Goal: Task Accomplishment & Management: Manage account settings

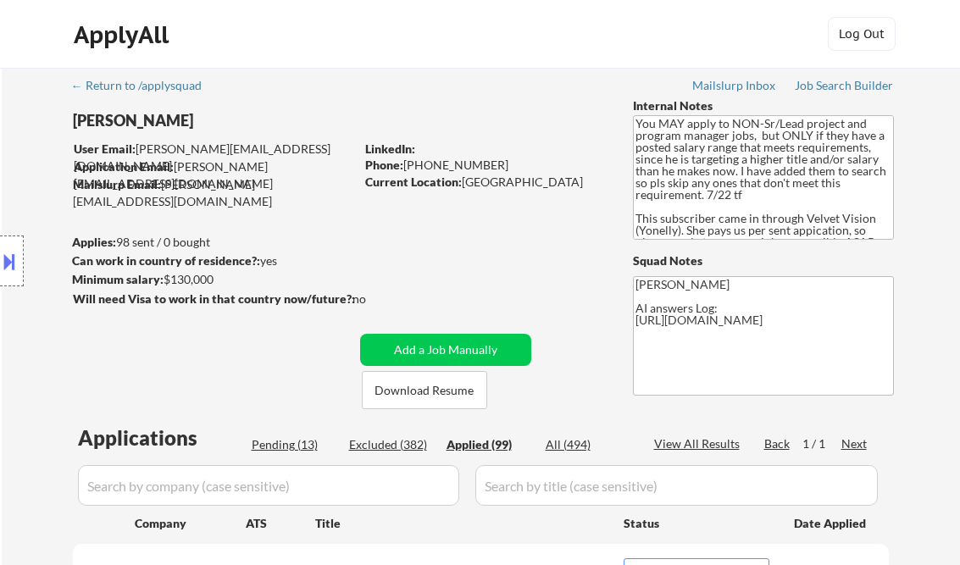
select select ""applied""
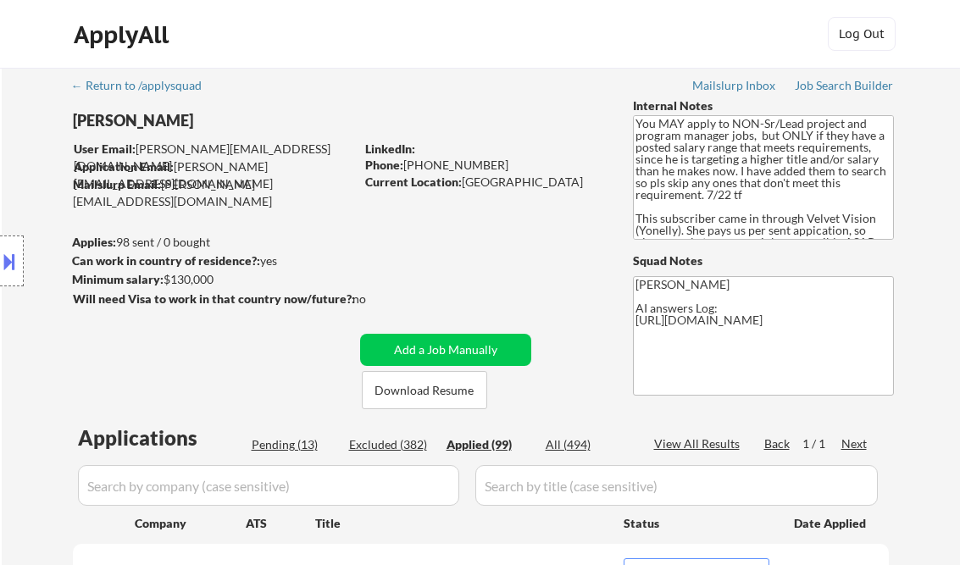
select select ""applied""
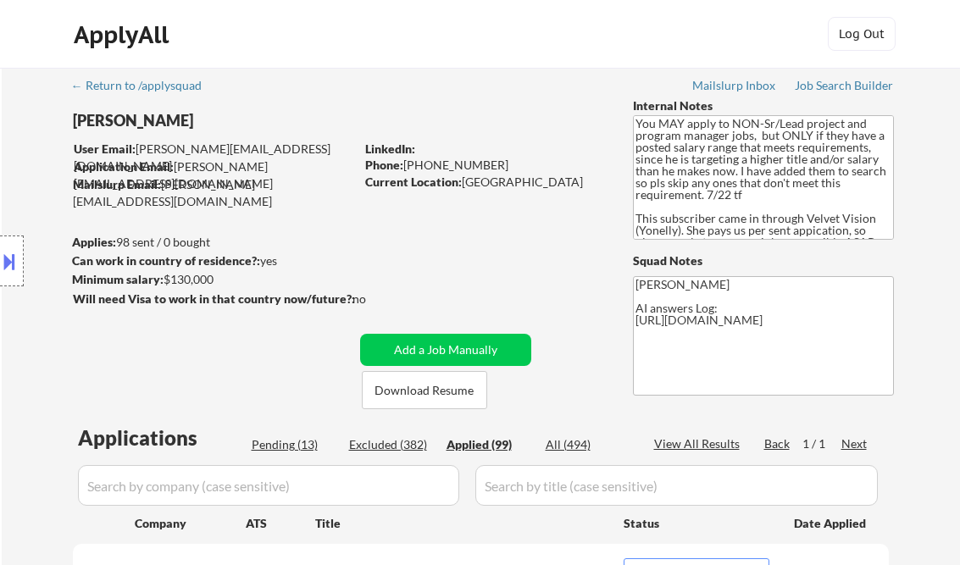
select select ""applied""
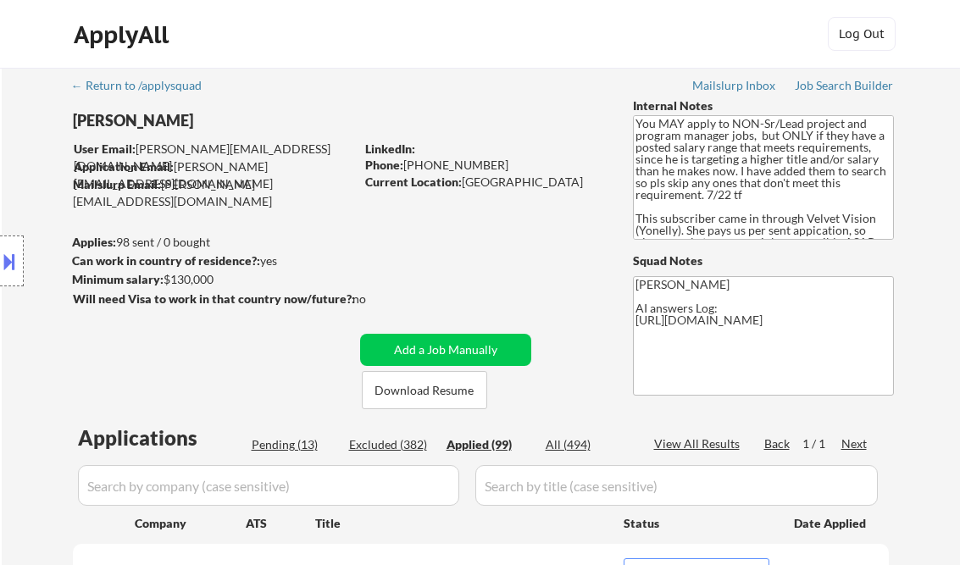
select select ""applied""
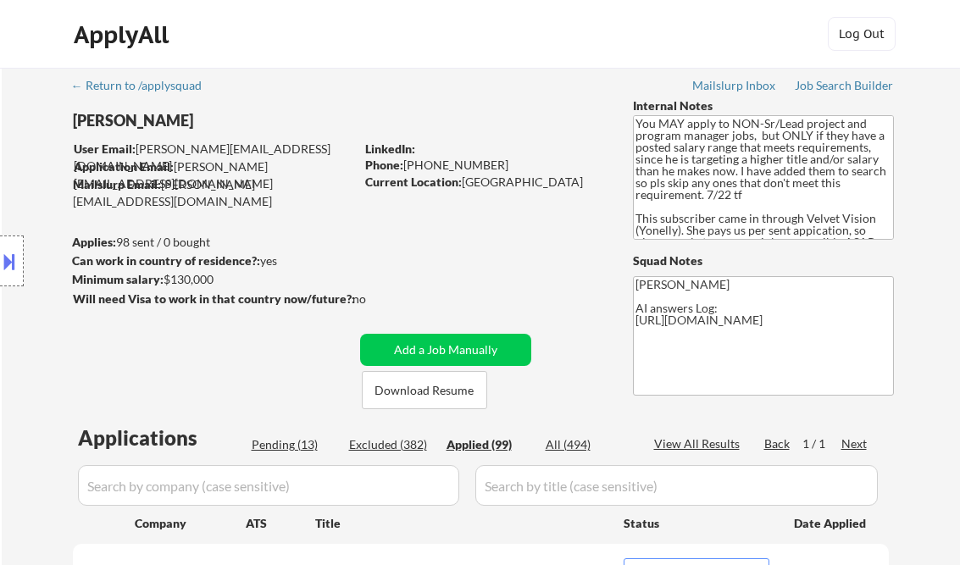
select select ""applied""
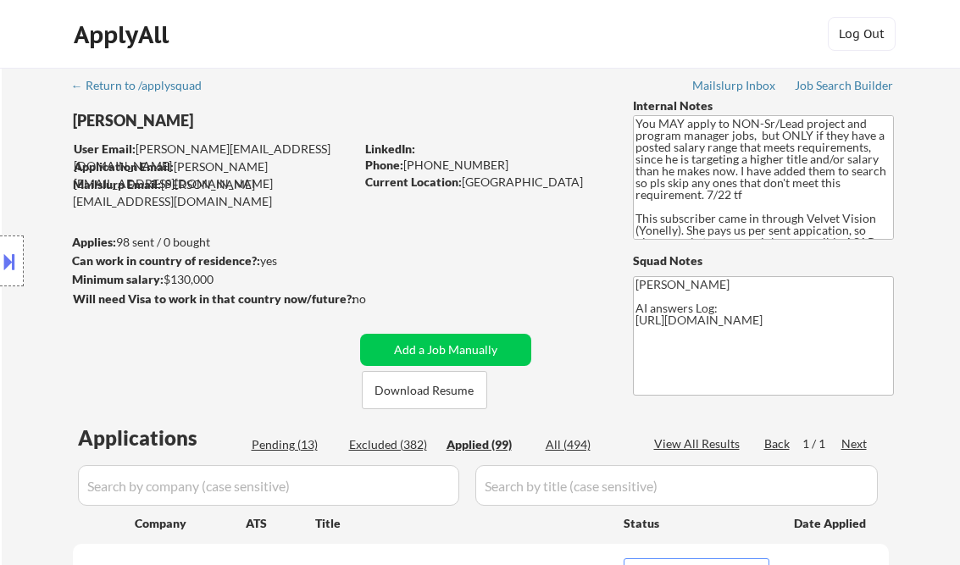
select select ""applied""
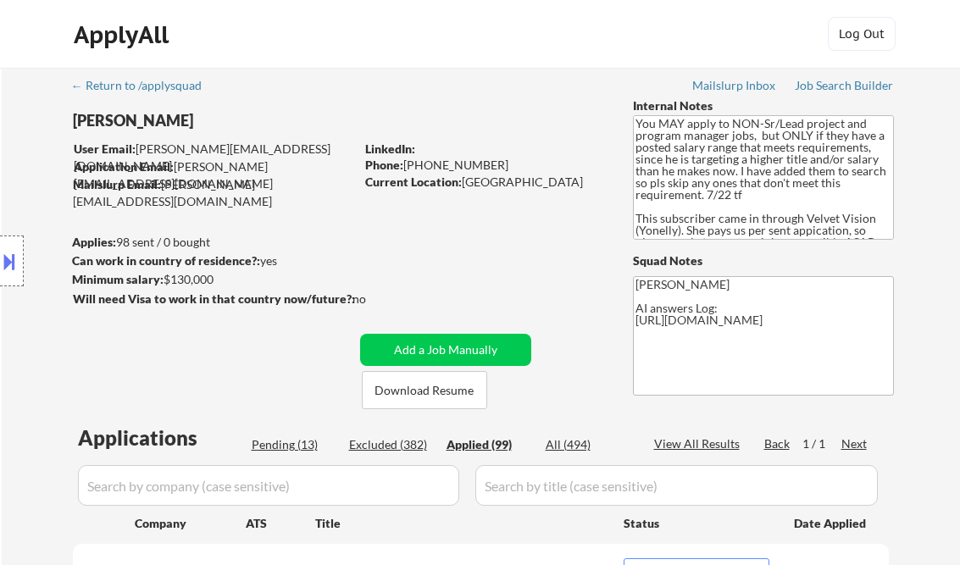
select select ""applied""
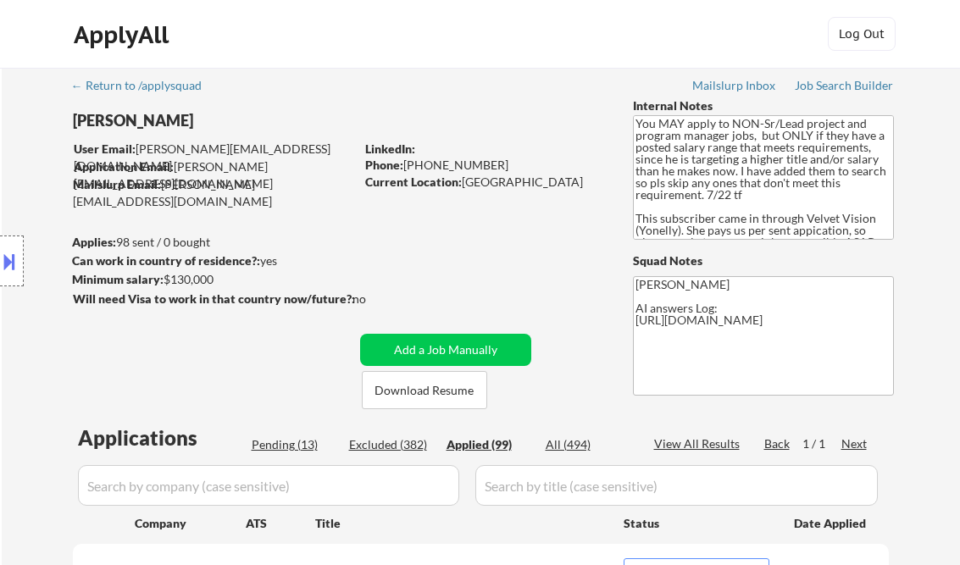
select select ""applied""
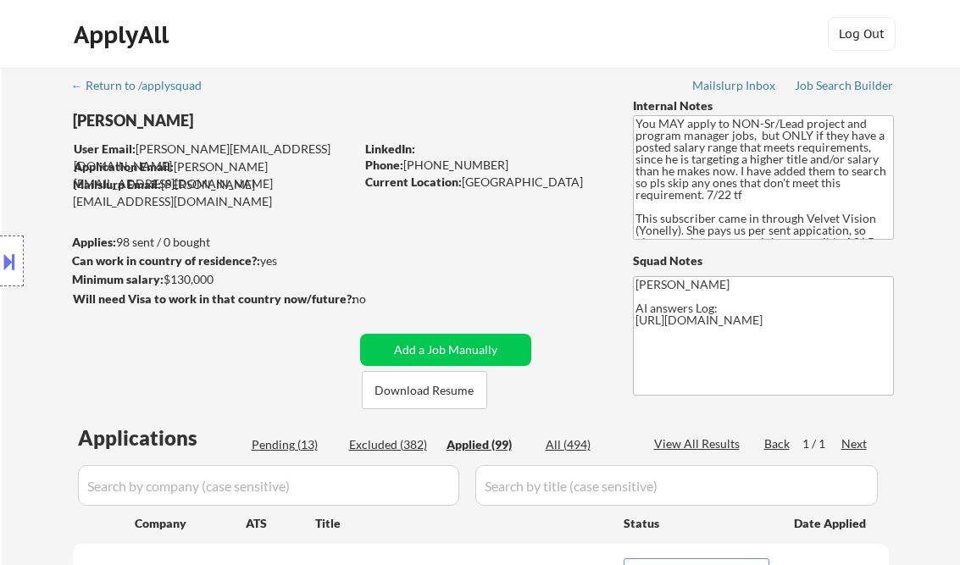
select select ""applied""
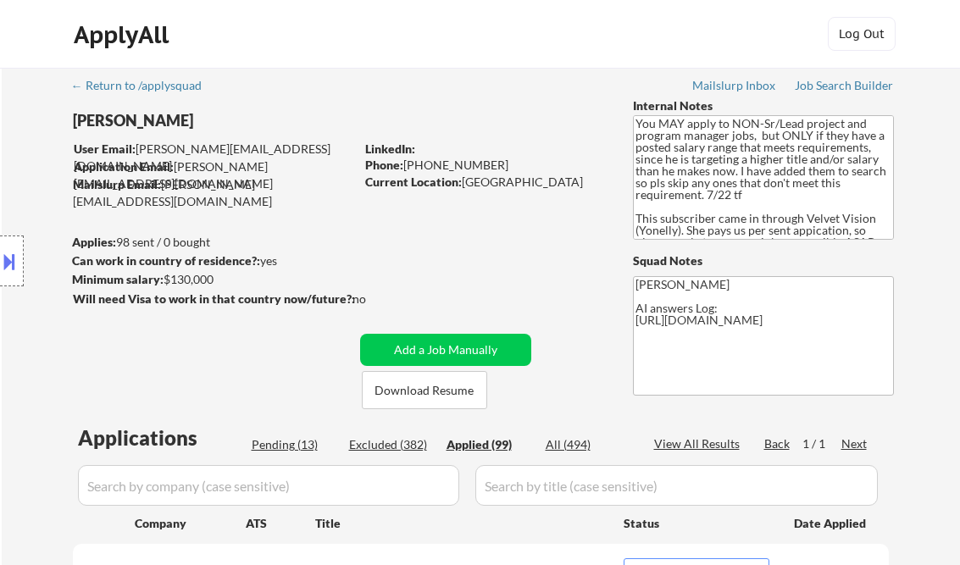
select select ""applied""
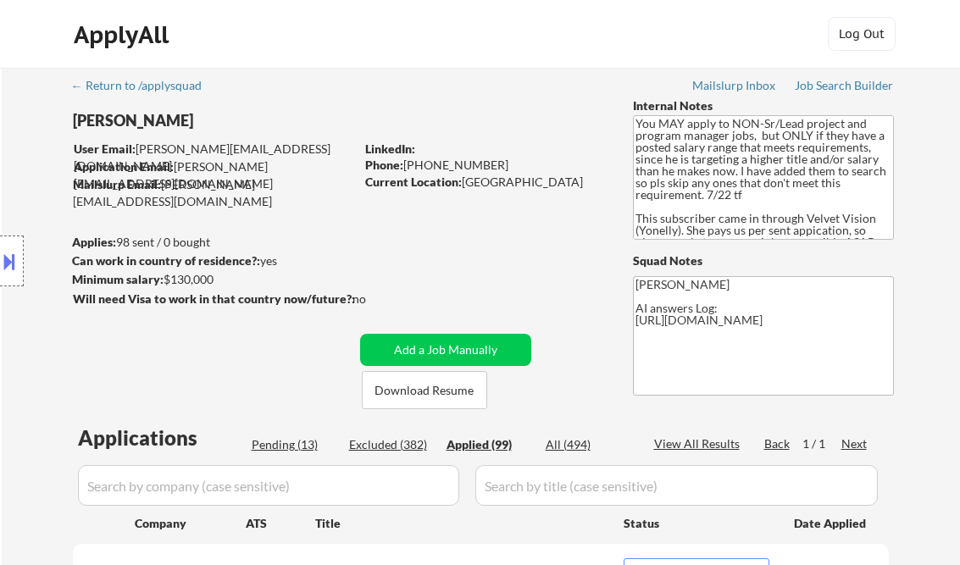
select select ""applied""
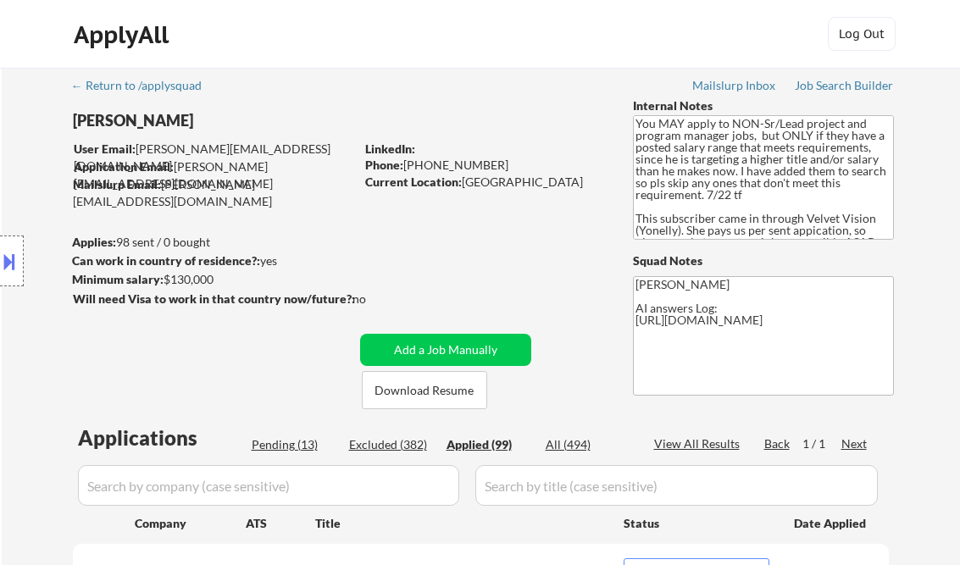
select select ""applied""
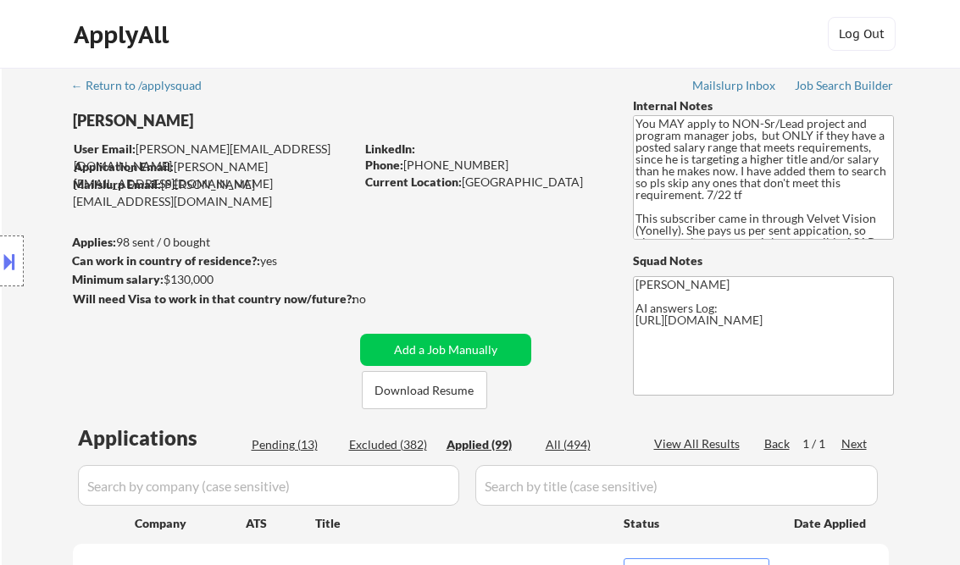
select select ""applied""
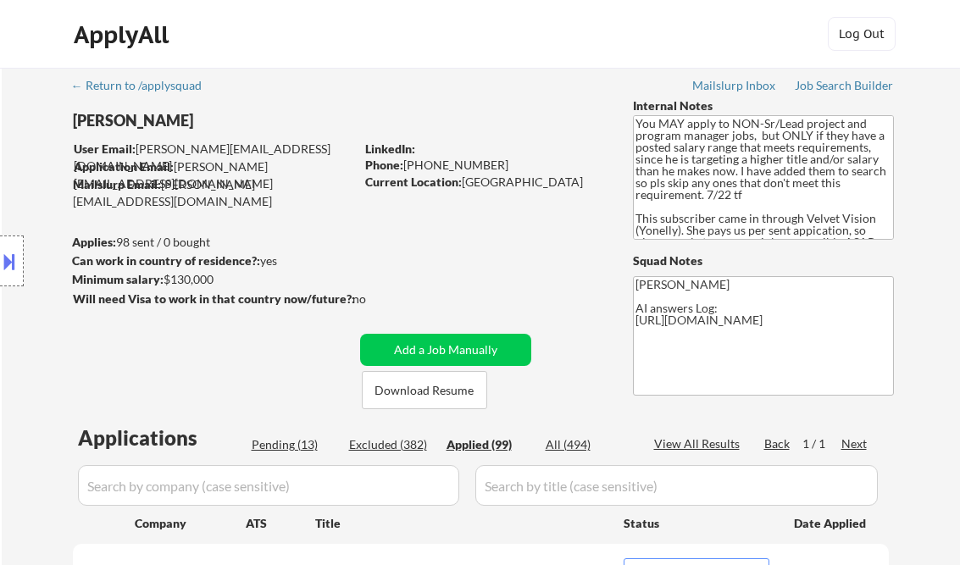
select select ""applied""
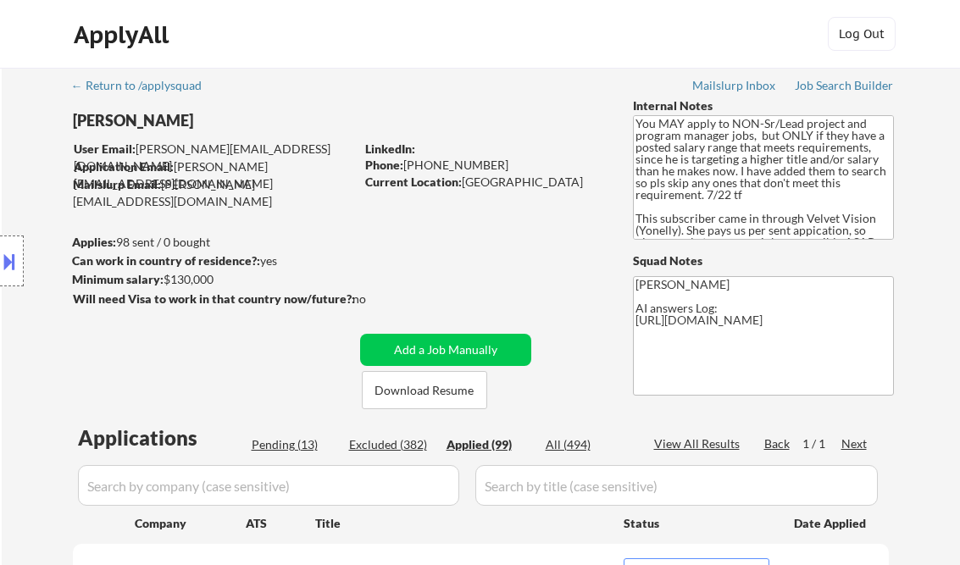
select select ""applied""
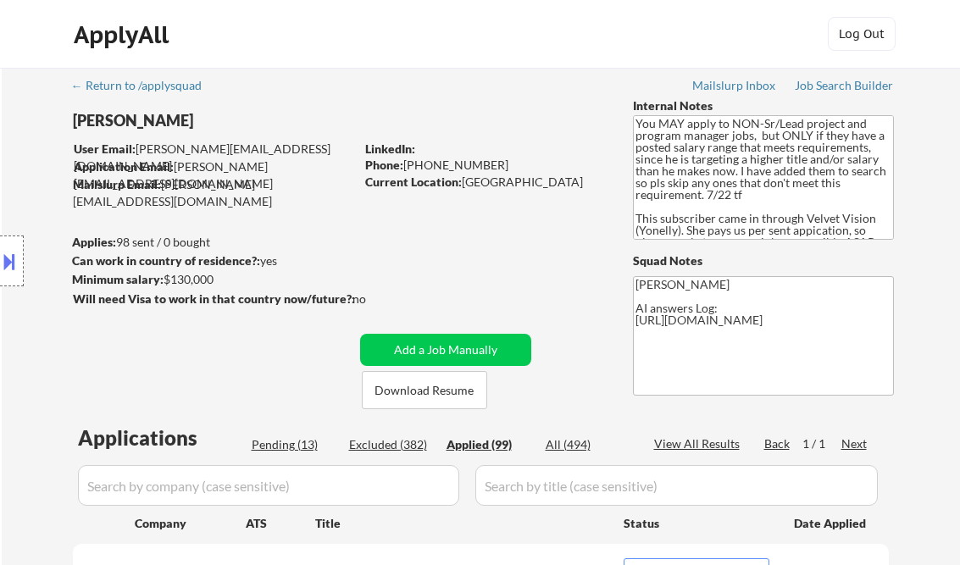
select select ""applied""
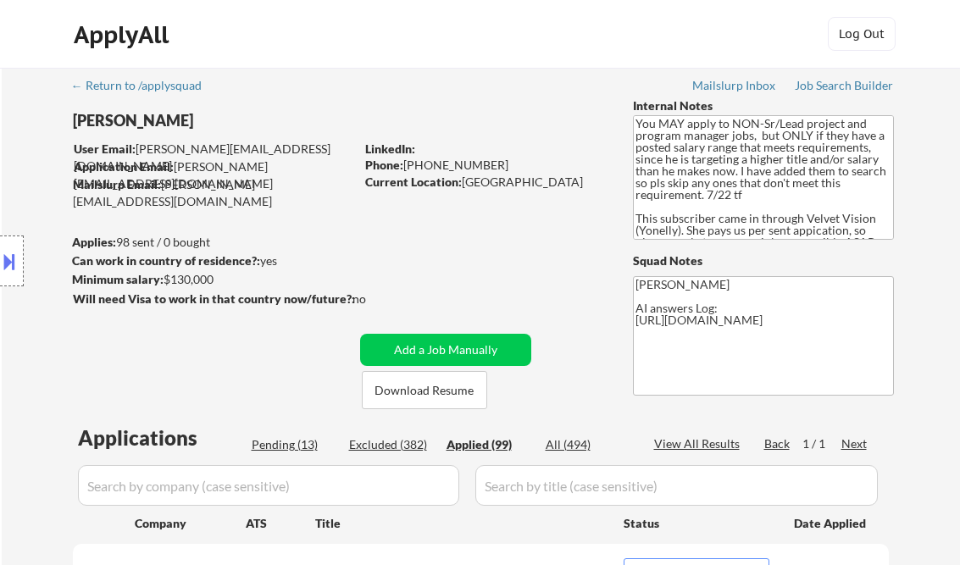
select select ""applied""
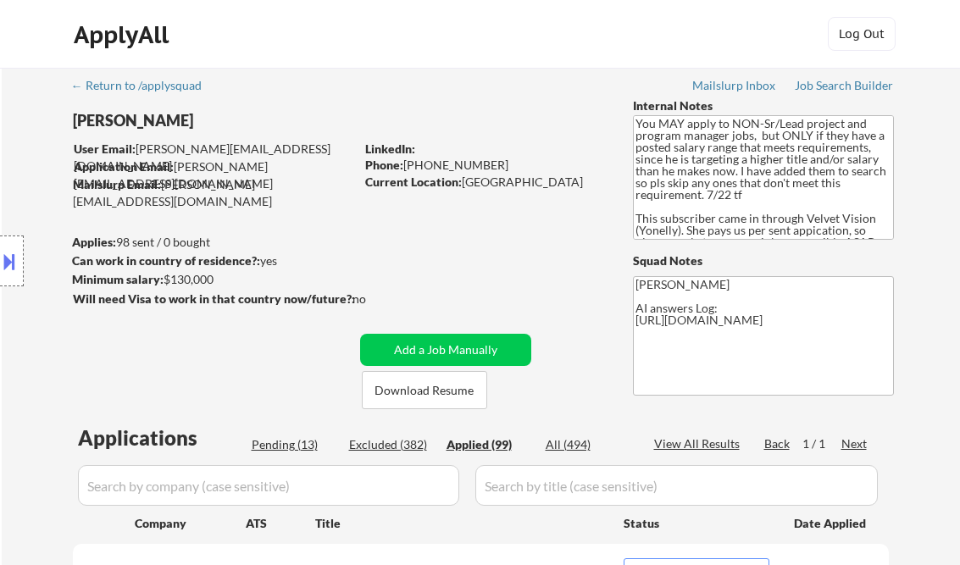
select select ""applied""
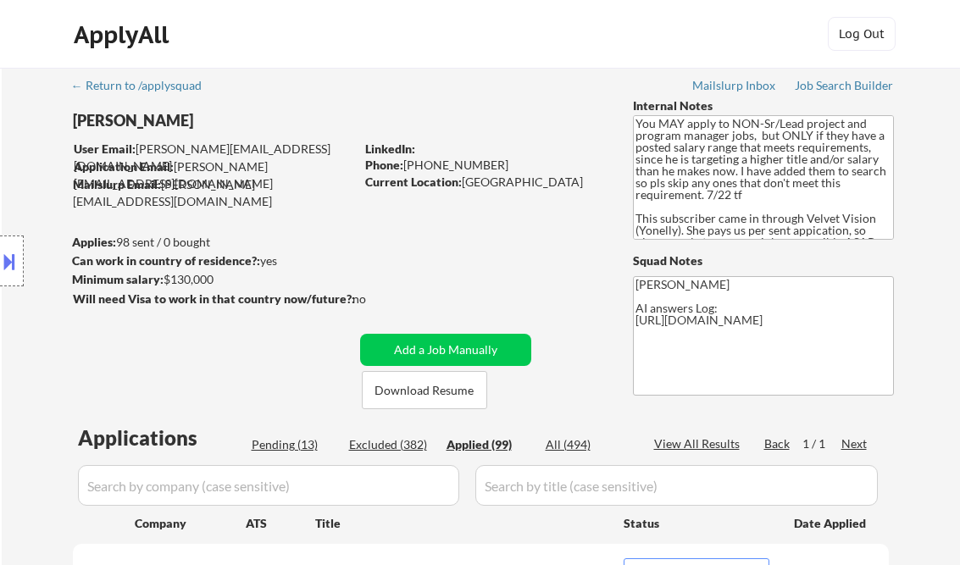
select select ""applied""
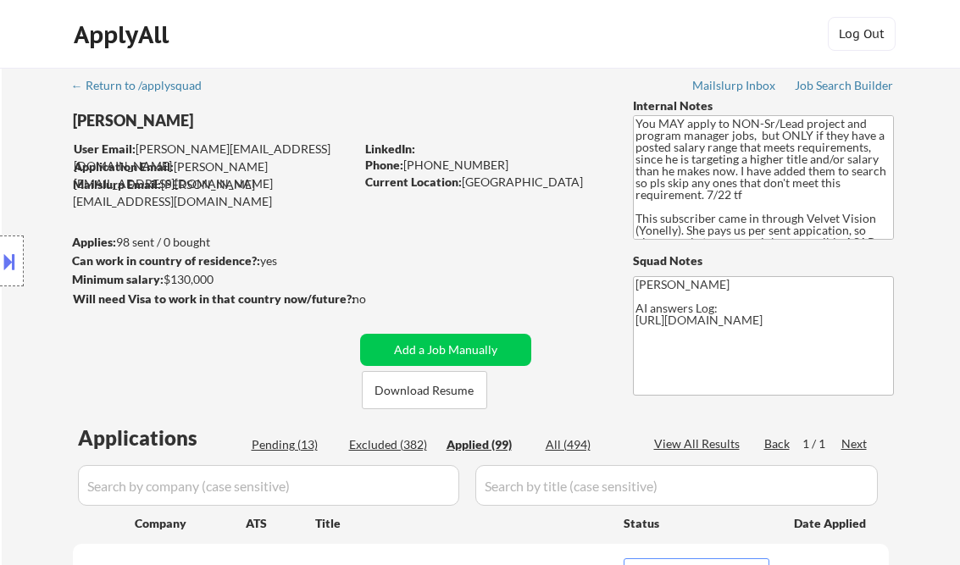
select select ""applied""
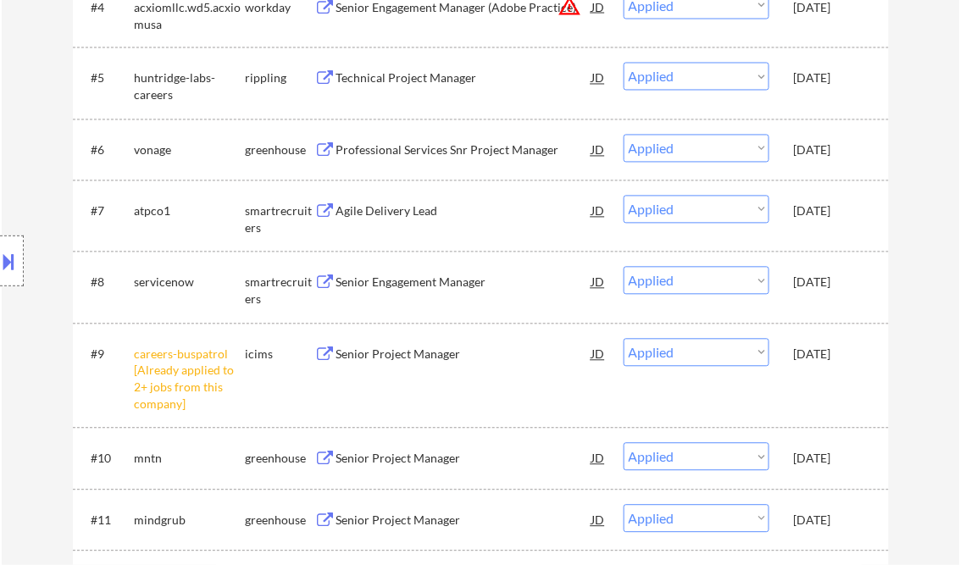
select select ""applied""
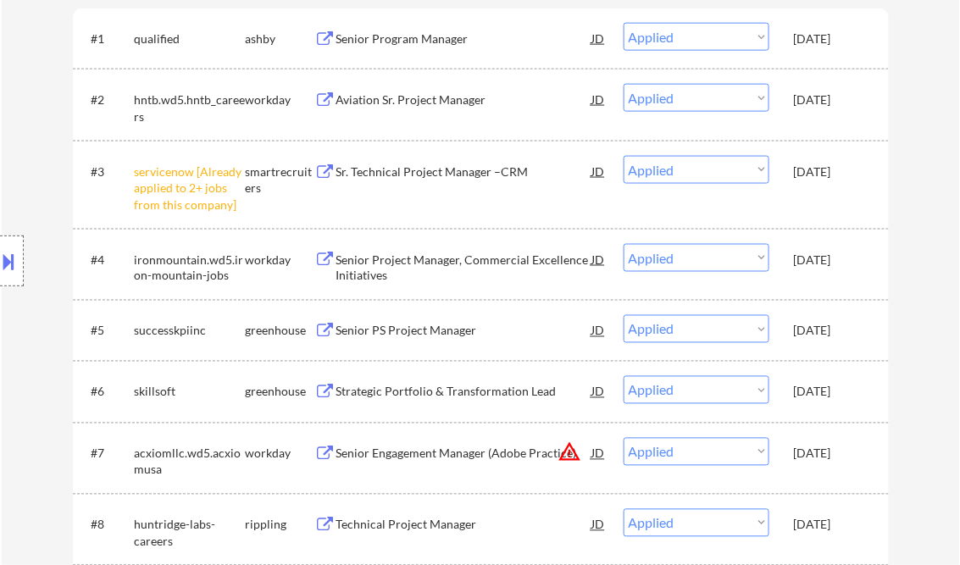
scroll to position [610, 0]
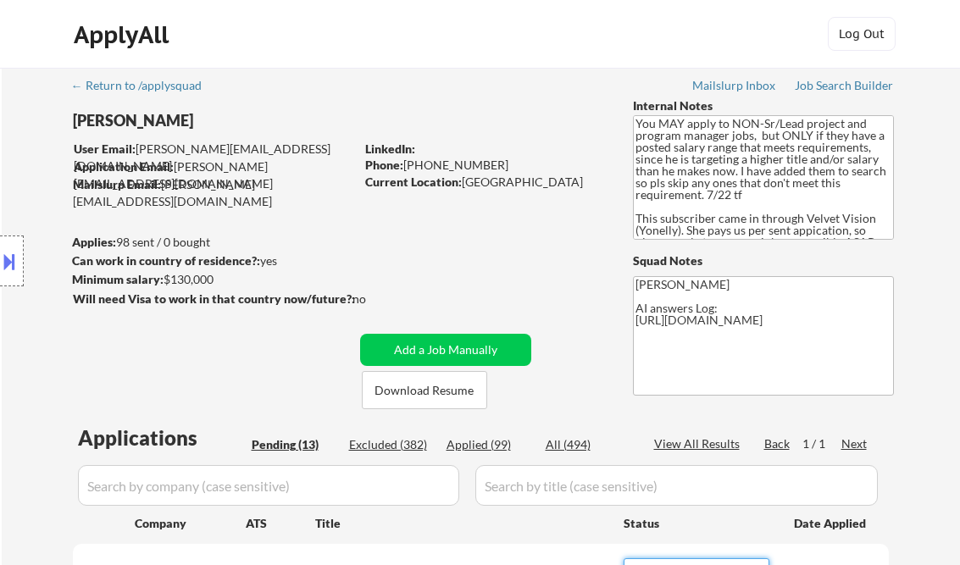
select select ""pending""
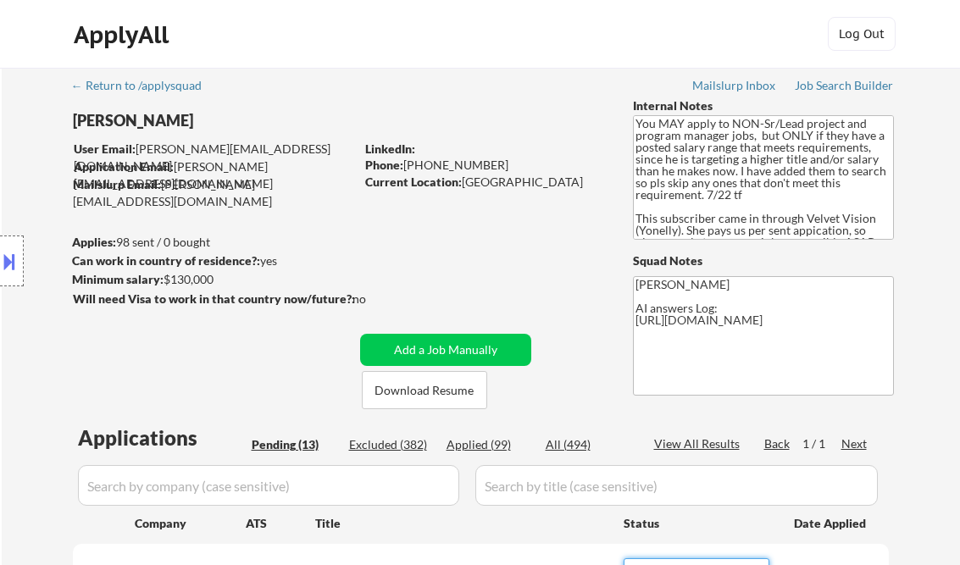
select select ""pending""
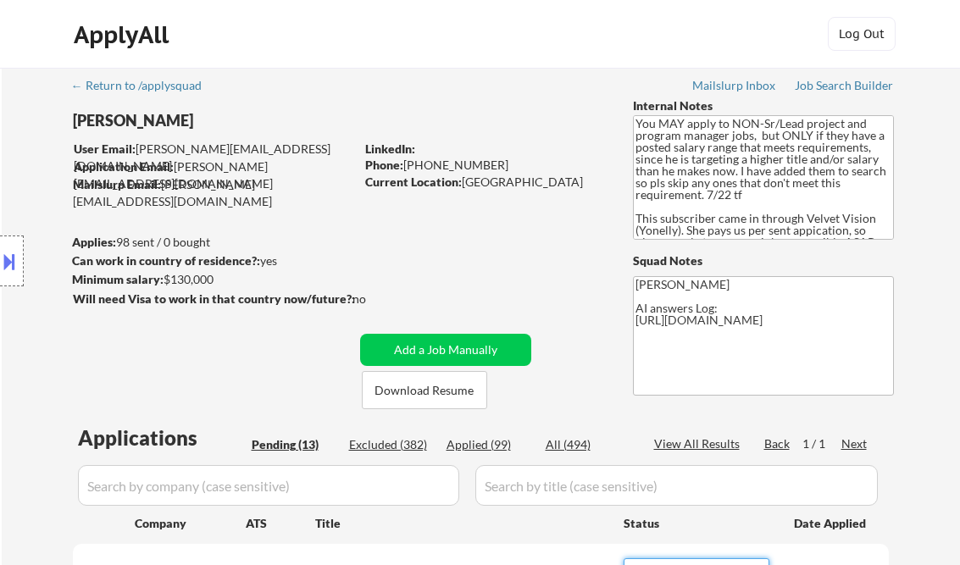
select select ""pending""
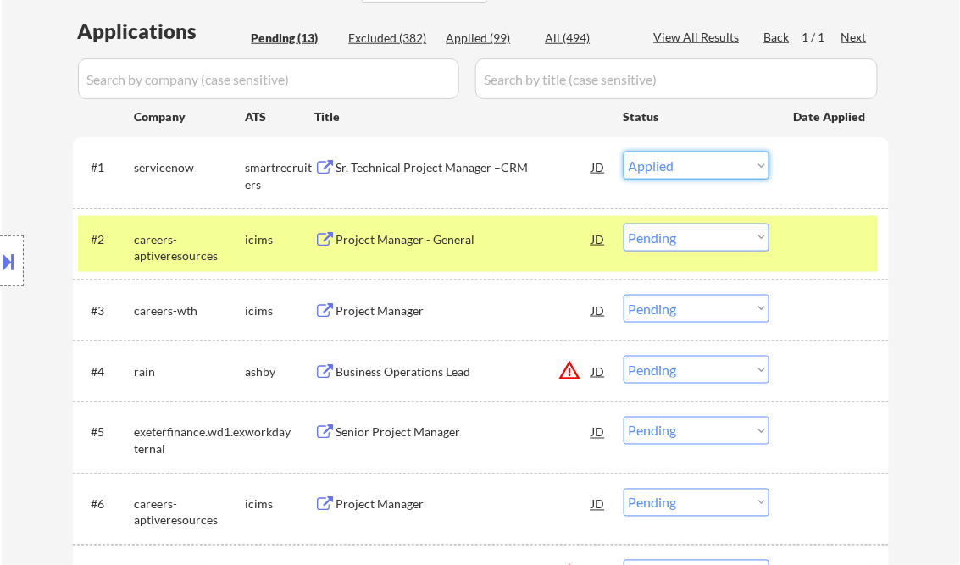
click at [623, 152] on select "Choose an option... Pending Applied Excluded (Questions) Excluded (Expired) Exc…" at bounding box center [696, 166] width 146 height 28
click at [413, 242] on div "Project Manager - General" at bounding box center [464, 239] width 256 height 17
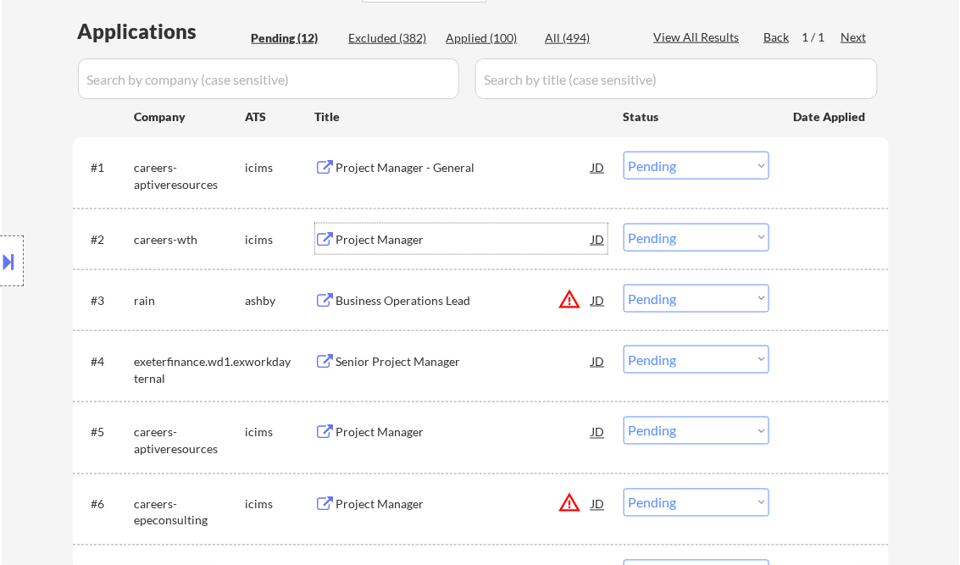
click at [684, 175] on select "Choose an option... Pending Applied Excluded (Questions) Excluded (Expired) Exc…" at bounding box center [696, 166] width 146 height 28
click at [623, 152] on select "Choose an option... Pending Applied Excluded (Questions) Excluded (Expired) Exc…" at bounding box center [696, 166] width 146 height 28
click at [399, 244] on div "Project Manager" at bounding box center [464, 239] width 256 height 17
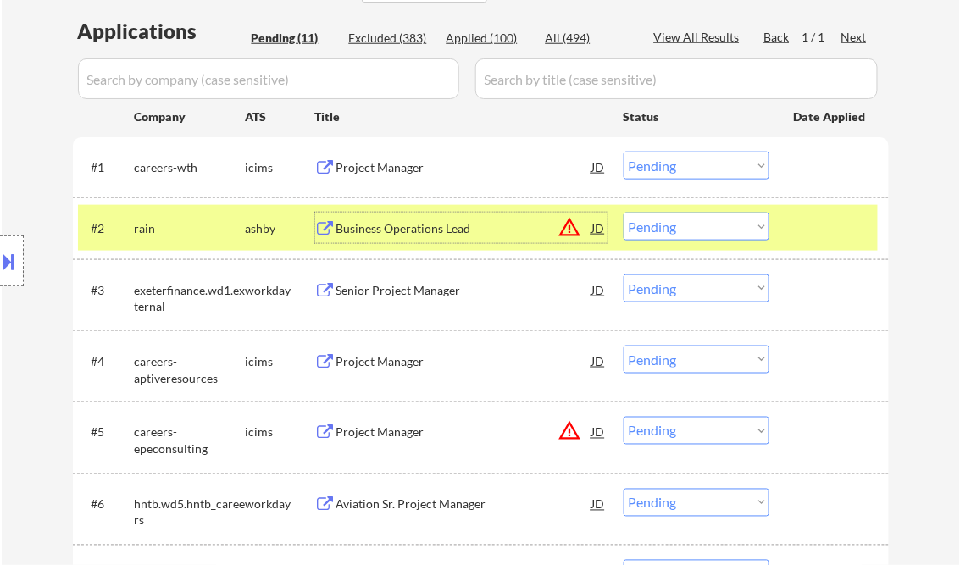
click at [702, 156] on select "Choose an option... Pending Applied Excluded (Questions) Excluded (Expired) Exc…" at bounding box center [696, 166] width 146 height 28
click at [623, 152] on select "Choose an option... Pending Applied Excluded (Questions) Excluded (Expired) Exc…" at bounding box center [696, 166] width 146 height 28
click at [416, 224] on div "Business Operations Lead" at bounding box center [464, 228] width 256 height 17
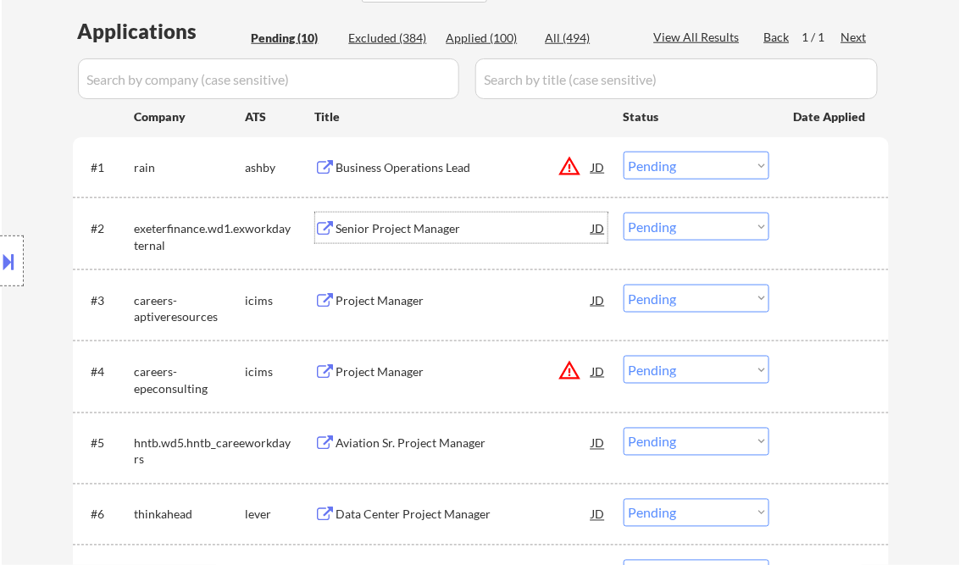
click at [3, 261] on button at bounding box center [9, 261] width 19 height 28
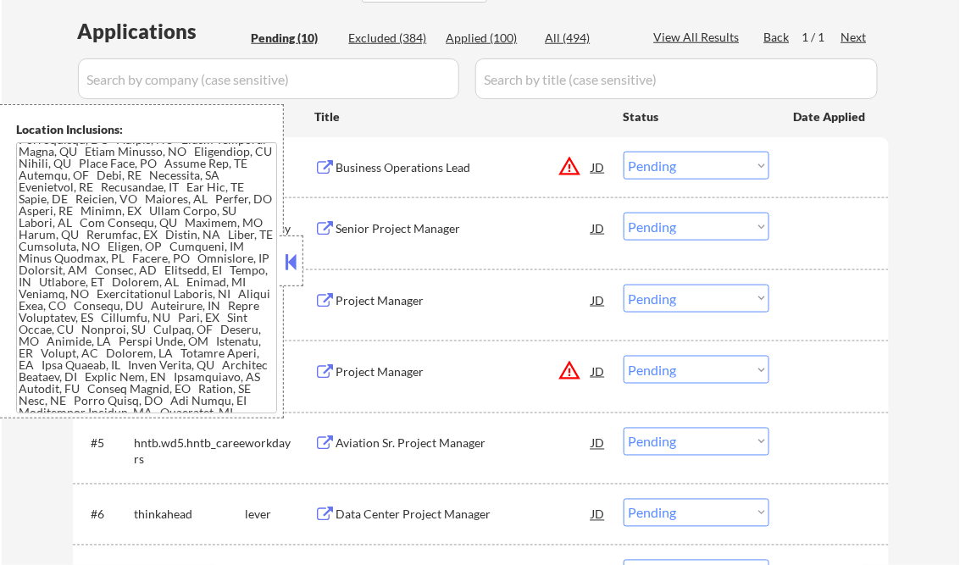
scroll to position [172, 0]
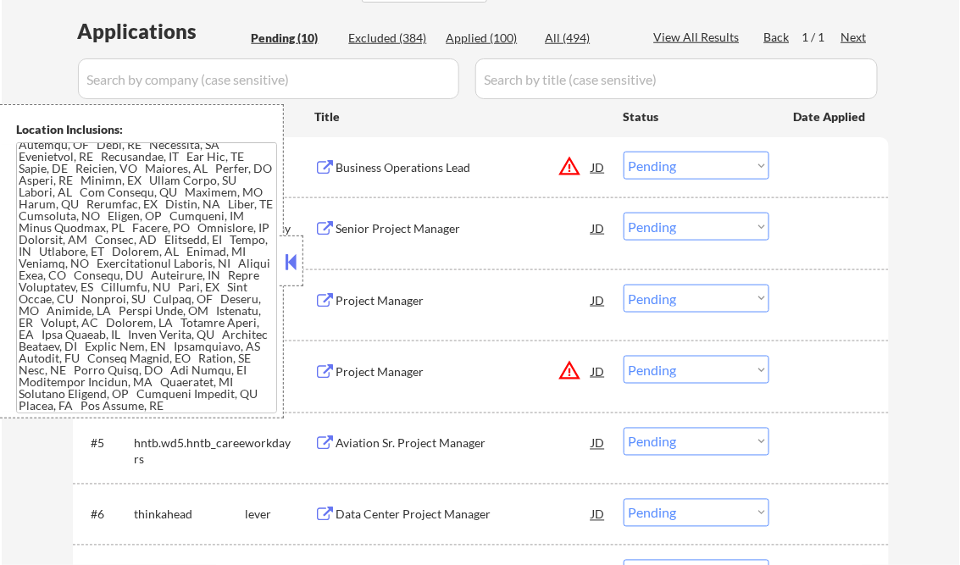
click at [291, 261] on button at bounding box center [291, 261] width 19 height 25
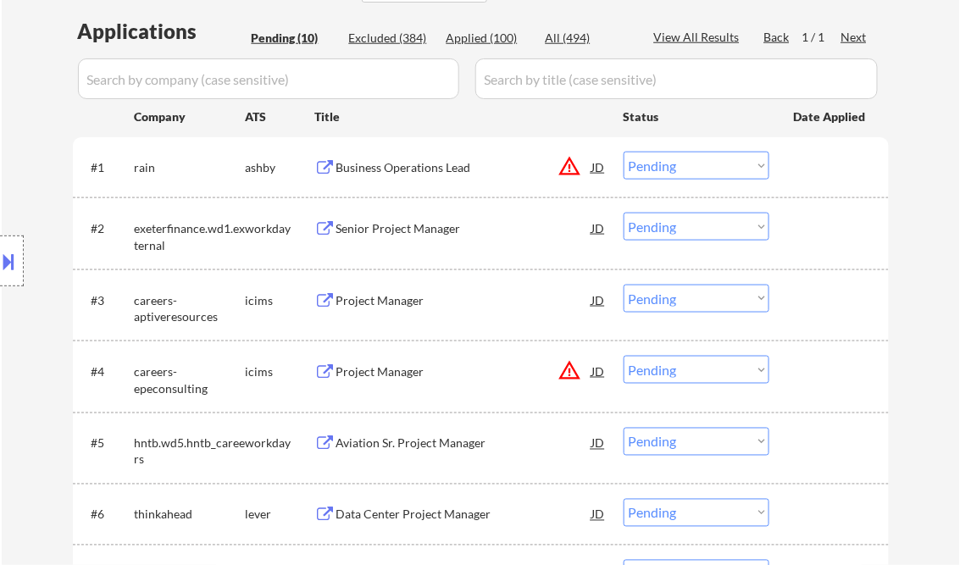
click at [662, 170] on select "Choose an option... Pending Applied Excluded (Questions) Excluded (Expired) Exc…" at bounding box center [696, 166] width 146 height 28
click at [623, 152] on select "Choose an option... Pending Applied Excluded (Questions) Excluded (Expired) Exc…" at bounding box center [696, 166] width 146 height 28
click at [407, 234] on div "Senior Project Manager" at bounding box center [464, 228] width 256 height 17
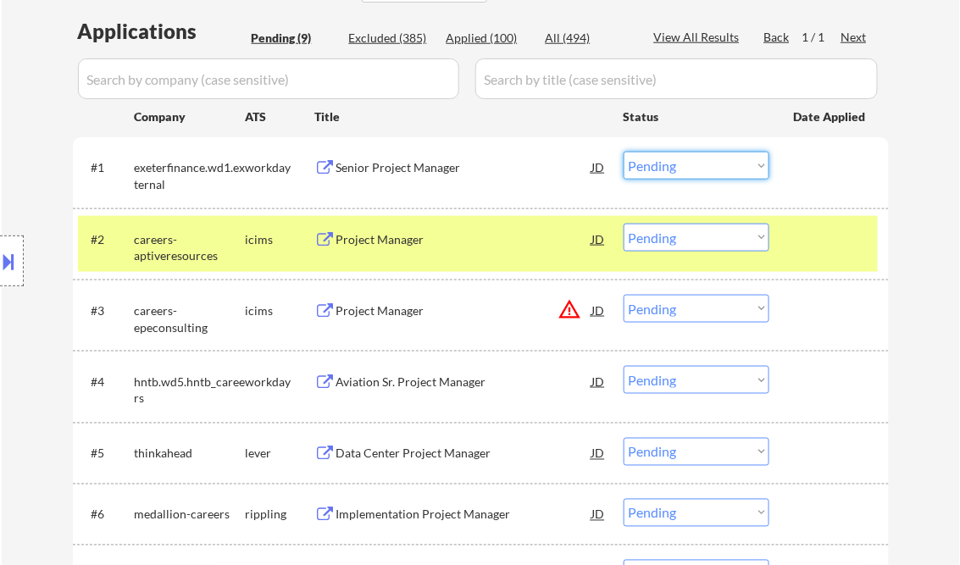
click at [711, 171] on select "Choose an option... Pending Applied Excluded (Questions) Excluded (Expired) Exc…" at bounding box center [696, 166] width 146 height 28
click at [623, 152] on select "Choose an option... Pending Applied Excluded (Questions) Excluded (Expired) Exc…" at bounding box center [696, 166] width 146 height 28
click at [409, 244] on div "Project Manager" at bounding box center [464, 239] width 256 height 17
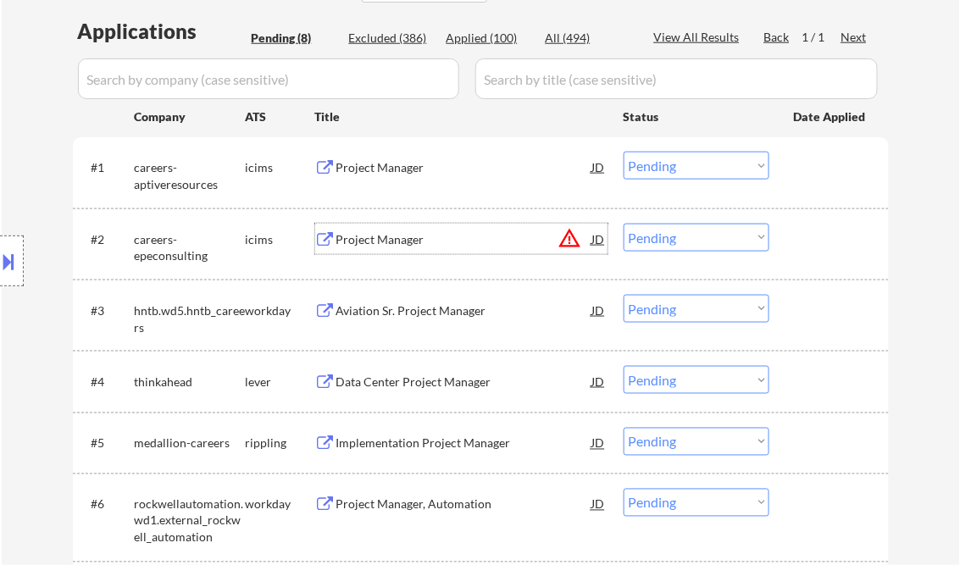
drag, startPoint x: 675, startPoint y: 166, endPoint x: 684, endPoint y: 181, distance: 17.4
click at [675, 166] on select "Choose an option... Pending Applied Excluded (Questions) Excluded (Expired) Exc…" at bounding box center [696, 166] width 146 height 28
click at [623, 152] on select "Choose an option... Pending Applied Excluded (Questions) Excluded (Expired) Exc…" at bounding box center [696, 166] width 146 height 28
click at [391, 251] on div "Project Manager" at bounding box center [464, 239] width 256 height 30
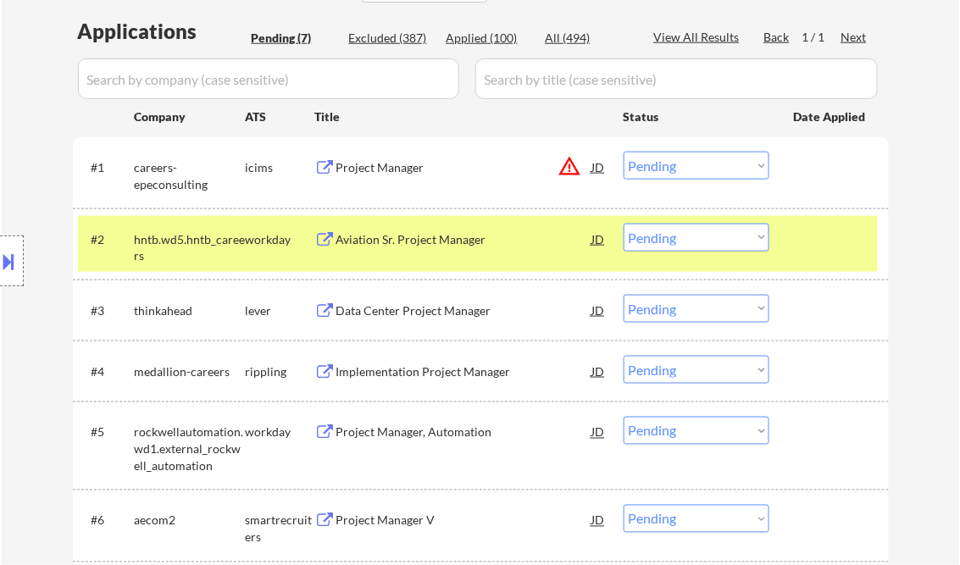
drag, startPoint x: 15, startPoint y: 263, endPoint x: 49, endPoint y: 261, distance: 33.9
click at [15, 263] on button at bounding box center [9, 261] width 19 height 28
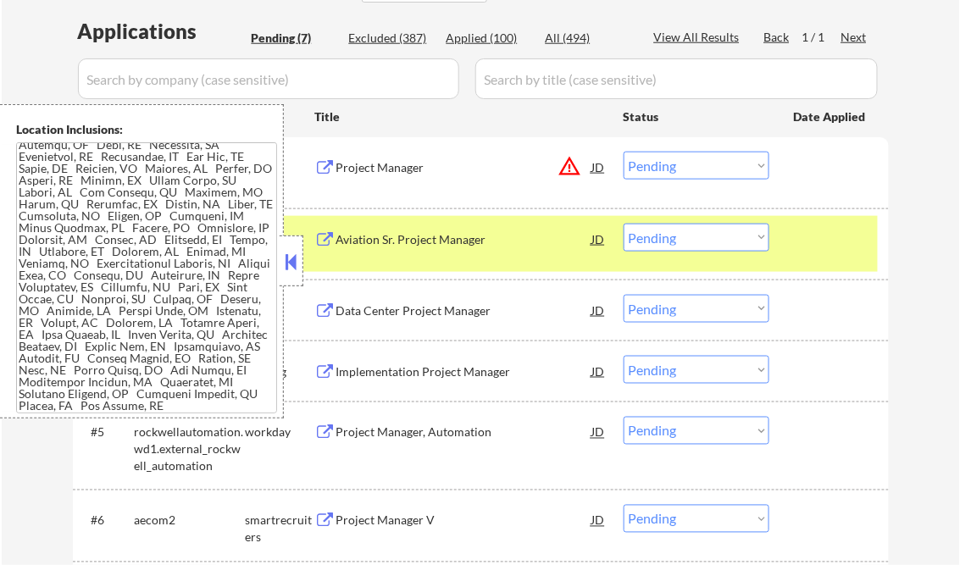
click at [283, 255] on button at bounding box center [291, 261] width 19 height 25
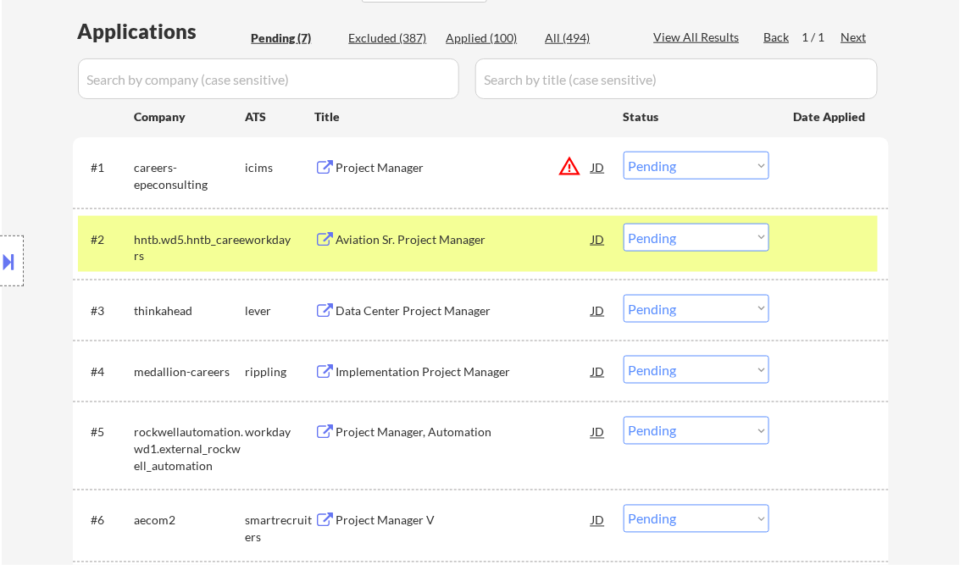
click at [677, 167] on select "Choose an option... Pending Applied Excluded (Questions) Excluded (Expired) Exc…" at bounding box center [696, 166] width 146 height 28
click at [623, 152] on select "Choose an option... Pending Applied Excluded (Questions) Excluded (Expired) Exc…" at bounding box center [696, 166] width 146 height 28
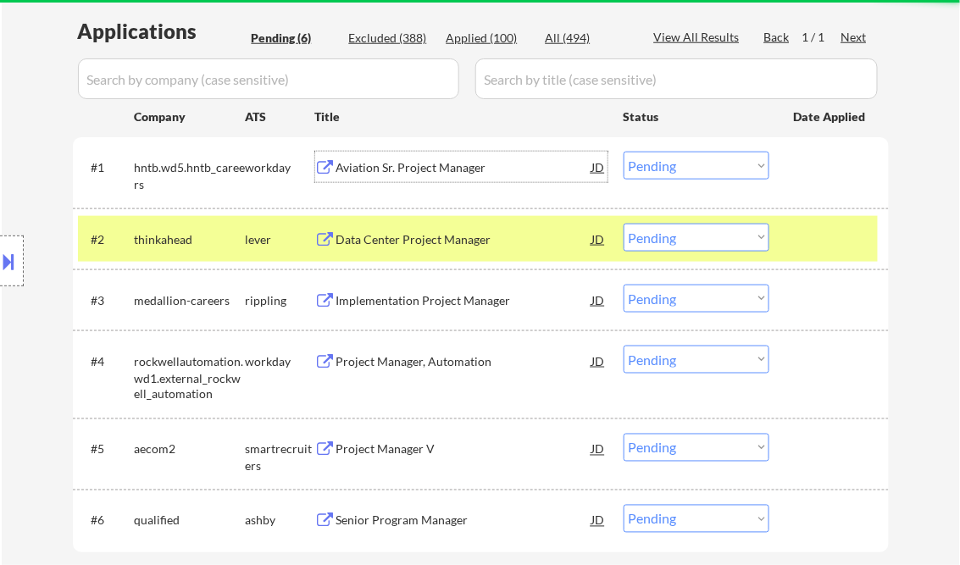
click at [404, 170] on div "Aviation Sr. Project Manager" at bounding box center [464, 167] width 256 height 17
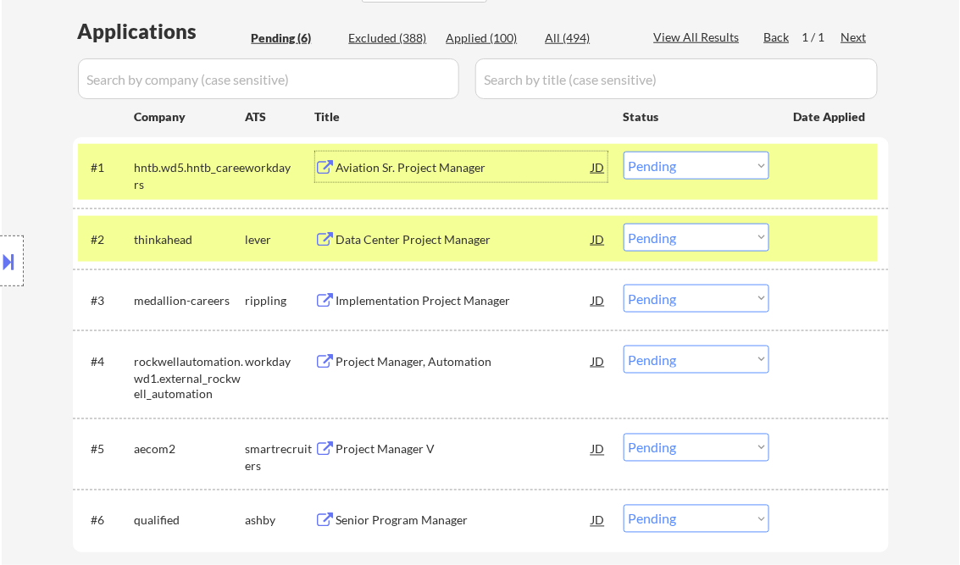
click at [3, 258] on button at bounding box center [9, 261] width 19 height 28
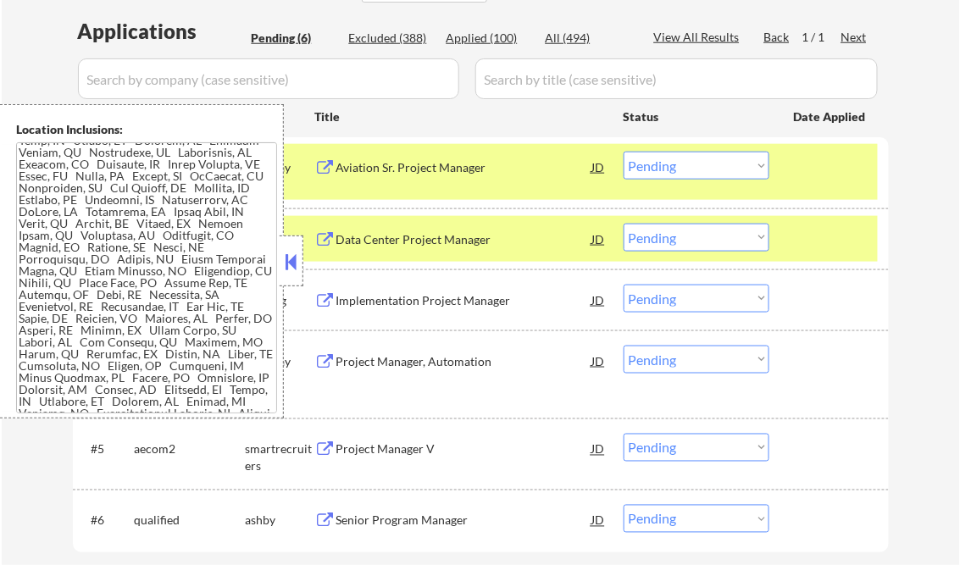
scroll to position [0, 0]
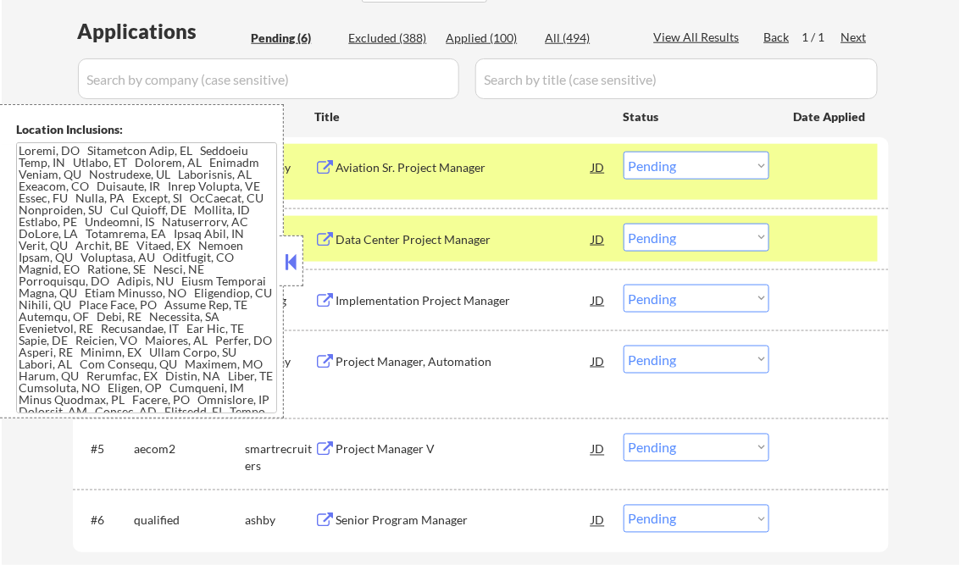
click at [291, 249] on button at bounding box center [291, 261] width 19 height 25
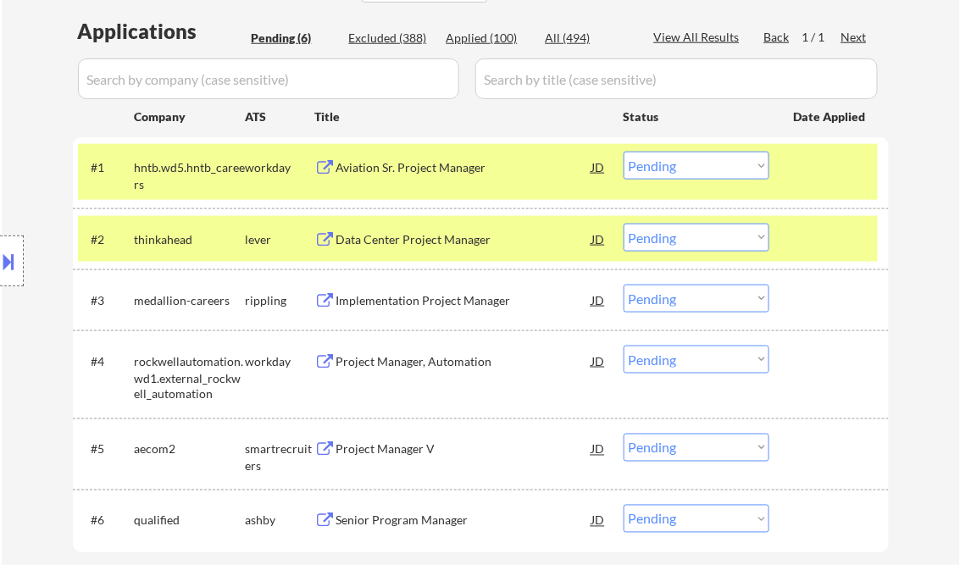
drag, startPoint x: 664, startPoint y: 166, endPoint x: 705, endPoint y: 181, distance: 43.4
click at [664, 166] on select "Choose an option... Pending Applied Excluded (Questions) Excluded (Expired) Exc…" at bounding box center [696, 166] width 146 height 28
click at [623, 152] on select "Choose an option... Pending Applied Excluded (Questions) Excluded (Expired) Exc…" at bounding box center [696, 166] width 146 height 28
click at [415, 247] on div "Data Center Project Manager" at bounding box center [464, 239] width 256 height 30
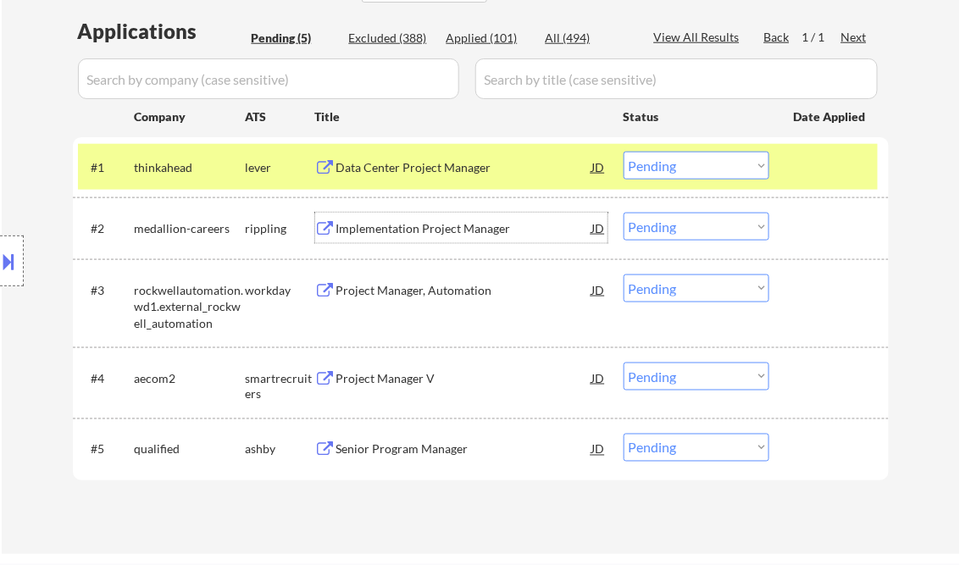
drag, startPoint x: 653, startPoint y: 170, endPoint x: 673, endPoint y: 177, distance: 21.4
click at [655, 170] on select "Choose an option... Pending Applied Excluded (Questions) Excluded (Expired) Exc…" at bounding box center [696, 166] width 146 height 28
click at [623, 152] on select "Choose an option... Pending Applied Excluded (Questions) Excluded (Expired) Exc…" at bounding box center [696, 166] width 146 height 28
click at [411, 230] on div "Implementation Project Manager" at bounding box center [464, 228] width 256 height 17
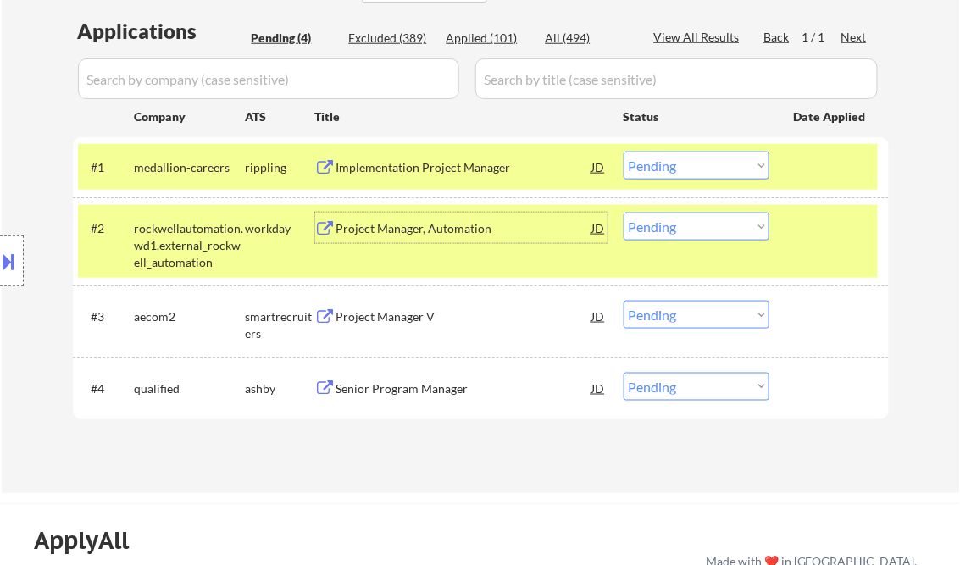
drag, startPoint x: 682, startPoint y: 171, endPoint x: 686, endPoint y: 180, distance: 9.5
click at [682, 171] on select "Choose an option... Pending Applied Excluded (Questions) Excluded (Expired) Exc…" at bounding box center [696, 166] width 146 height 28
drag, startPoint x: 678, startPoint y: 385, endPoint x: 680, endPoint y: 316, distance: 69.5
click at [680, 316] on div "#1 medallion-careers rippling Implementation Project Manager JD warning_amber C…" at bounding box center [481, 277] width 816 height 281
click at [931, 227] on div "← Return to /applysquad Mailslurp Inbox Job Search Builder Vincent Salami User …" at bounding box center [481, 77] width 958 height 832
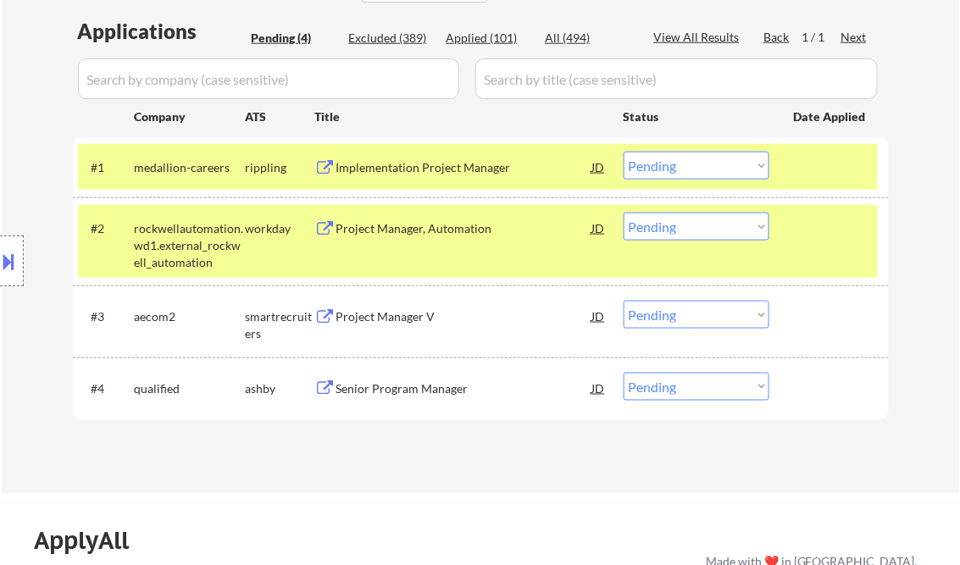
click at [695, 167] on select "Choose an option... Pending Applied Excluded (Questions) Excluded (Expired) Exc…" at bounding box center [696, 166] width 146 height 28
click at [623, 152] on select "Choose an option... Pending Applied Excluded (Questions) Excluded (Expired) Exc…" at bounding box center [696, 166] width 146 height 28
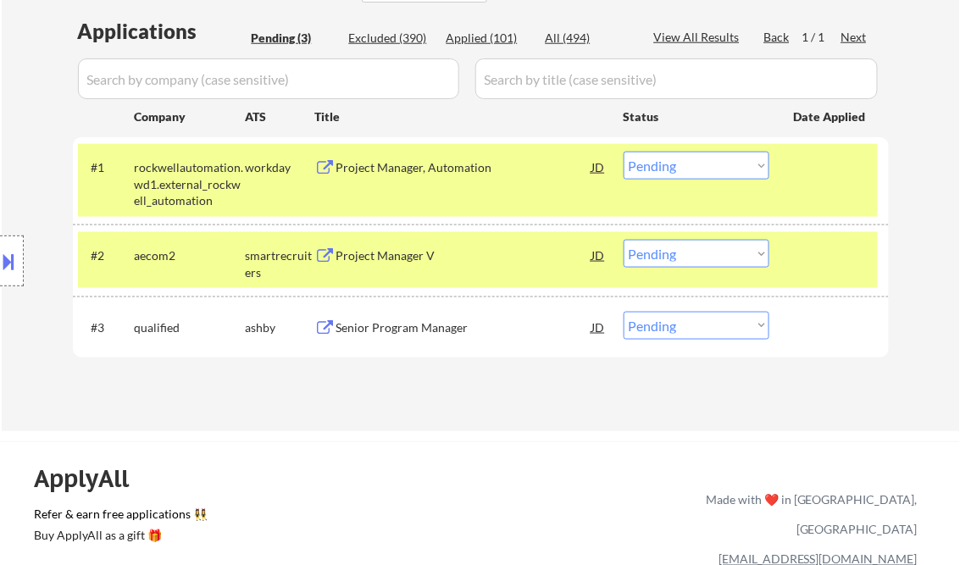
click at [437, 167] on div "Project Manager, Automation" at bounding box center [464, 167] width 256 height 17
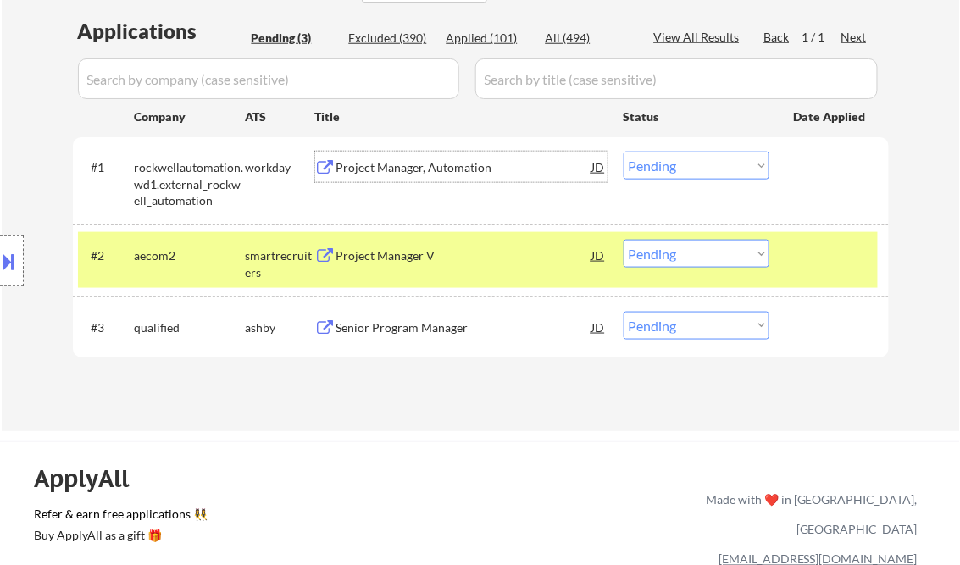
click at [3, 263] on button at bounding box center [9, 261] width 19 height 28
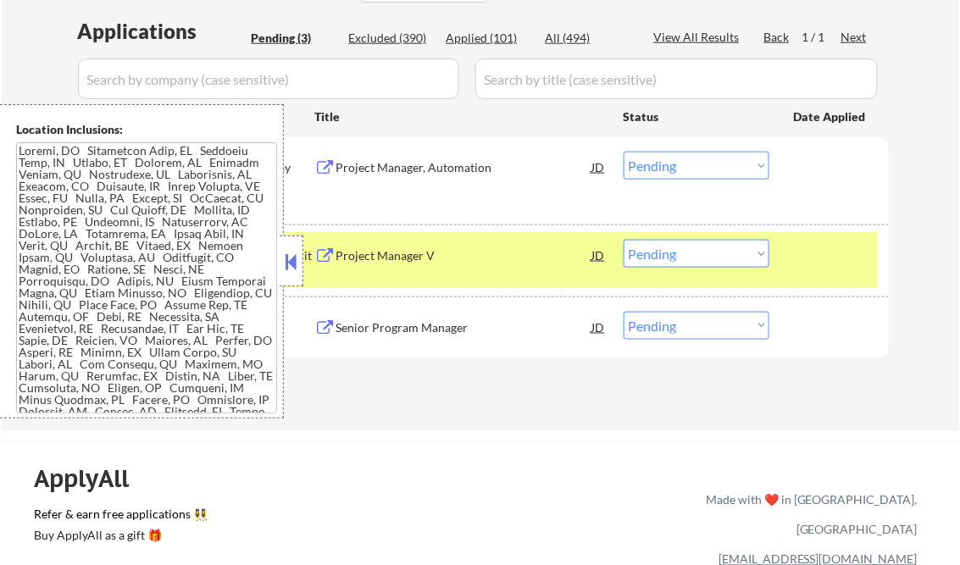
click at [291, 263] on button at bounding box center [291, 261] width 19 height 25
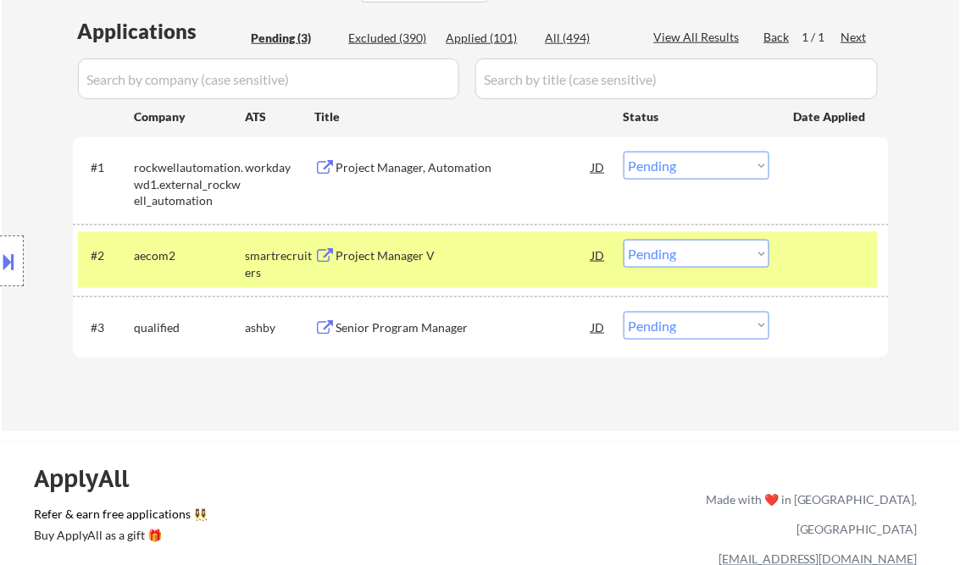
drag, startPoint x: 670, startPoint y: 171, endPoint x: 697, endPoint y: 180, distance: 28.4
click at [670, 171] on select "Choose an option... Pending Applied Excluded (Questions) Excluded (Expired) Exc…" at bounding box center [696, 166] width 146 height 28
click at [623, 152] on select "Choose an option... Pending Applied Excluded (Questions) Excluded (Expired) Exc…" at bounding box center [696, 166] width 146 height 28
click at [401, 246] on div "Project Manager V" at bounding box center [464, 255] width 256 height 30
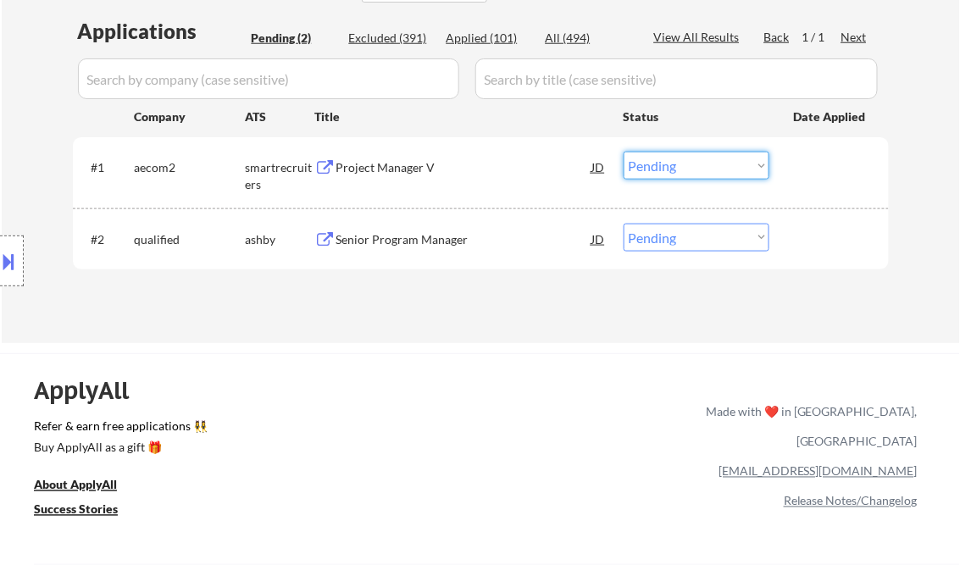
drag, startPoint x: 674, startPoint y: 166, endPoint x: 692, endPoint y: 179, distance: 21.9
click at [674, 166] on select "Choose an option... Pending Applied Excluded (Questions) Excluded (Expired) Exc…" at bounding box center [696, 166] width 146 height 28
click at [623, 152] on select "Choose an option... Pending Applied Excluded (Questions) Excluded (Expired) Exc…" at bounding box center [696, 166] width 146 height 28
click at [395, 232] on div "Senior Program Manager" at bounding box center [464, 239] width 256 height 17
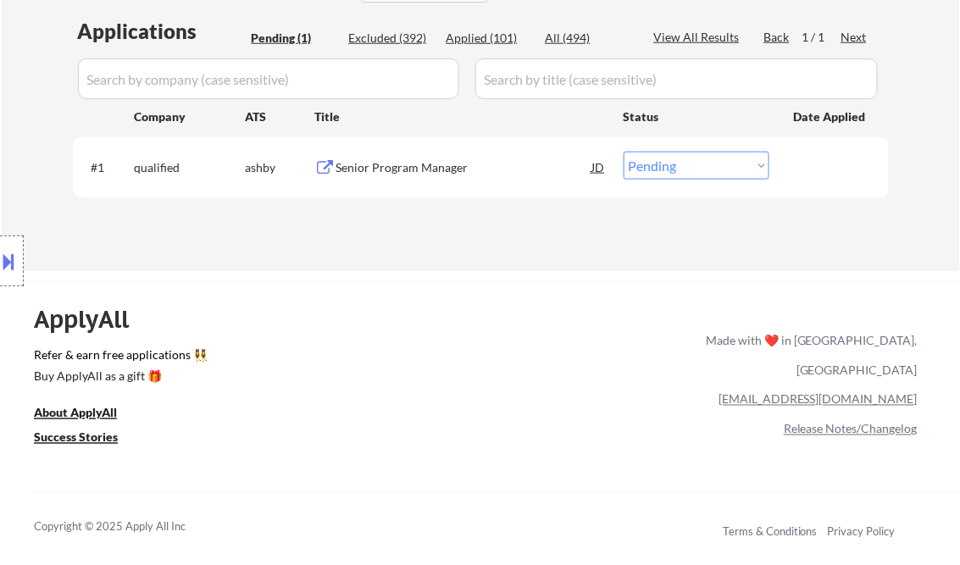
click at [661, 173] on select "Choose an option... Pending Applied Excluded (Questions) Excluded (Expired) Exc…" at bounding box center [696, 166] width 146 height 28
select select ""applied""
click at [623, 152] on select "Choose an option... Pending Applied Excluded (Questions) Excluded (Expired) Exc…" at bounding box center [696, 166] width 146 height 28
drag, startPoint x: 523, startPoint y: 223, endPoint x: 448, endPoint y: 146, distance: 107.8
click at [523, 222] on div "Applications Pending (1) Excluded (392) Applied (101) All (494) View All Result…" at bounding box center [481, 128] width 816 height 222
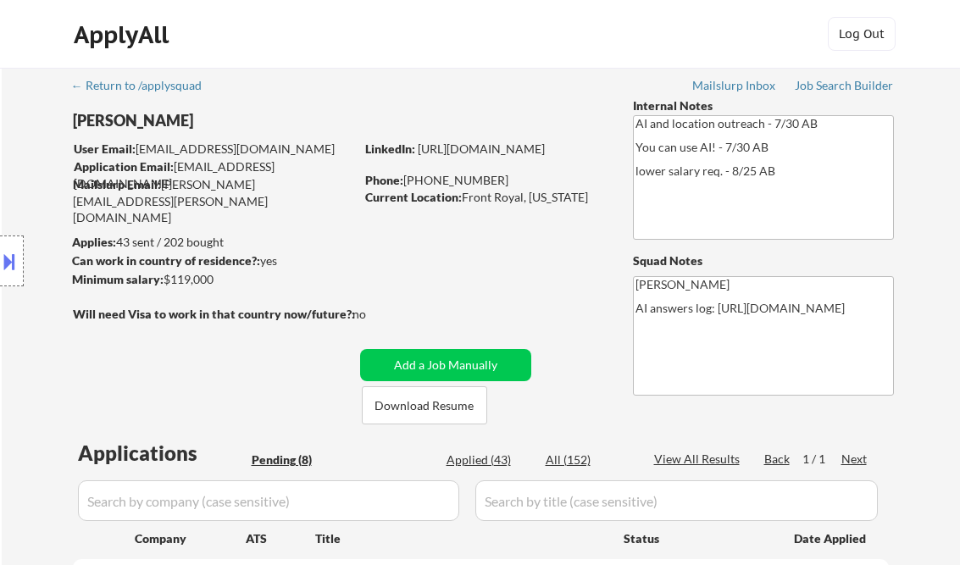
select select ""pending""
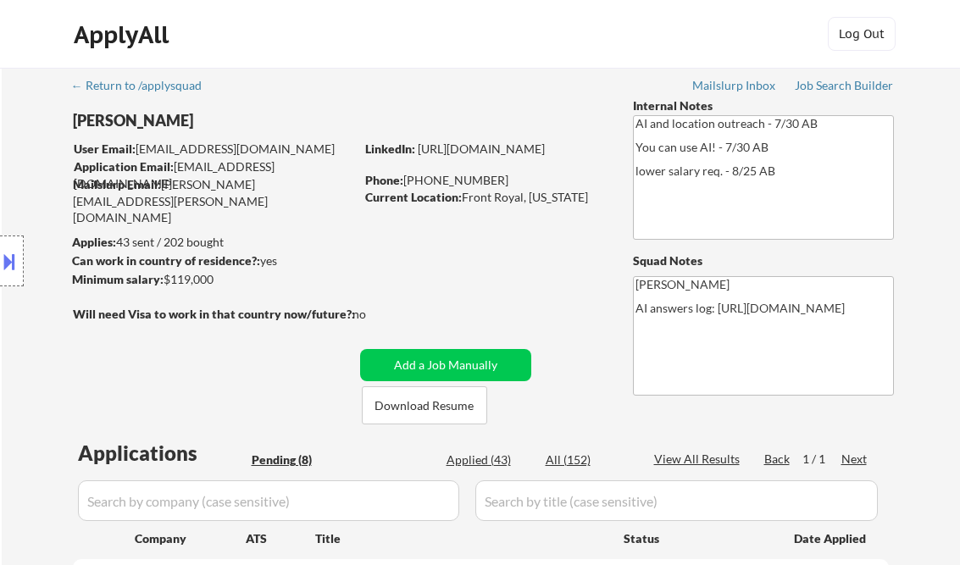
select select ""pending""
drag, startPoint x: 822, startPoint y: 80, endPoint x: 822, endPoint y: 66, distance: 14.4
click at [822, 80] on div "Job Search Builder" at bounding box center [844, 86] width 99 height 12
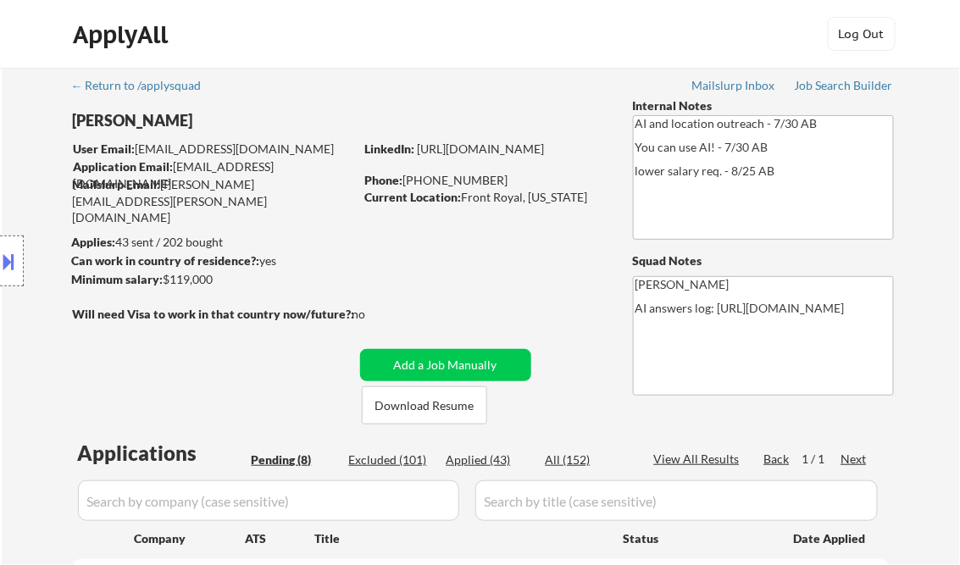
scroll to position [271, 0]
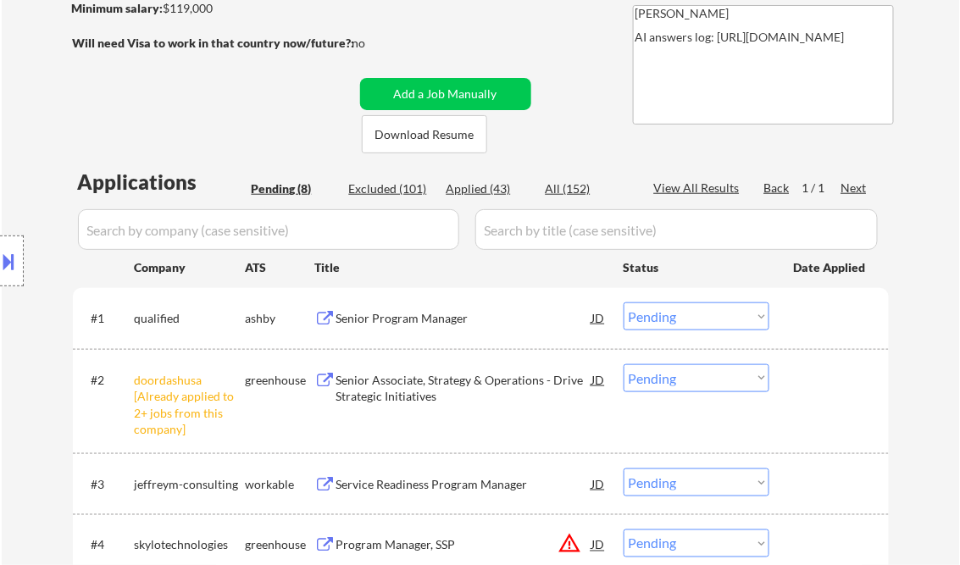
click at [392, 318] on div "Senior Program Manager" at bounding box center [464, 318] width 256 height 17
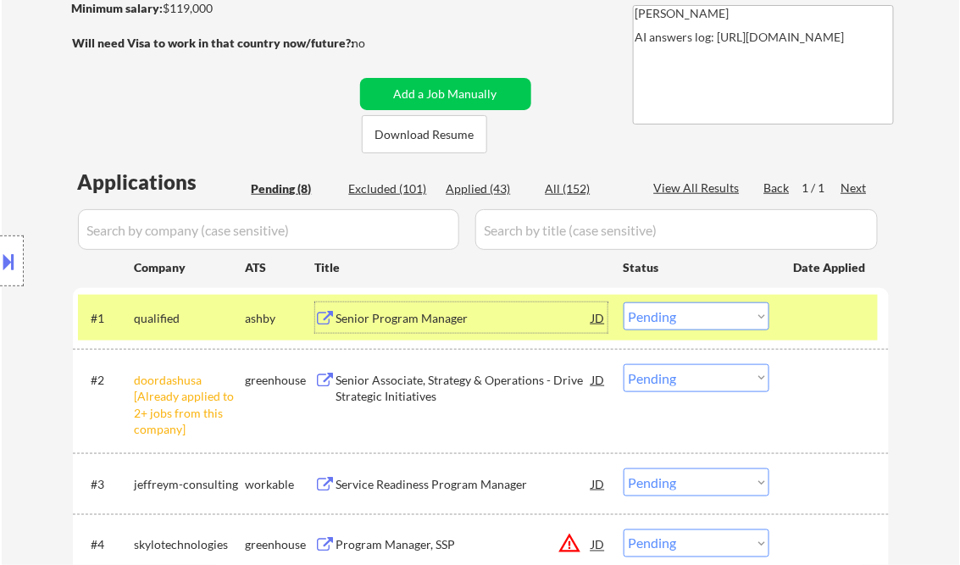
drag, startPoint x: 652, startPoint y: 317, endPoint x: 673, endPoint y: 333, distance: 26.6
click at [652, 317] on select "Choose an option... Pending Applied Excluded (Questions) Excluded (Expired) Exc…" at bounding box center [696, 316] width 146 height 28
click at [623, 302] on select "Choose an option... Pending Applied Excluded (Questions) Excluded (Expired) Exc…" at bounding box center [696, 316] width 146 height 28
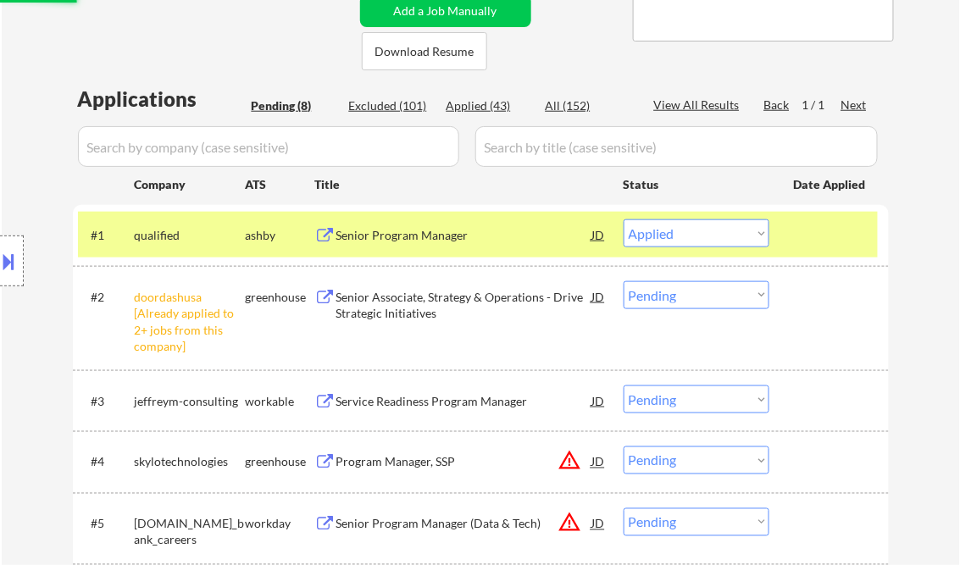
scroll to position [407, 0]
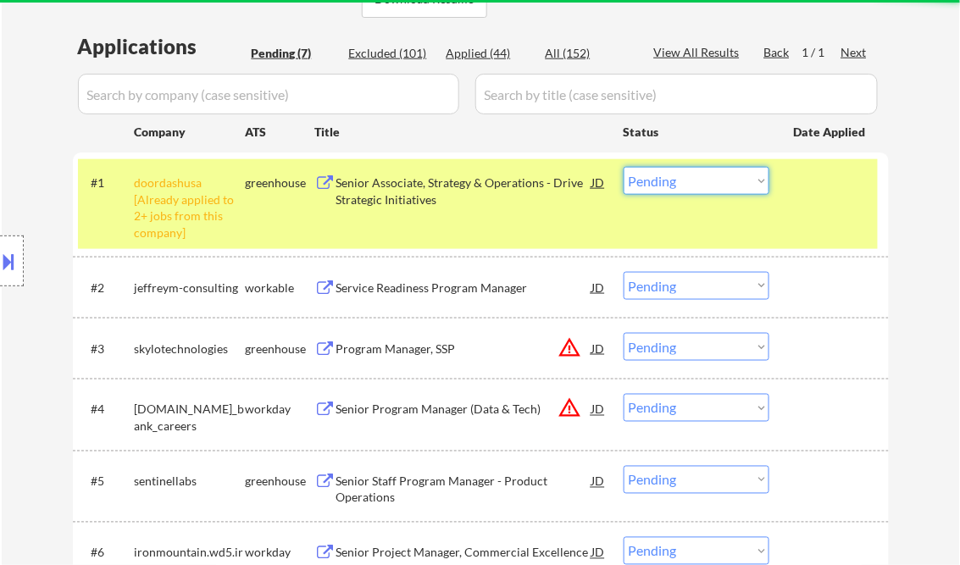
drag, startPoint x: 670, startPoint y: 185, endPoint x: 673, endPoint y: 197, distance: 12.1
click at [670, 185] on select "Choose an option... Pending Applied Excluded (Questions) Excluded (Expired) Exc…" at bounding box center [696, 181] width 146 height 28
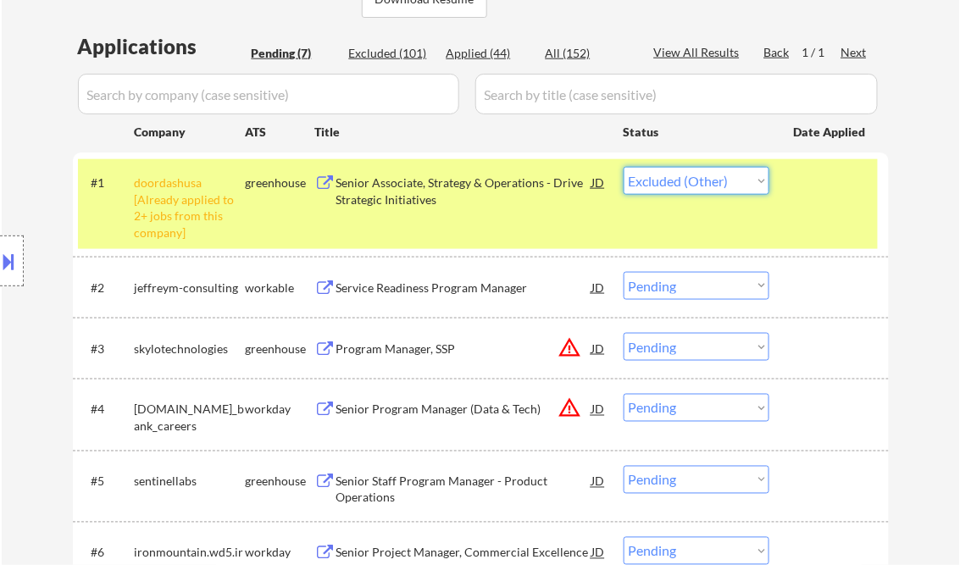
click at [623, 167] on select "Choose an option... Pending Applied Excluded (Questions) Excluded (Expired) Exc…" at bounding box center [696, 181] width 146 height 28
click at [385, 300] on div "Service Readiness Program Manager" at bounding box center [464, 287] width 256 height 30
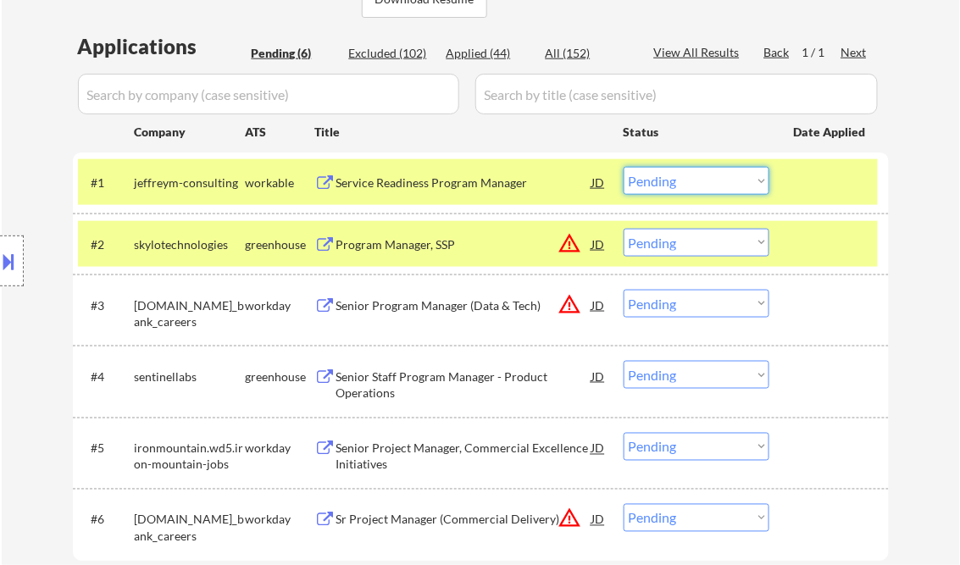
drag, startPoint x: 649, startPoint y: 185, endPoint x: 668, endPoint y: 193, distance: 21.2
click at [649, 185] on select "Choose an option... Pending Applied Excluded (Questions) Excluded (Expired) Exc…" at bounding box center [696, 181] width 146 height 28
click at [623, 167] on select "Choose an option... Pending Applied Excluded (Questions) Excluded (Expired) Exc…" at bounding box center [696, 181] width 146 height 28
click at [456, 258] on div "Program Manager, SSP" at bounding box center [464, 244] width 256 height 30
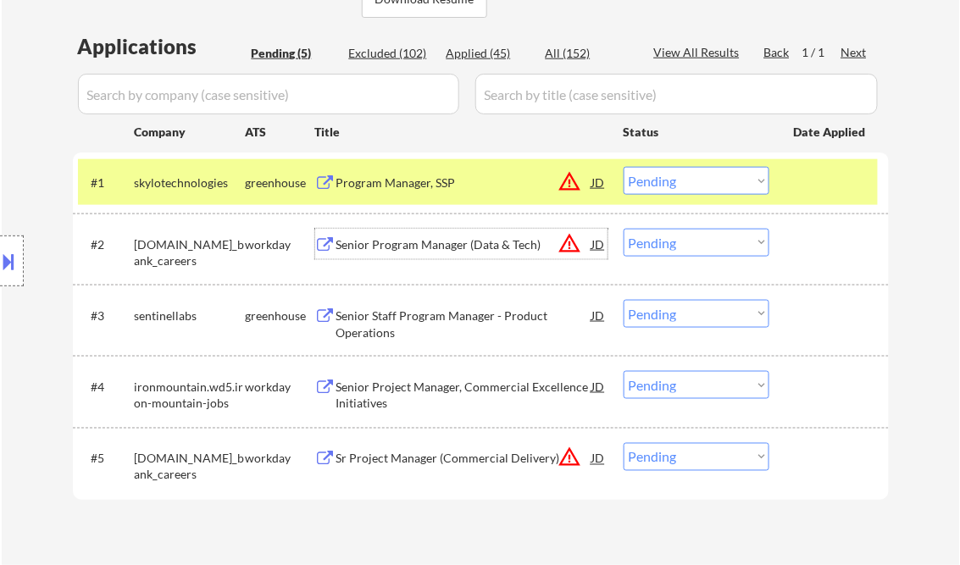
click at [9, 250] on button at bounding box center [9, 261] width 19 height 28
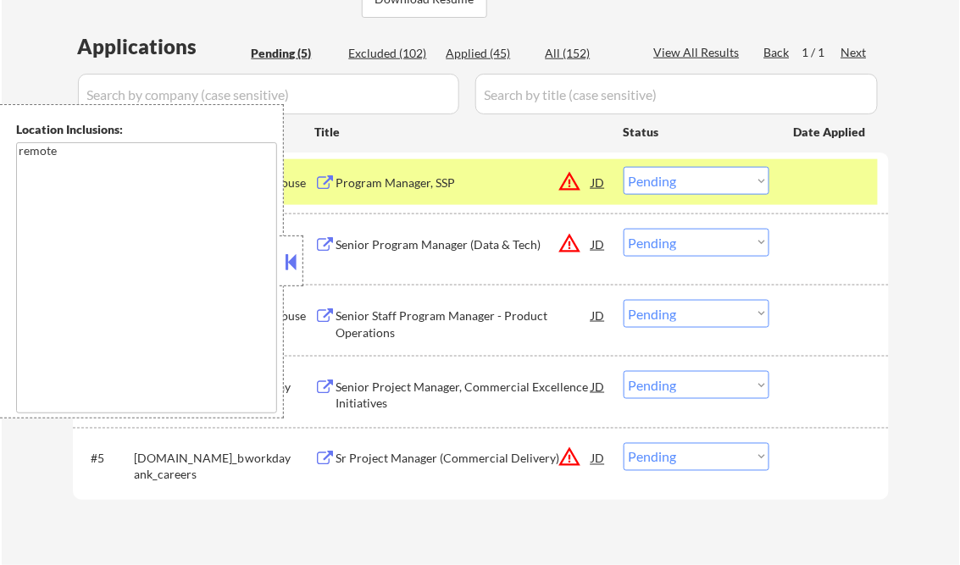
click at [278, 256] on div "Location Inclusions: remote" at bounding box center [142, 261] width 284 height 314
click at [291, 260] on button at bounding box center [291, 261] width 19 height 25
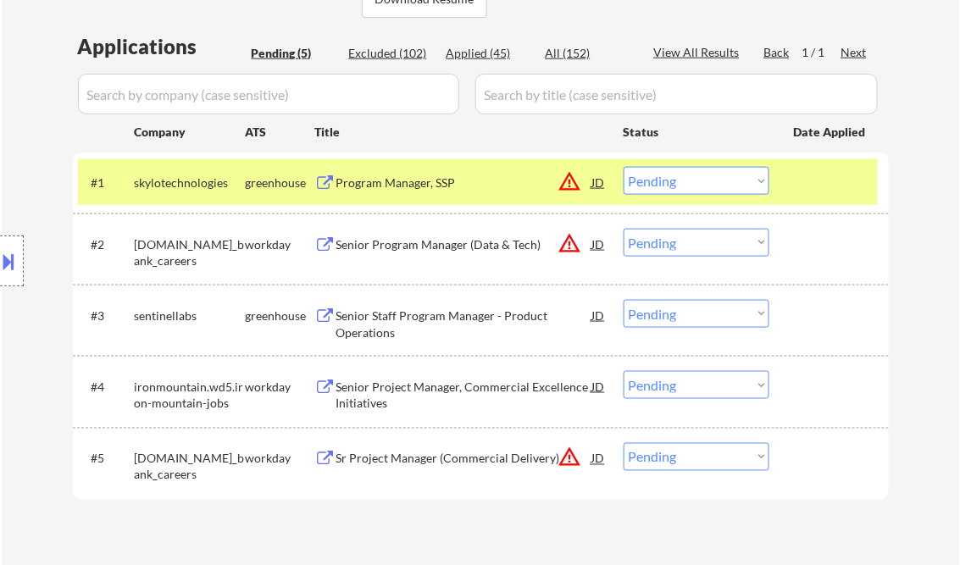
drag, startPoint x: 656, startPoint y: 179, endPoint x: 663, endPoint y: 191, distance: 14.4
click at [656, 179] on select "Choose an option... Pending Applied Excluded (Questions) Excluded (Expired) Exc…" at bounding box center [696, 181] width 146 height 28
click at [623, 167] on select "Choose an option... Pending Applied Excluded (Questions) Excluded (Expired) Exc…" at bounding box center [696, 181] width 146 height 28
click at [446, 250] on div "Senior Program Manager (Data & Tech)" at bounding box center [464, 244] width 256 height 17
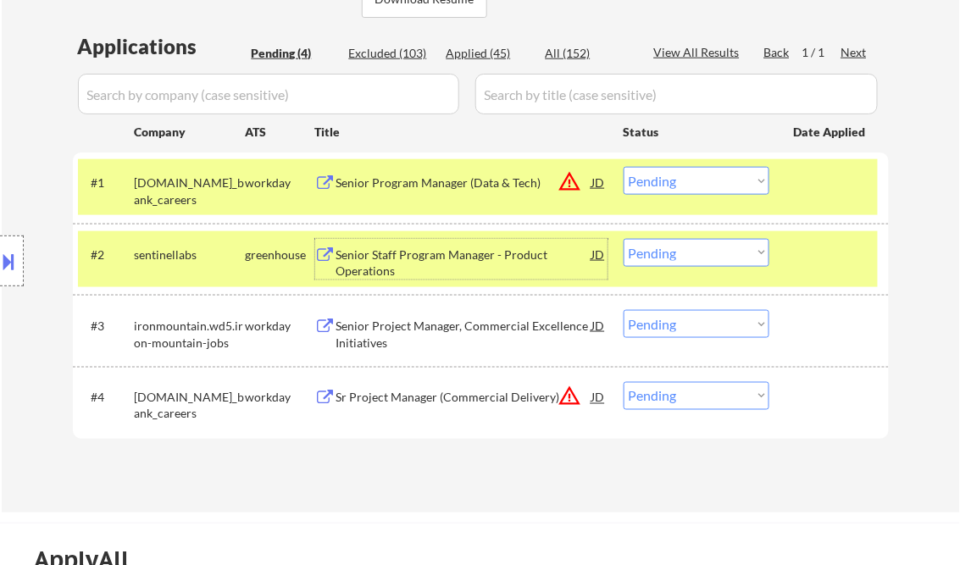
click at [566, 181] on button "warning_amber" at bounding box center [570, 181] width 24 height 24
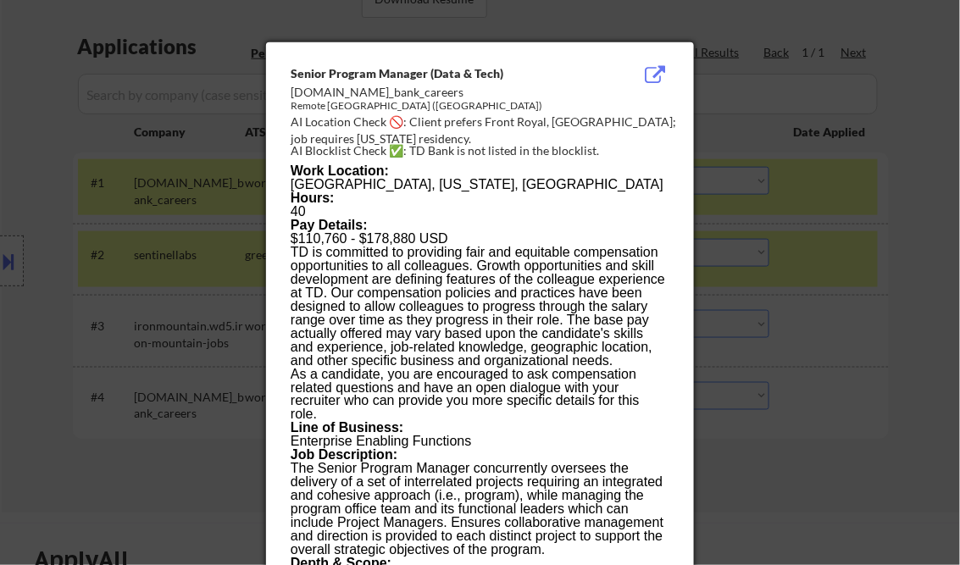
click at [912, 175] on div at bounding box center [480, 282] width 960 height 565
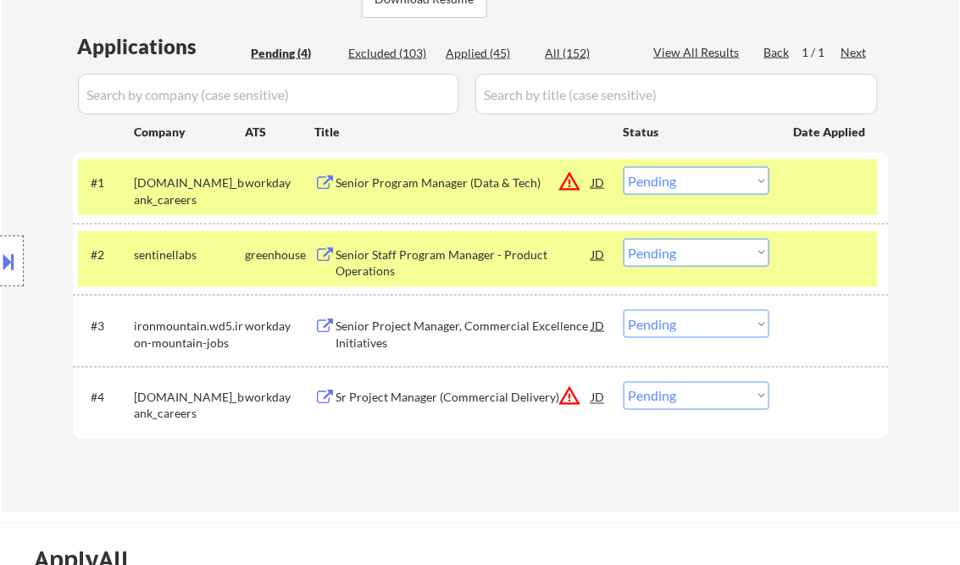
click at [659, 180] on select "Choose an option... Pending Applied Excluded (Questions) Excluded (Expired) Exc…" at bounding box center [696, 181] width 146 height 28
click at [623, 167] on select "Choose an option... Pending Applied Excluded (Questions) Excluded (Expired) Exc…" at bounding box center [696, 181] width 146 height 28
click at [420, 275] on div "Senior Staff Program Manager - Product Operations" at bounding box center [464, 262] width 256 height 33
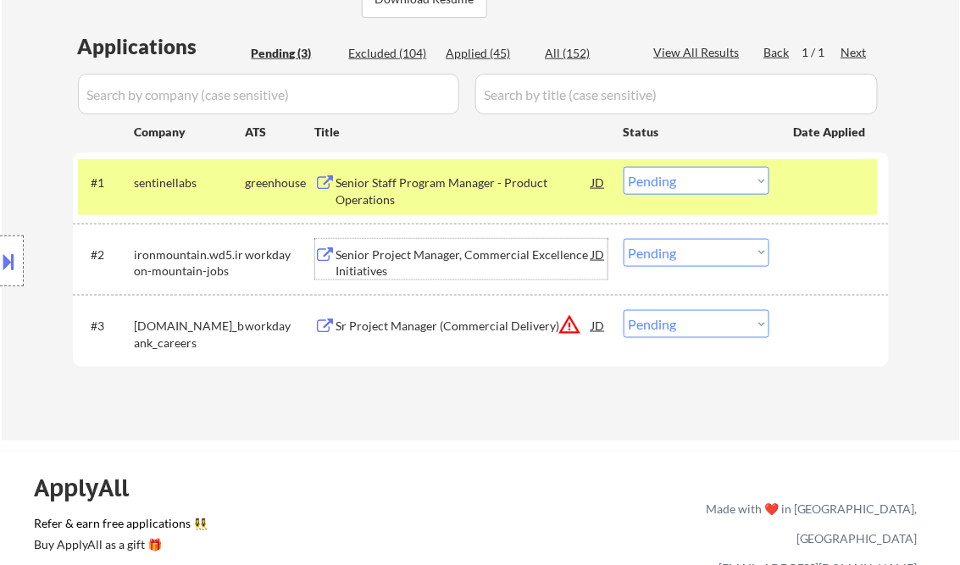
drag, startPoint x: 672, startPoint y: 180, endPoint x: 706, endPoint y: 195, distance: 37.9
click at [673, 179] on select "Choose an option... Pending Applied Excluded (Questions) Excluded (Expired) Exc…" at bounding box center [696, 181] width 146 height 28
click at [623, 167] on select "Choose an option... Pending Applied Excluded (Questions) Excluded (Expired) Exc…" at bounding box center [696, 181] width 146 height 28
click at [416, 261] on div "Senior Project Manager, Commercial Excellence Initiatives" at bounding box center [464, 262] width 256 height 33
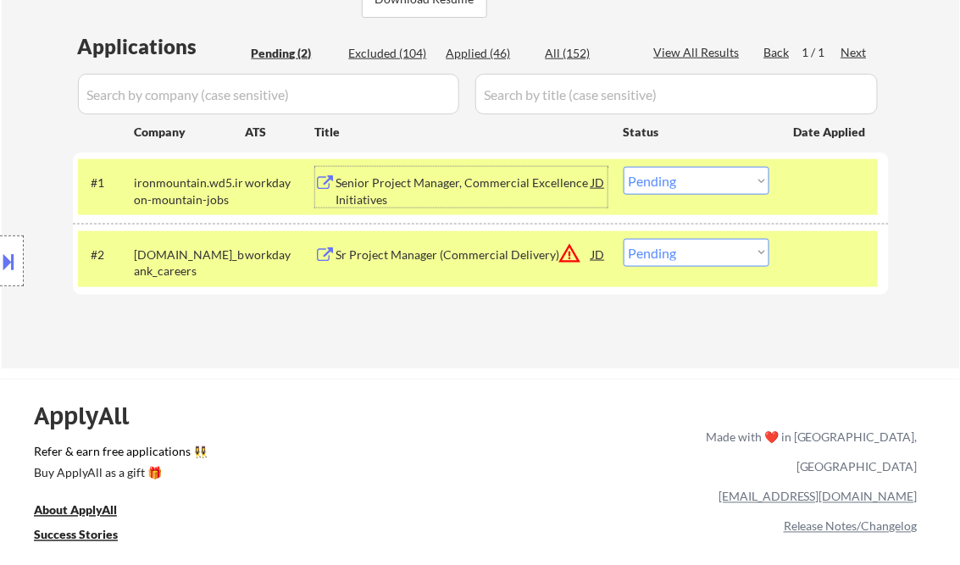
click at [484, 183] on div "Senior Project Manager, Commercial Excellence Initiatives" at bounding box center [464, 190] width 256 height 33
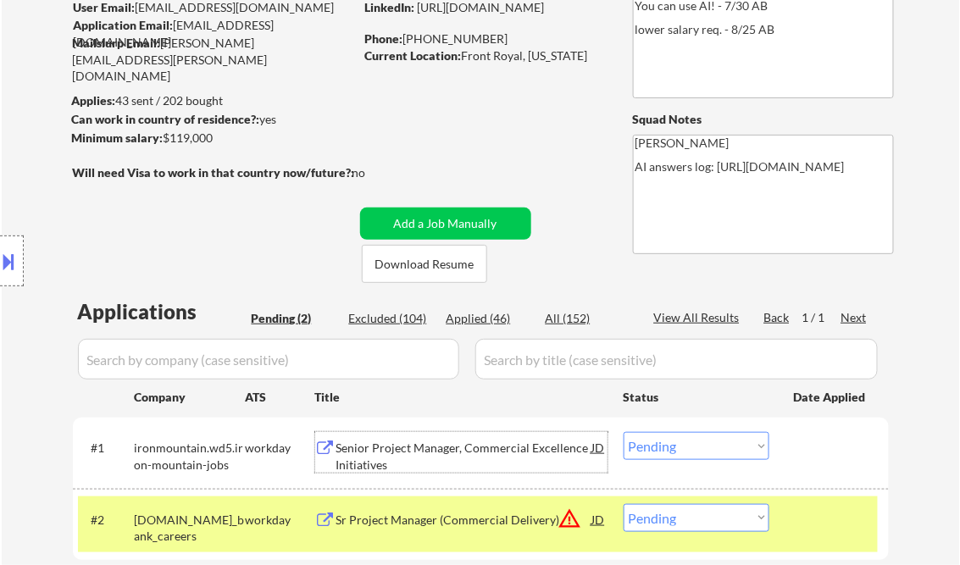
scroll to position [203, 0]
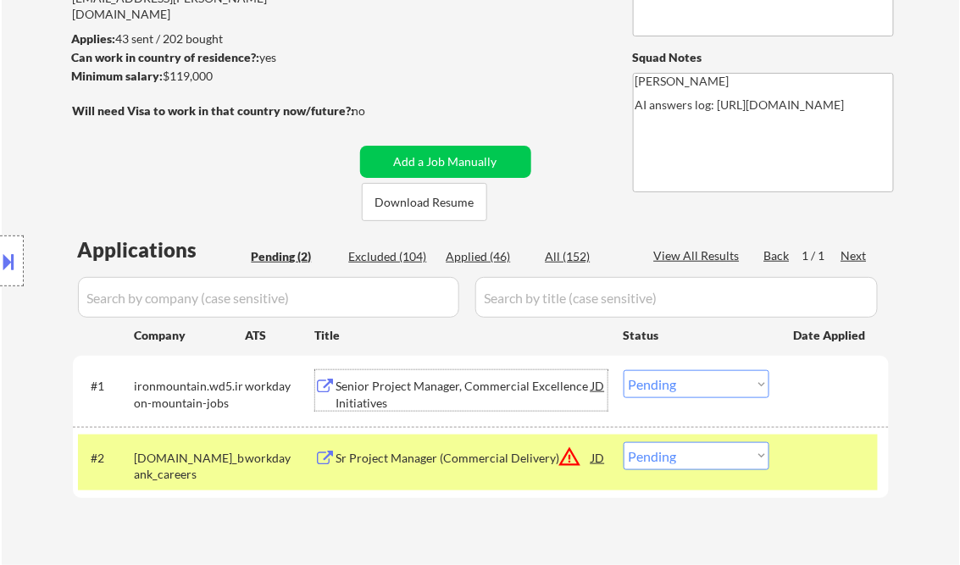
click at [676, 379] on select "Choose an option... Pending Applied Excluded (Questions) Excluded (Expired) Exc…" at bounding box center [696, 384] width 146 height 28
click at [623, 370] on select "Choose an option... Pending Applied Excluded (Questions) Excluded (Expired) Exc…" at bounding box center [696, 384] width 146 height 28
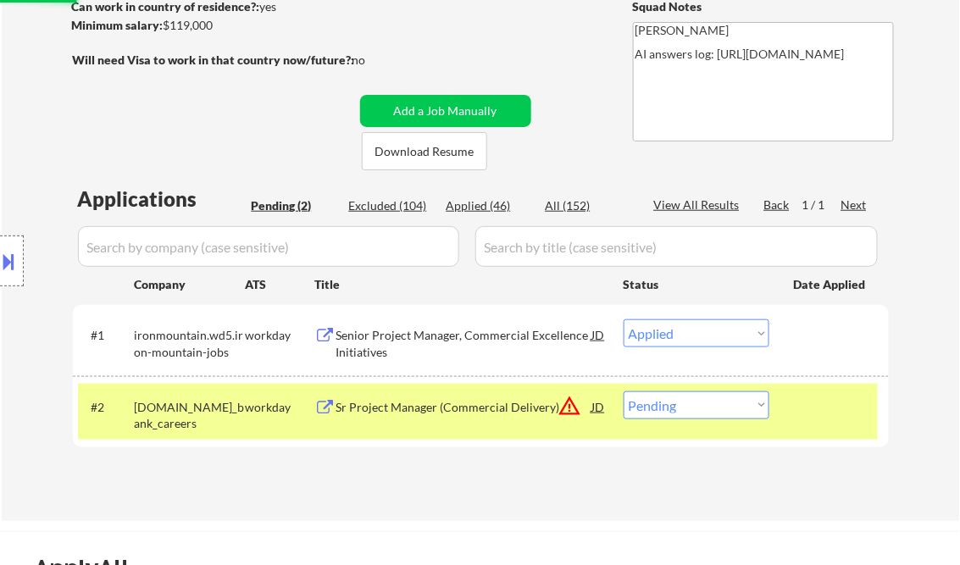
scroll to position [271, 0]
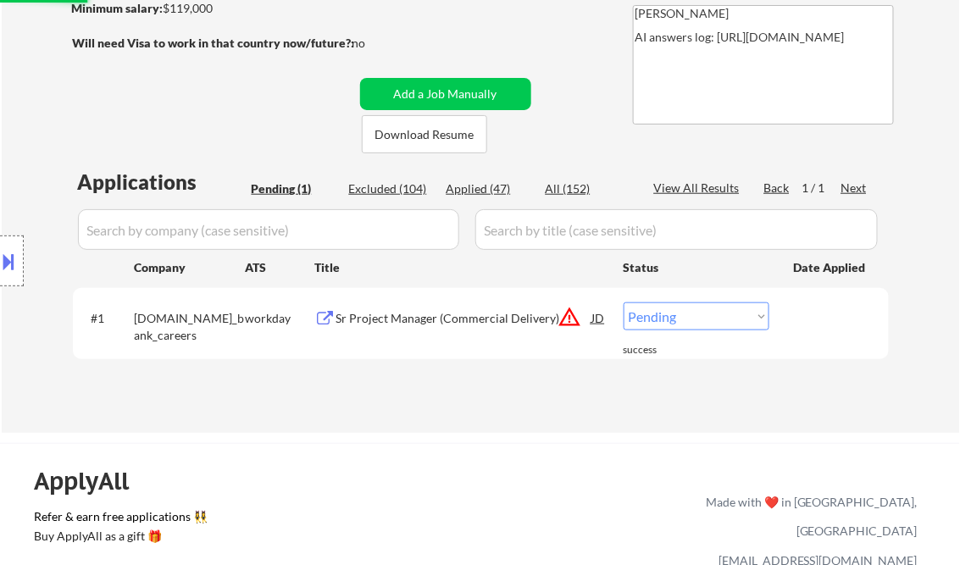
click at [431, 317] on div "Sr Project Manager (Commercial Delivery)" at bounding box center [464, 318] width 256 height 17
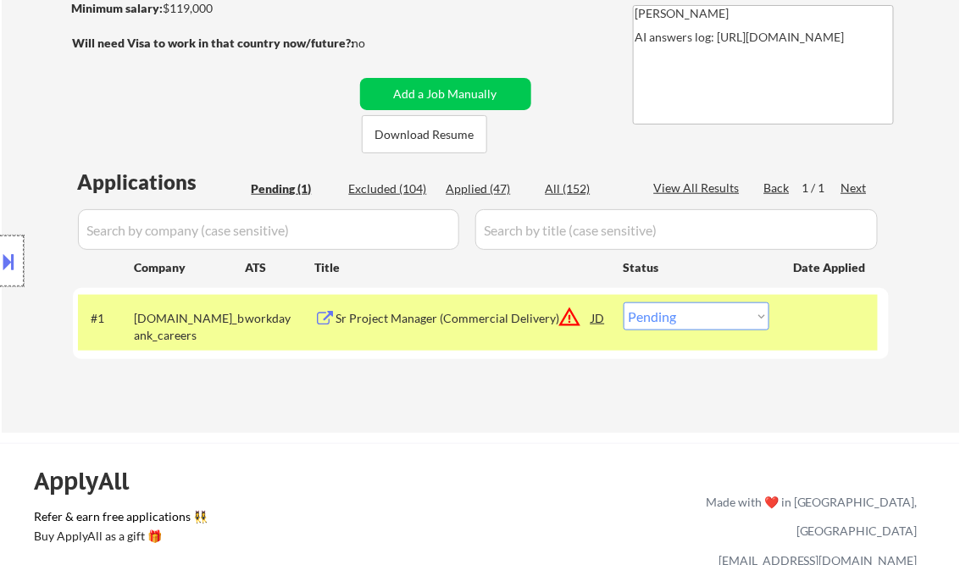
click at [19, 265] on div at bounding box center [12, 260] width 24 height 51
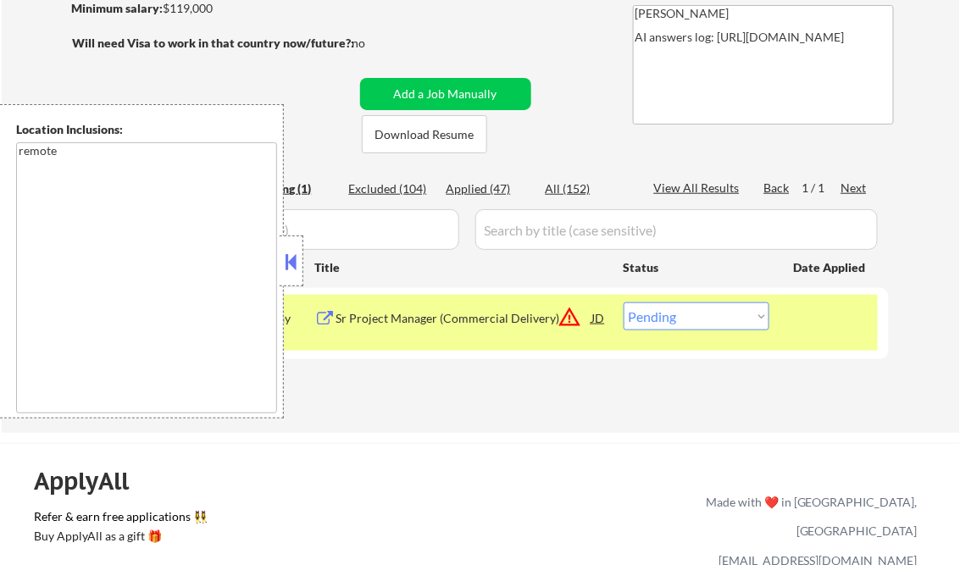
click at [289, 264] on button at bounding box center [291, 261] width 19 height 25
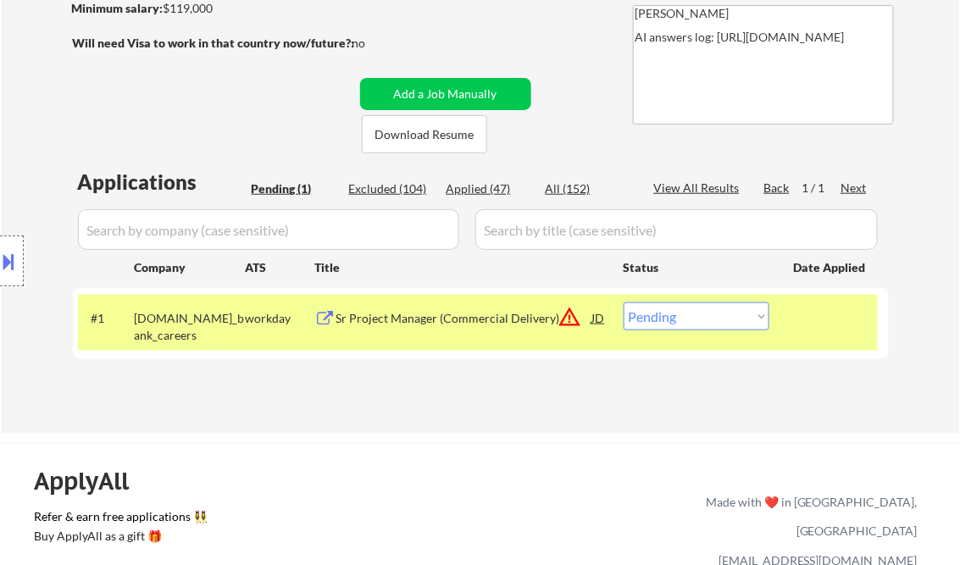
click at [568, 318] on button "warning_amber" at bounding box center [570, 317] width 24 height 24
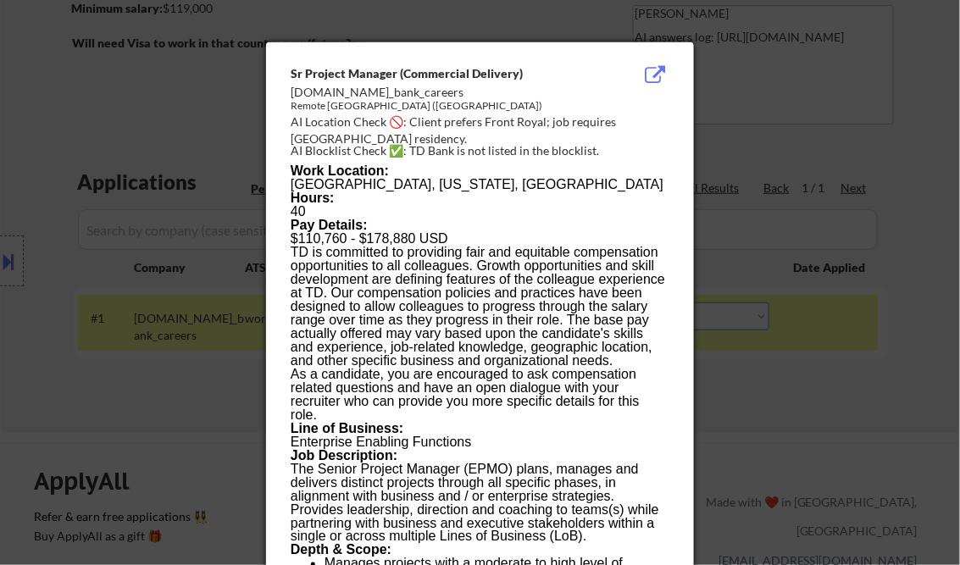
click at [876, 152] on div at bounding box center [480, 282] width 960 height 565
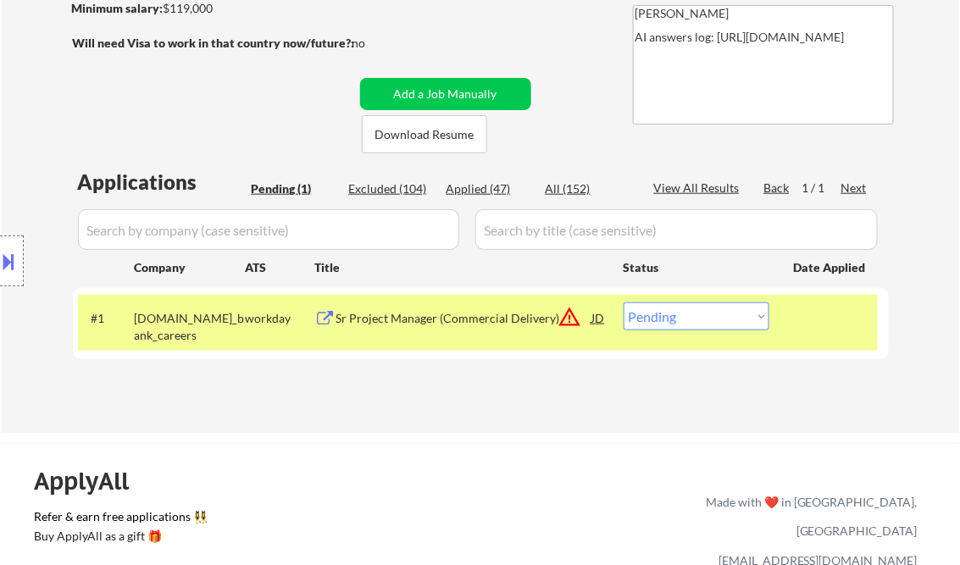
click at [671, 311] on select "Choose an option... Pending Applied Excluded (Questions) Excluded (Expired) Exc…" at bounding box center [696, 316] width 146 height 28
select select ""excluded__bad_match_""
click at [623, 302] on select "Choose an option... Pending Applied Excluded (Questions) Excluded (Expired) Exc…" at bounding box center [696, 316] width 146 height 28
click at [529, 417] on div "← Return to /applysquad Mailslurp Inbox Job Search Builder Karla Raines User Em…" at bounding box center [480, 108] width 845 height 623
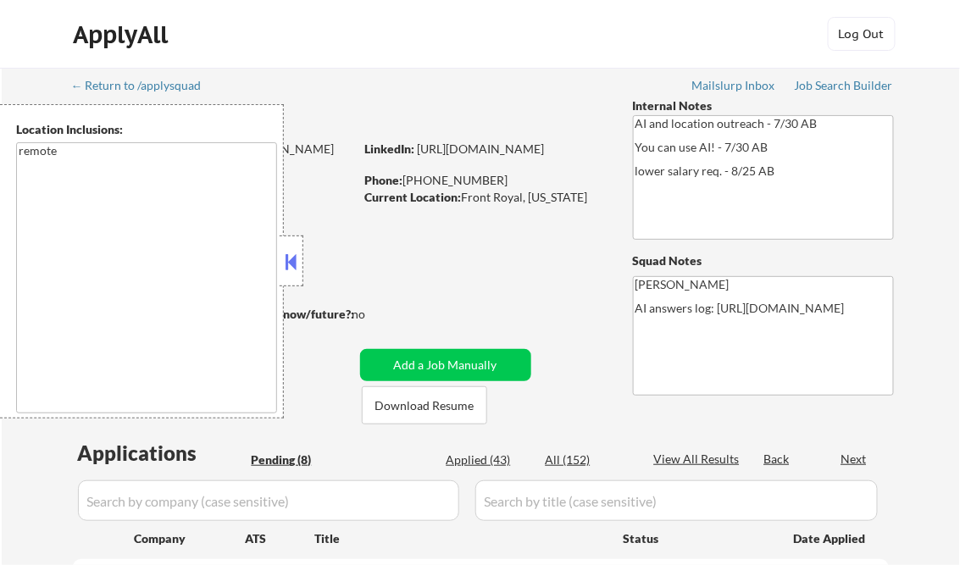
select select ""pending""
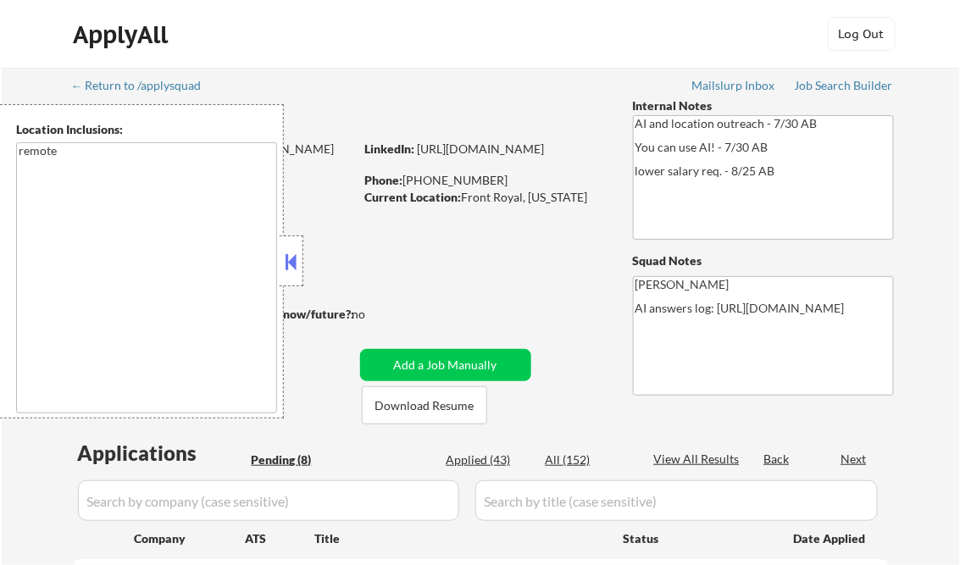
select select ""pending""
click at [291, 258] on button at bounding box center [291, 261] width 19 height 25
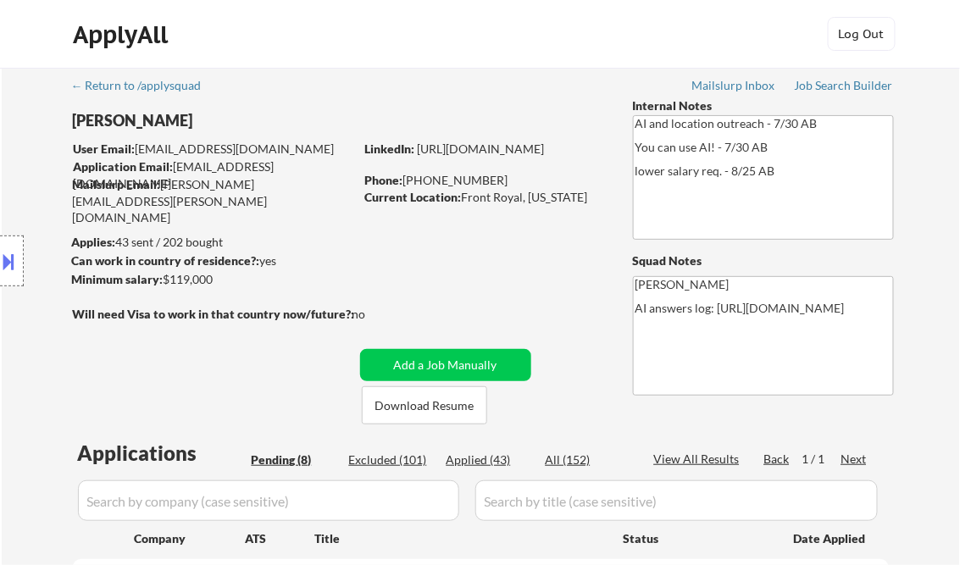
drag, startPoint x: 495, startPoint y: 459, endPoint x: 417, endPoint y: 335, distance: 146.9
click at [495, 459] on div "Applied (43)" at bounding box center [488, 459] width 85 height 17
select select ""applied""
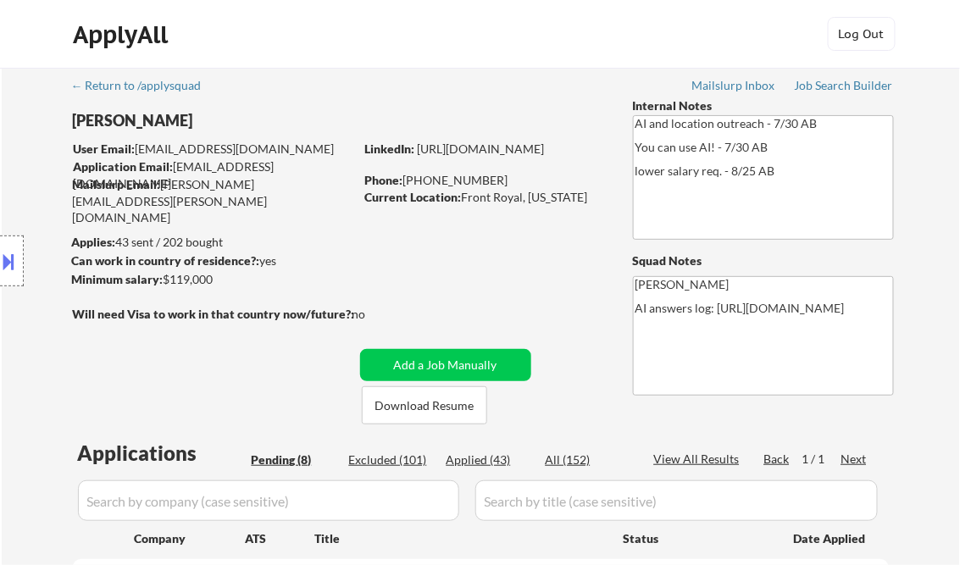
select select ""applied""
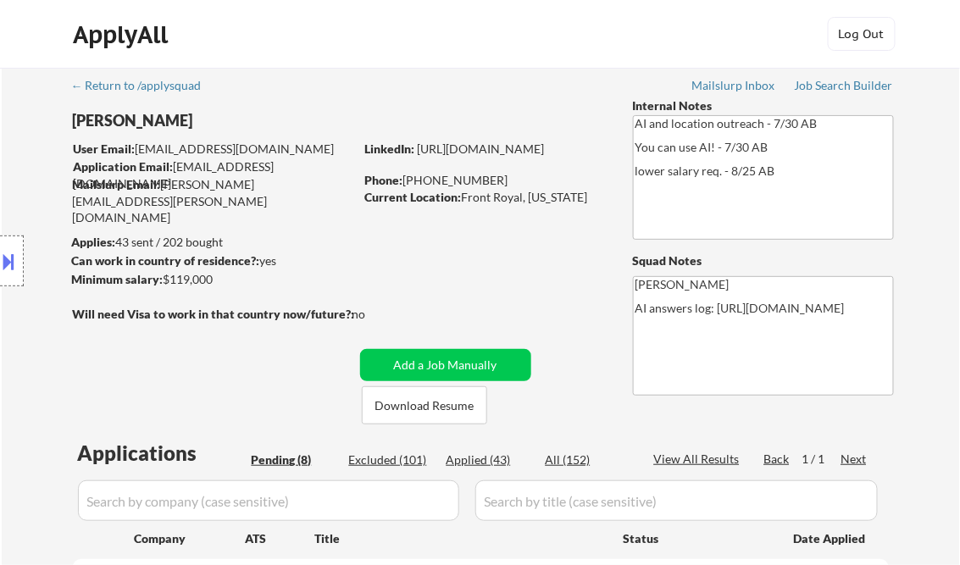
select select ""applied""
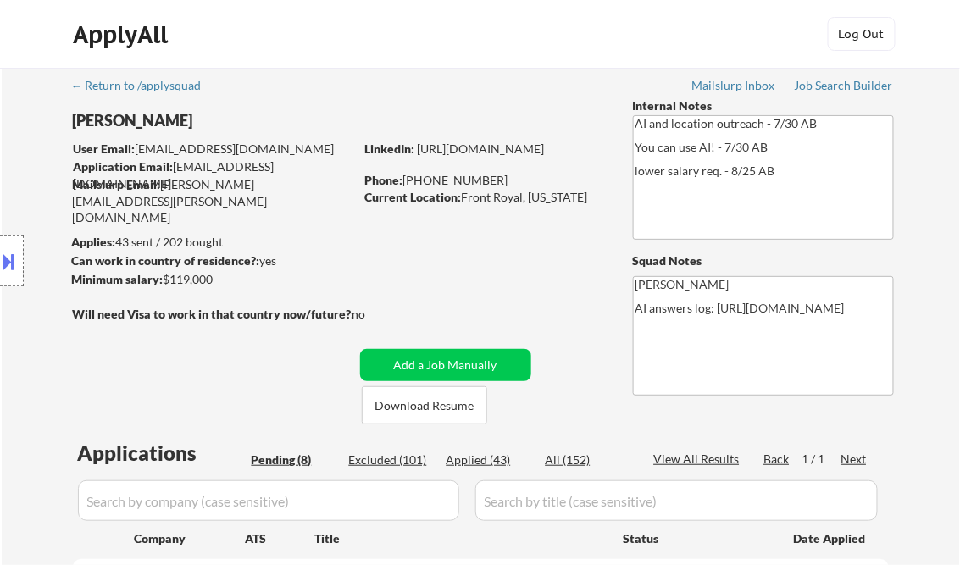
select select ""applied""
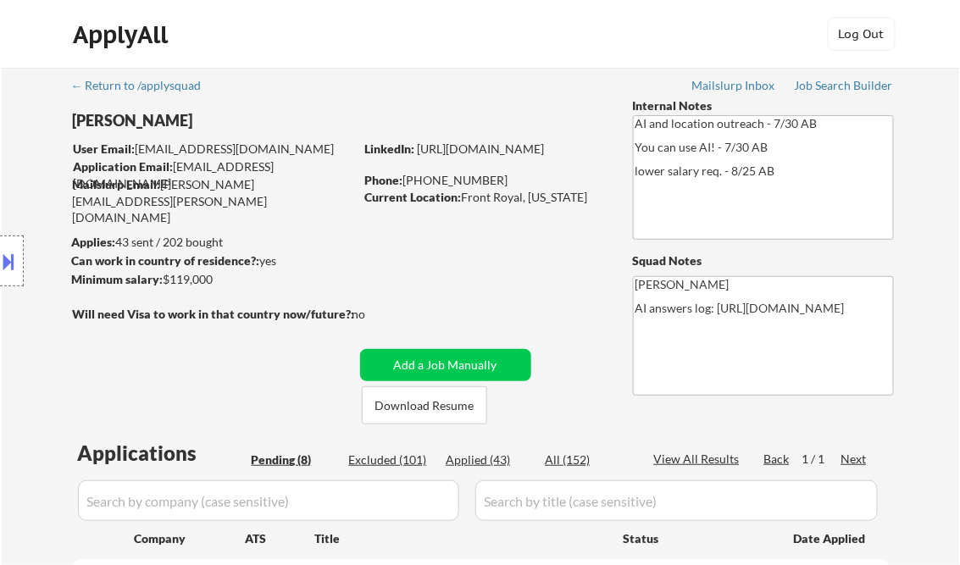
select select ""applied""
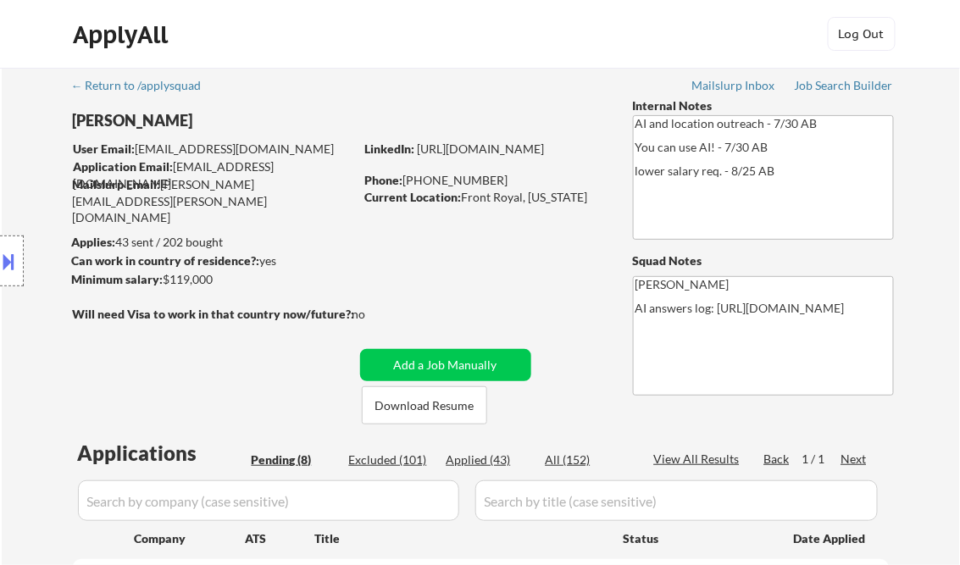
select select ""applied""
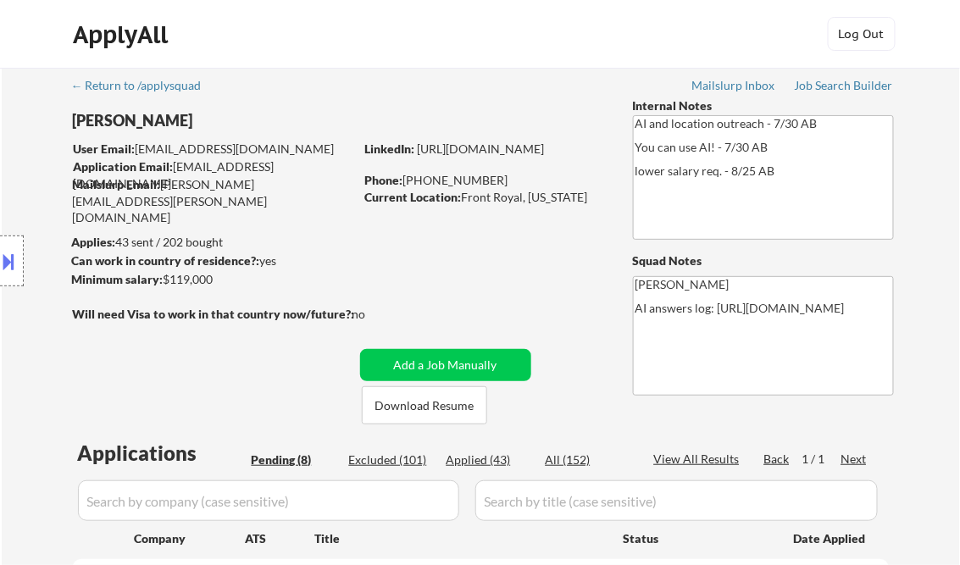
select select ""applied""
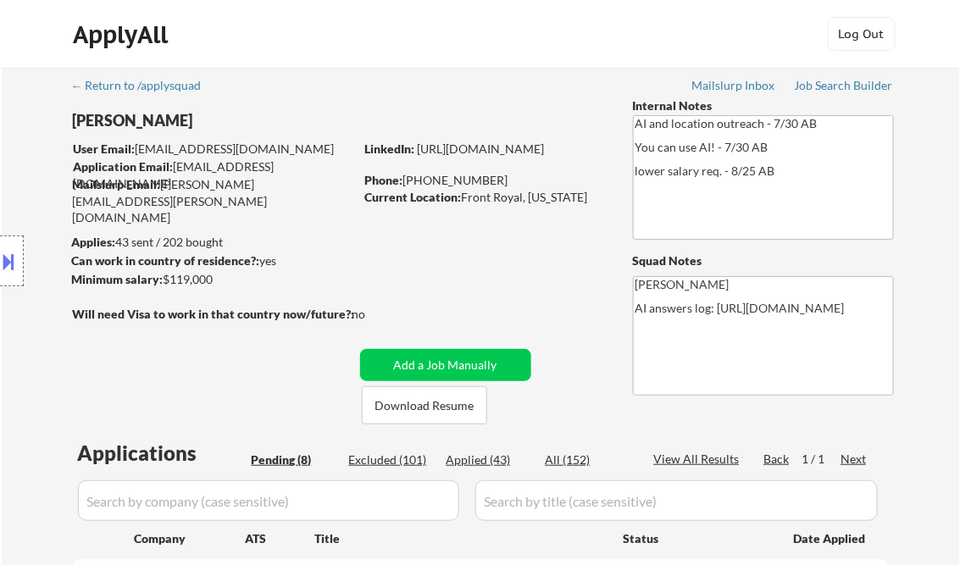
select select ""applied""
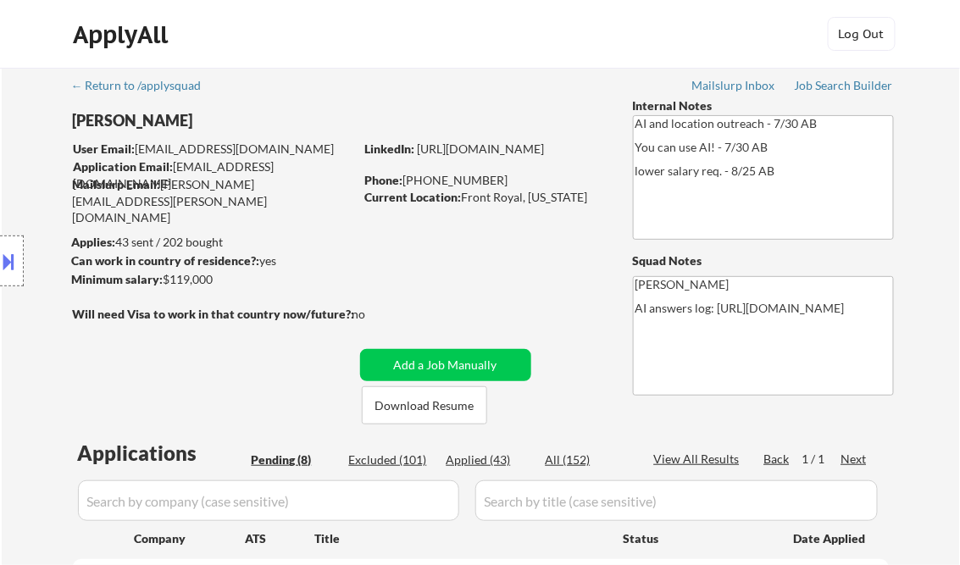
select select ""applied""
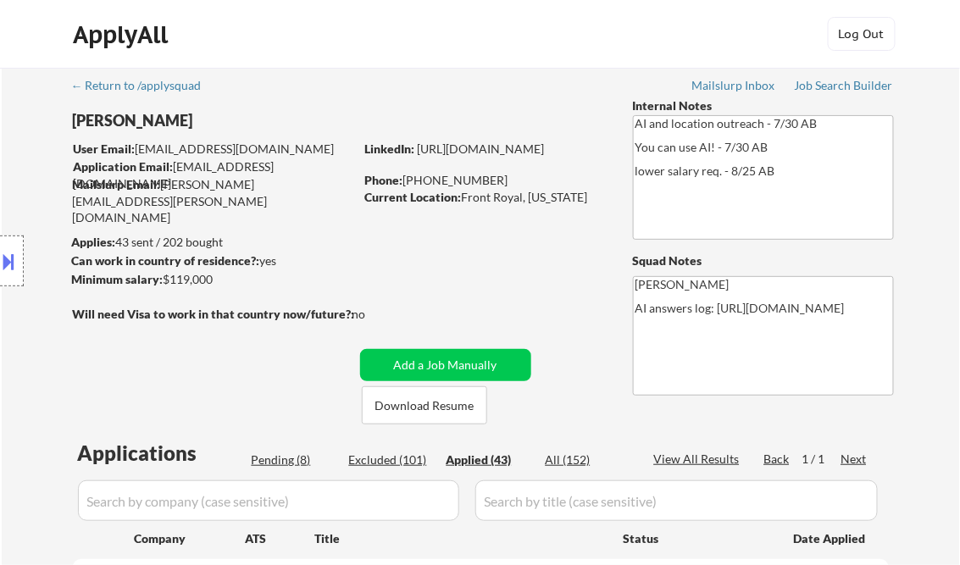
select select ""applied""
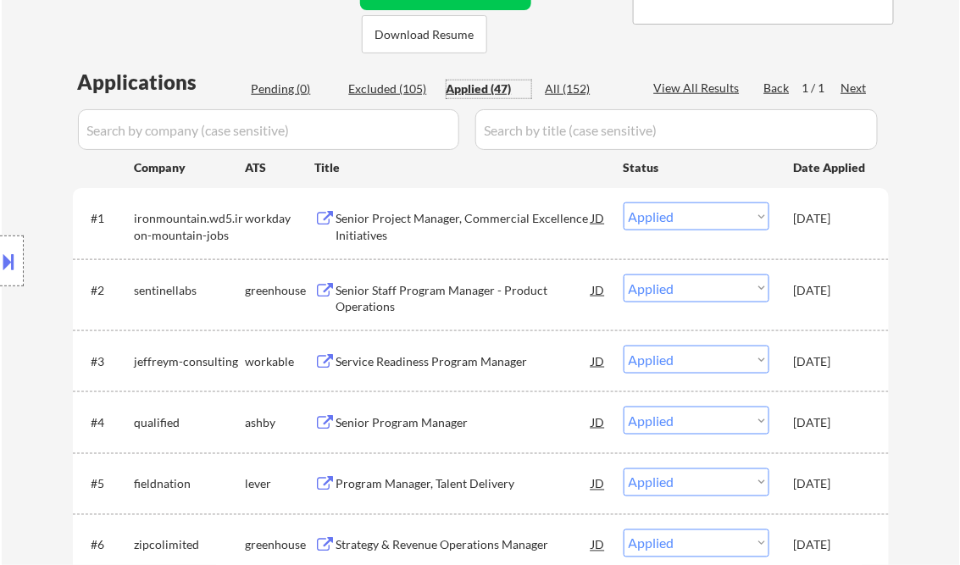
scroll to position [407, 0]
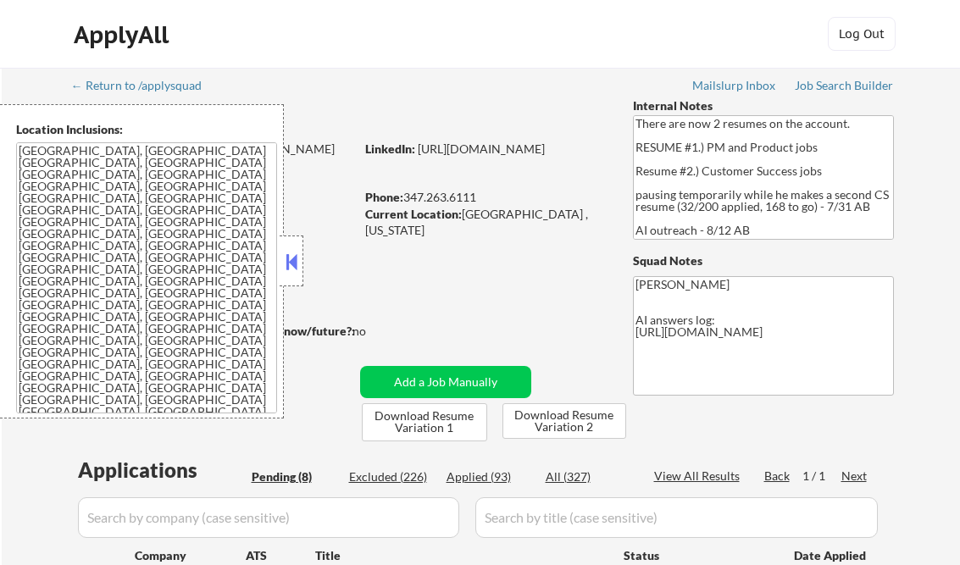
select select ""pending""
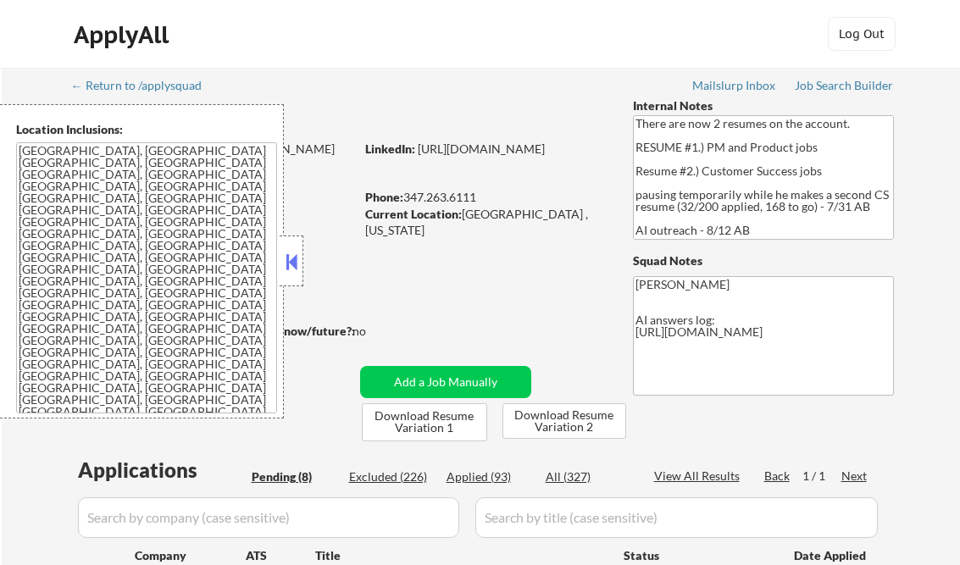
select select ""pending""
click at [298, 266] on button at bounding box center [291, 261] width 19 height 25
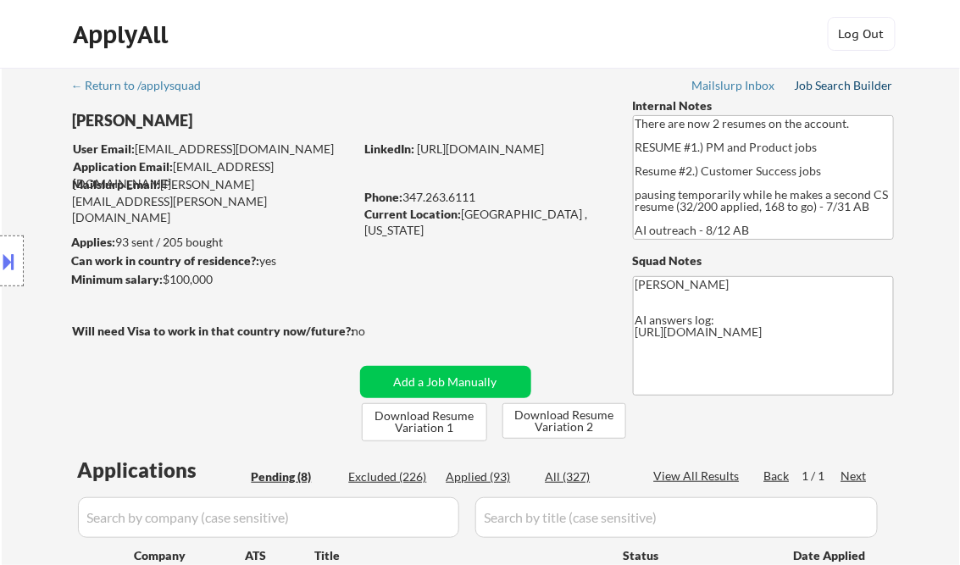
click at [828, 95] on link "Job Search Builder" at bounding box center [844, 87] width 99 height 17
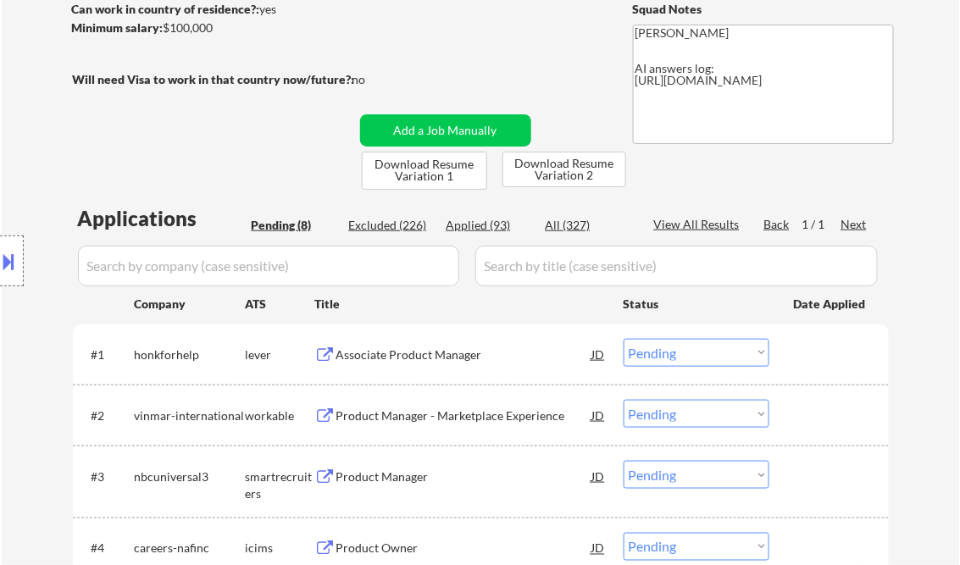
scroll to position [271, 0]
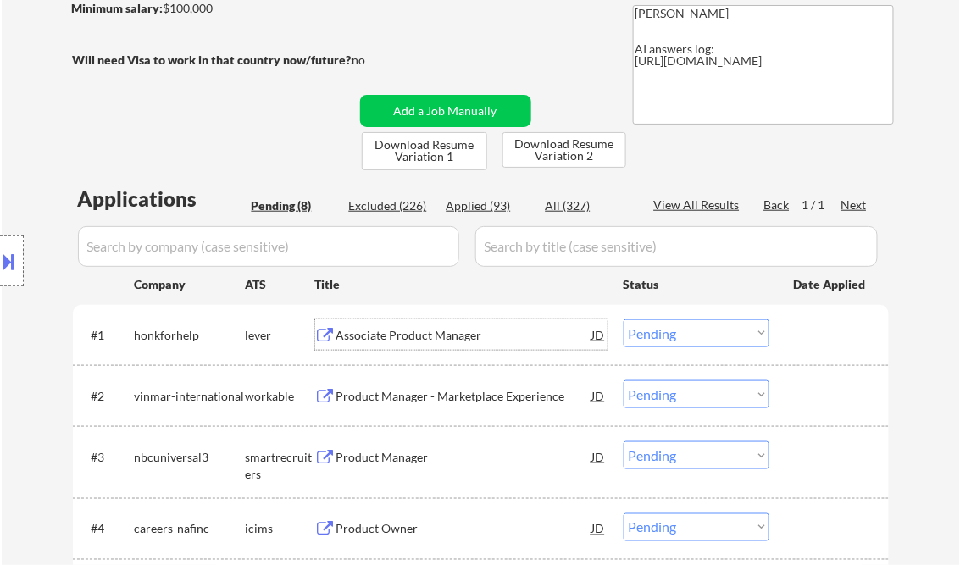
click at [374, 332] on div "Associate Product Manager" at bounding box center [464, 335] width 256 height 17
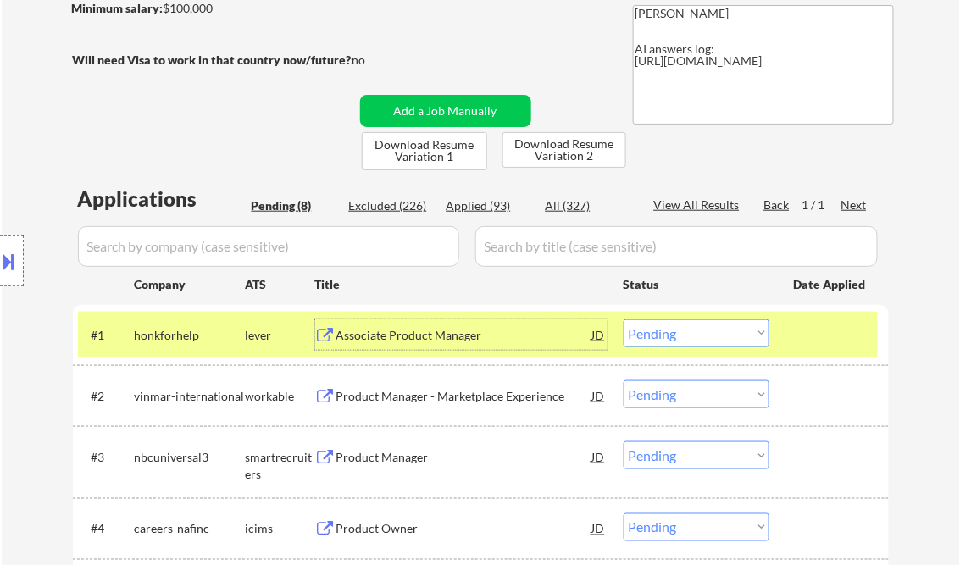
click at [707, 339] on select "Choose an option... Pending Applied Excluded (Questions) Excluded (Expired) Exc…" at bounding box center [696, 333] width 146 height 28
click at [623, 319] on select "Choose an option... Pending Applied Excluded (Questions) Excluded (Expired) Exc…" at bounding box center [696, 333] width 146 height 28
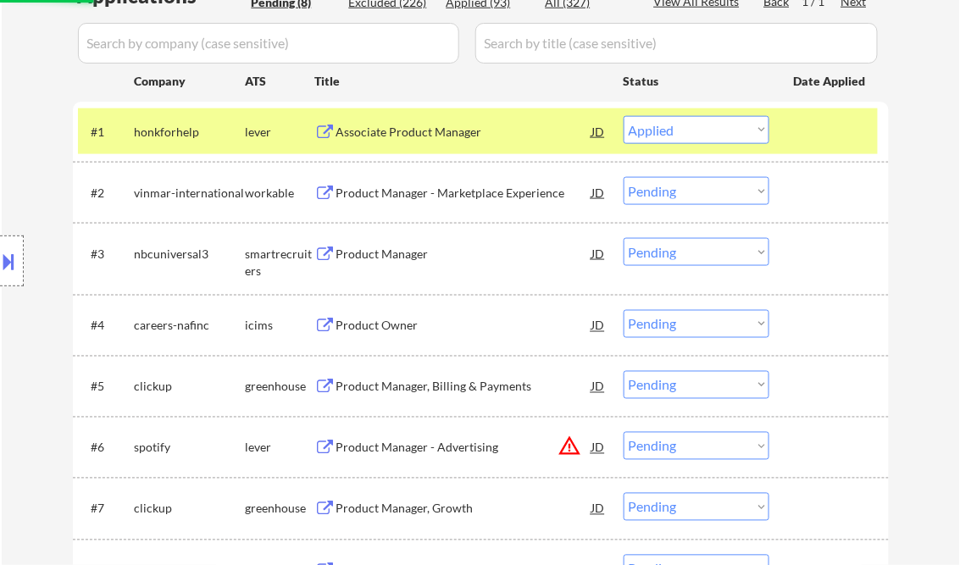
click at [454, 187] on div "Product Manager - Marketplace Experience" at bounding box center [464, 193] width 256 height 17
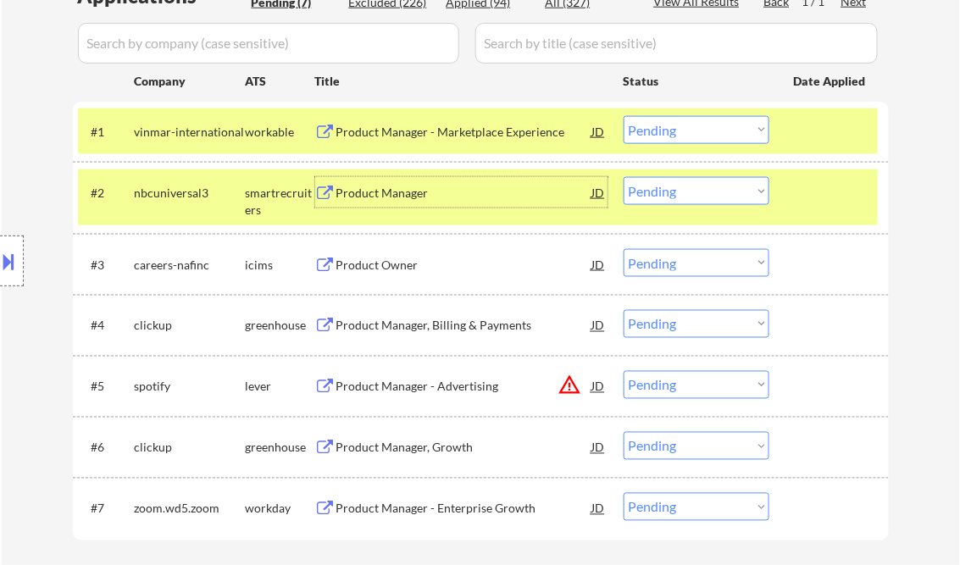
click at [669, 124] on select "Choose an option... Pending Applied Excluded (Questions) Excluded (Expired) Exc…" at bounding box center [696, 130] width 146 height 28
click at [623, 116] on select "Choose an option... Pending Applied Excluded (Questions) Excluded (Expired) Exc…" at bounding box center [696, 130] width 146 height 28
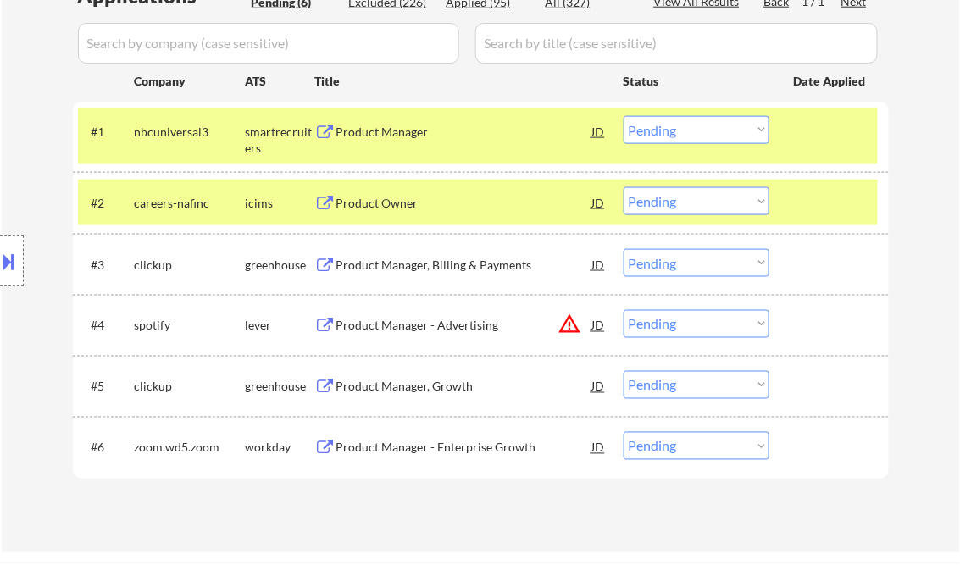
click at [393, 134] on div "Product Manager" at bounding box center [464, 132] width 256 height 17
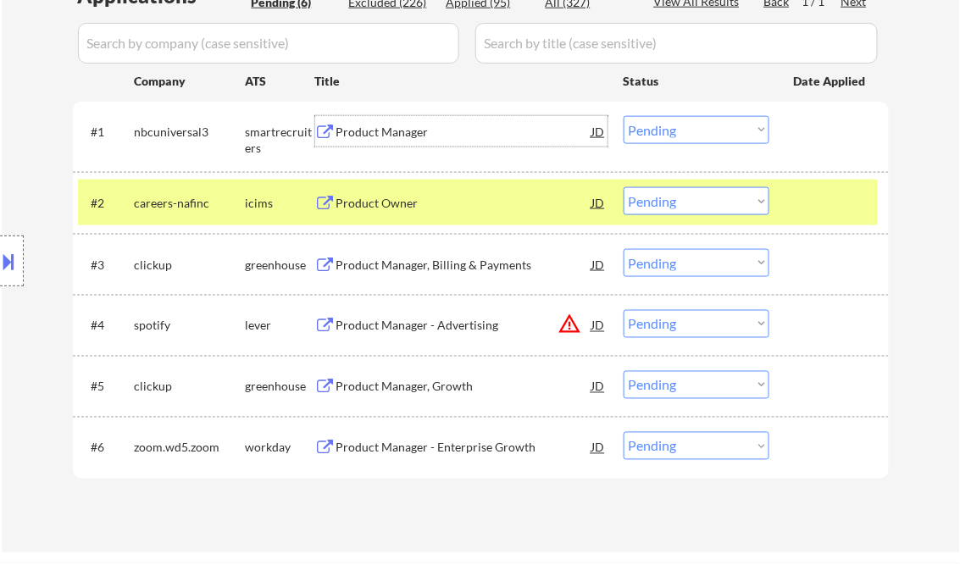
click at [11, 269] on button at bounding box center [9, 261] width 19 height 28
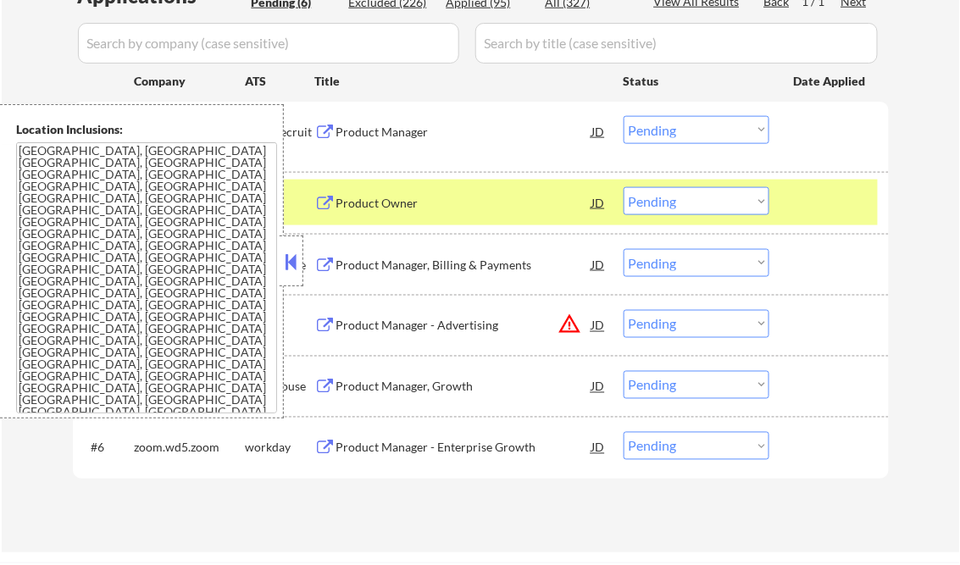
click at [291, 258] on button at bounding box center [291, 261] width 19 height 25
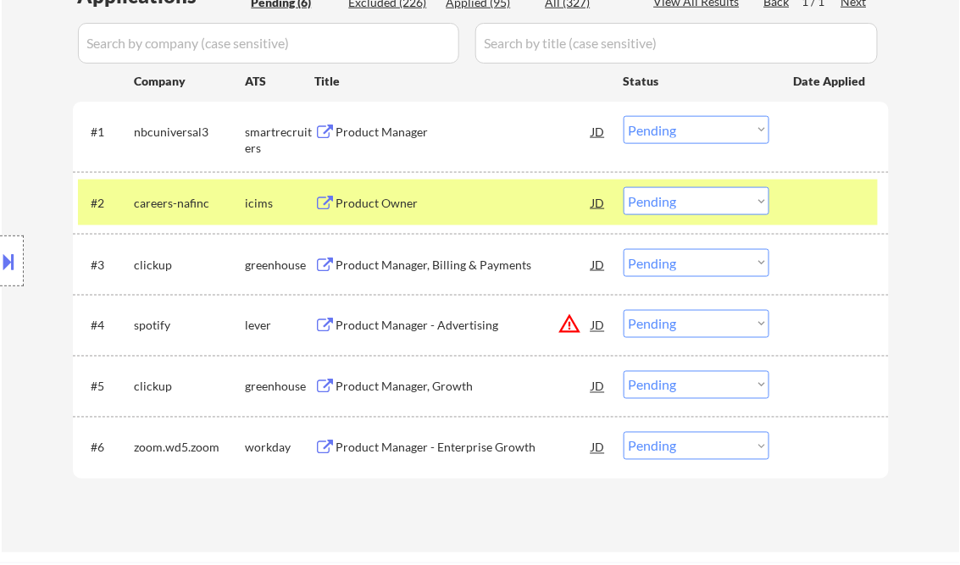
drag, startPoint x: 711, startPoint y: 119, endPoint x: 712, endPoint y: 141, distance: 22.0
click at [711, 120] on select "Choose an option... Pending Applied Excluded (Questions) Excluded (Expired) Exc…" at bounding box center [696, 130] width 146 height 28
click at [623, 116] on select "Choose an option... Pending Applied Excluded (Questions) Excluded (Expired) Exc…" at bounding box center [696, 130] width 146 height 28
click at [403, 206] on div "Product Owner" at bounding box center [464, 203] width 256 height 17
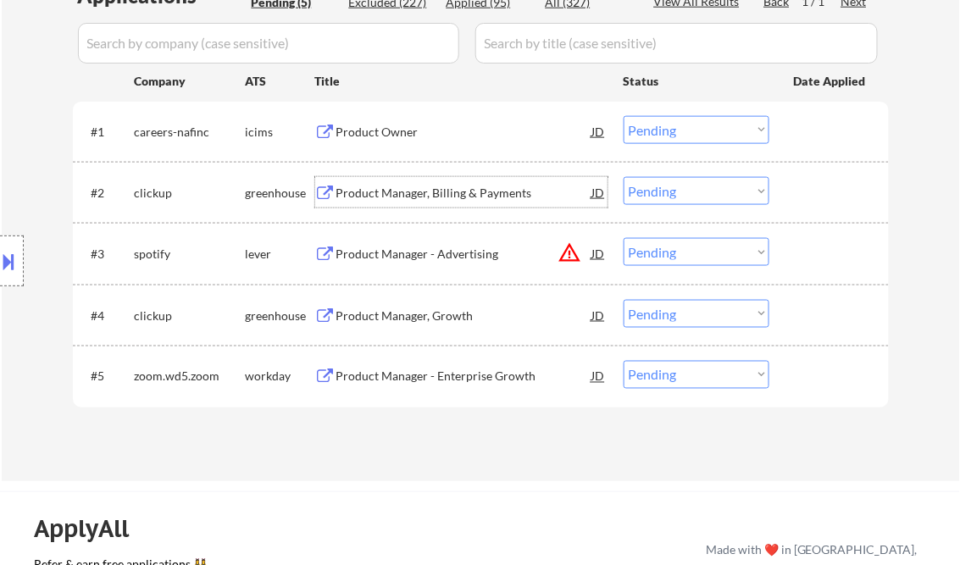
click at [15, 251] on button at bounding box center [9, 261] width 19 height 28
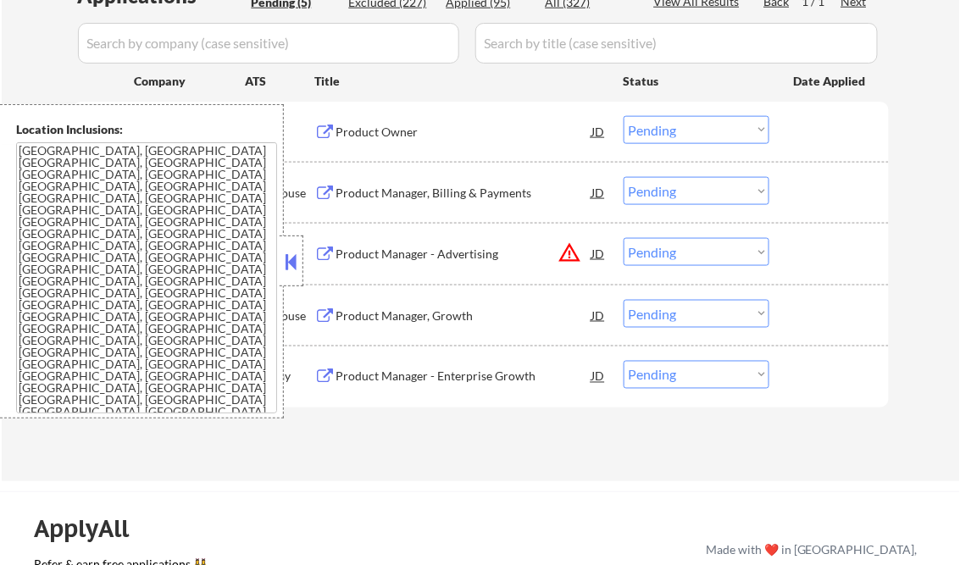
click at [288, 259] on button at bounding box center [291, 261] width 19 height 25
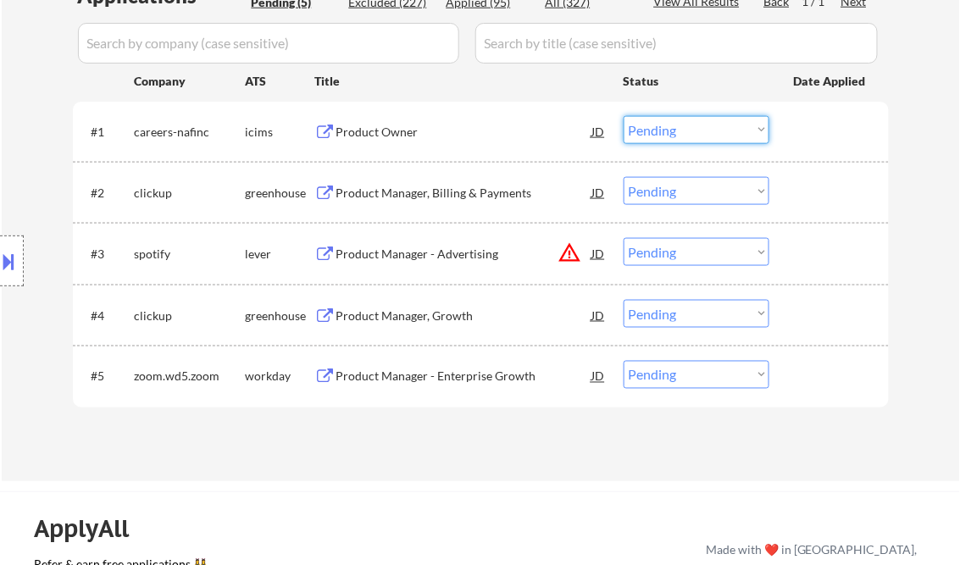
drag, startPoint x: 673, startPoint y: 130, endPoint x: 679, endPoint y: 141, distance: 11.8
click at [673, 130] on select "Choose an option... Pending Applied Excluded (Questions) Excluded (Expired) Exc…" at bounding box center [696, 130] width 146 height 28
click at [623, 116] on select "Choose an option... Pending Applied Excluded (Questions) Excluded (Expired) Exc…" at bounding box center [696, 130] width 146 height 28
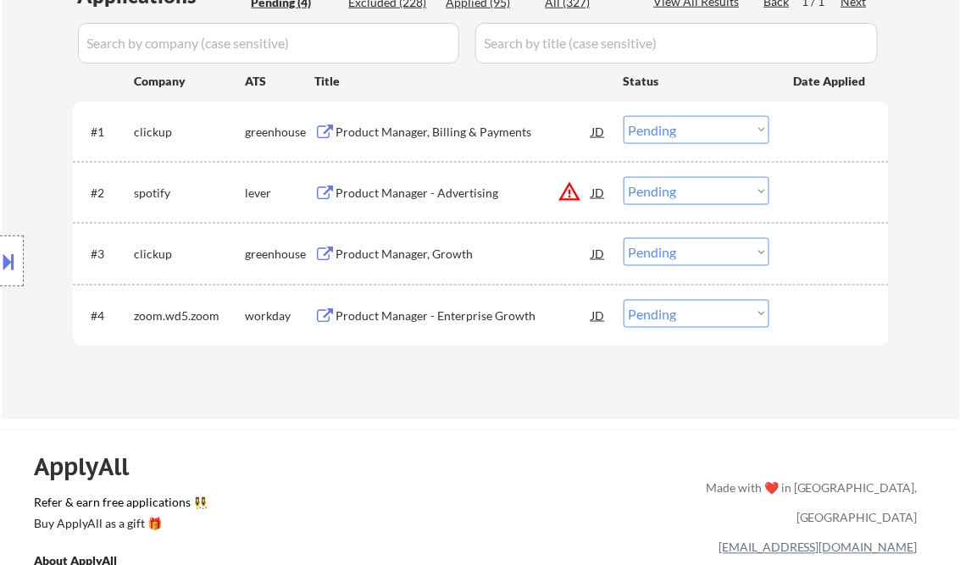
click at [406, 136] on div "Product Manager, Billing & Payments" at bounding box center [464, 132] width 256 height 17
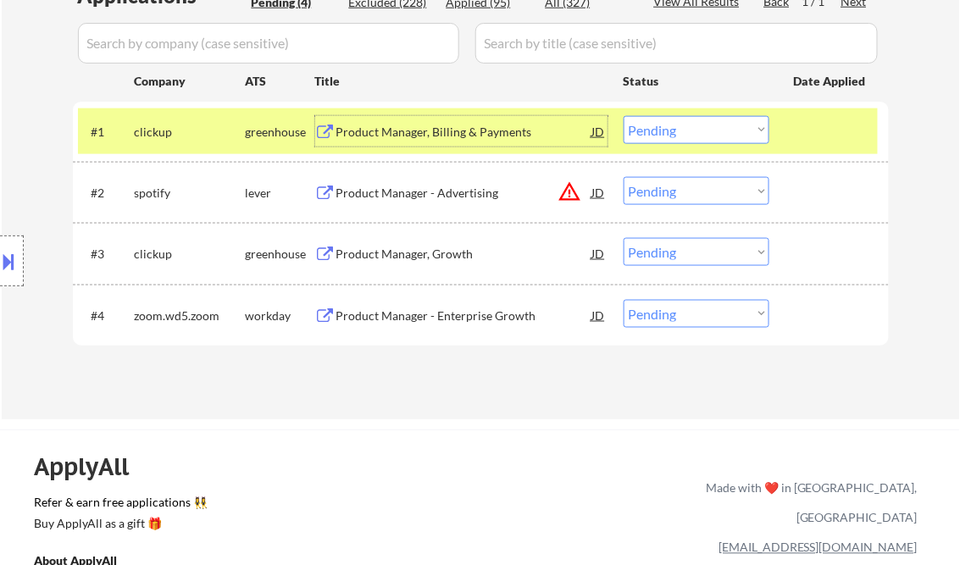
click at [415, 136] on div "Product Manager, Billing & Payments" at bounding box center [464, 132] width 256 height 17
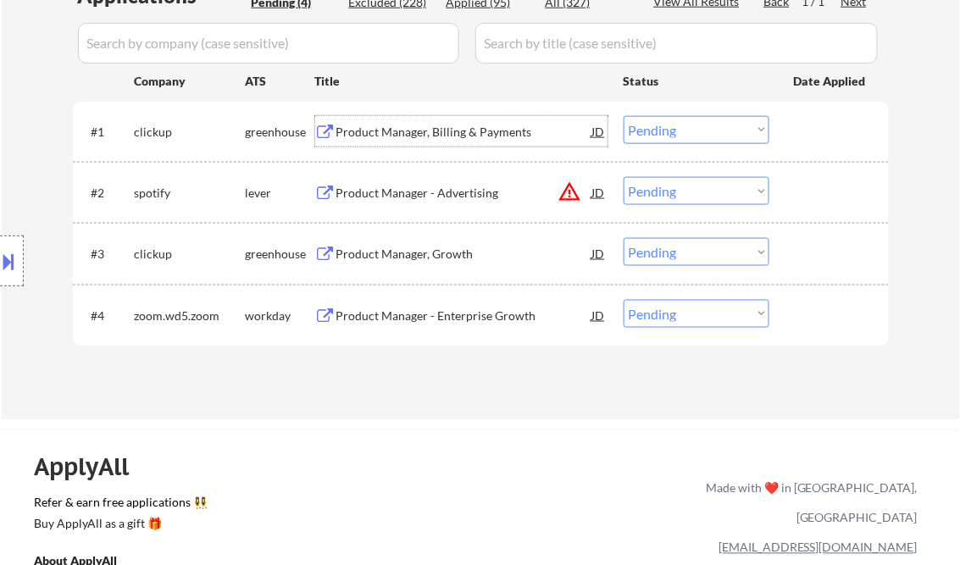
drag, startPoint x: 676, startPoint y: 133, endPoint x: 675, endPoint y: 142, distance: 9.4
click at [675, 132] on select "Choose an option... Pending Applied Excluded (Questions) Excluded (Expired) Exc…" at bounding box center [696, 130] width 146 height 28
click at [623, 116] on select "Choose an option... Pending Applied Excluded (Questions) Excluded (Expired) Exc…" at bounding box center [696, 130] width 146 height 28
click at [416, 191] on div "Product Manager - Advertising" at bounding box center [464, 193] width 256 height 17
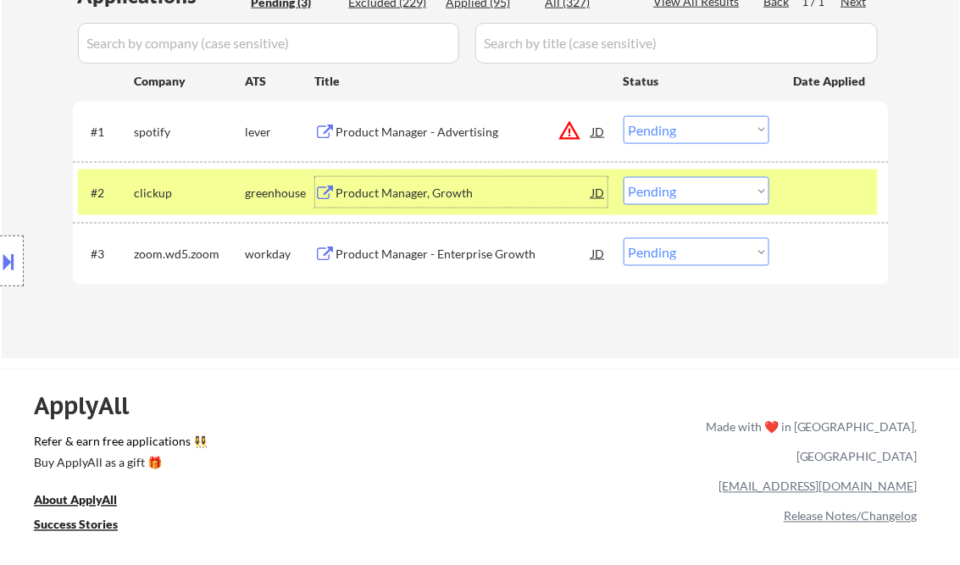
click at [673, 135] on select "Choose an option... Pending Applied Excluded (Questions) Excluded (Expired) Exc…" at bounding box center [696, 130] width 146 height 28
click at [623, 116] on select "Choose an option... Pending Applied Excluded (Questions) Excluded (Expired) Exc…" at bounding box center [696, 130] width 146 height 28
click at [435, 204] on div "Product Manager, Growth" at bounding box center [464, 192] width 256 height 30
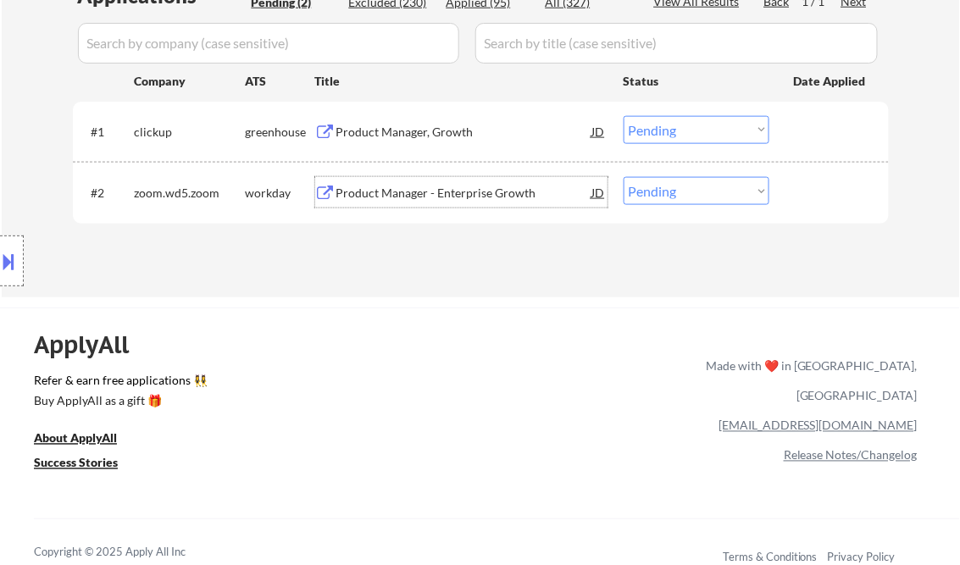
drag, startPoint x: 641, startPoint y: 125, endPoint x: 662, endPoint y: 146, distance: 29.9
click at [642, 125] on select "Choose an option... Pending Applied Excluded (Questions) Excluded (Expired) Exc…" at bounding box center [696, 130] width 146 height 28
click at [623, 116] on select "Choose an option... Pending Applied Excluded (Questions) Excluded (Expired) Exc…" at bounding box center [696, 130] width 146 height 28
click at [429, 193] on div "Product Manager - Enterprise Growth" at bounding box center [464, 193] width 256 height 17
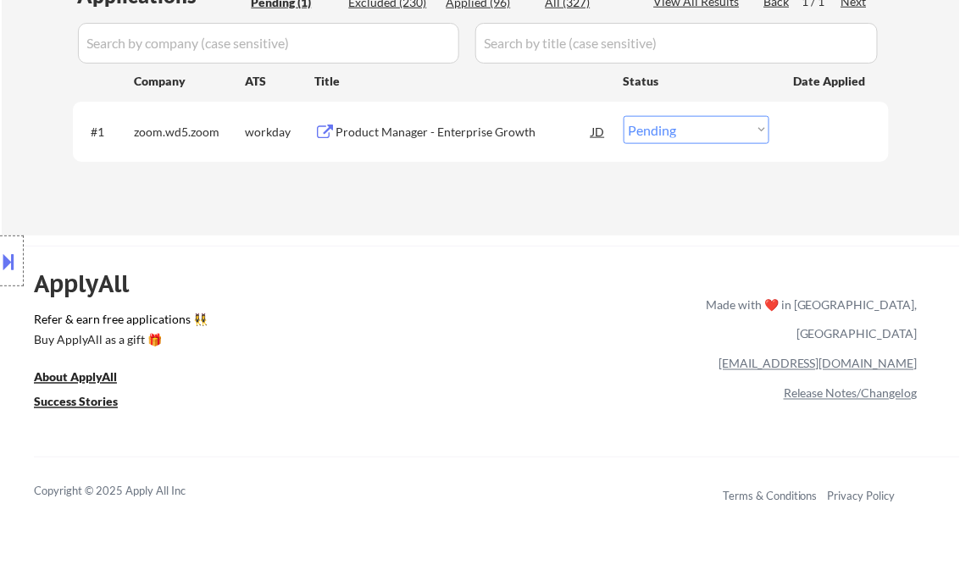
click at [665, 138] on select "Choose an option... Pending Applied Excluded (Questions) Excluded (Expired) Exc…" at bounding box center [696, 130] width 146 height 28
select select ""applied""
click at [623, 116] on select "Choose an option... Pending Applied Excluded (Questions) Excluded (Expired) Exc…" at bounding box center [696, 130] width 146 height 28
click at [535, 201] on div "Applications Pending (1) Excluded (230) Applied (96) All (327) View All Results…" at bounding box center [481, 92] width 816 height 222
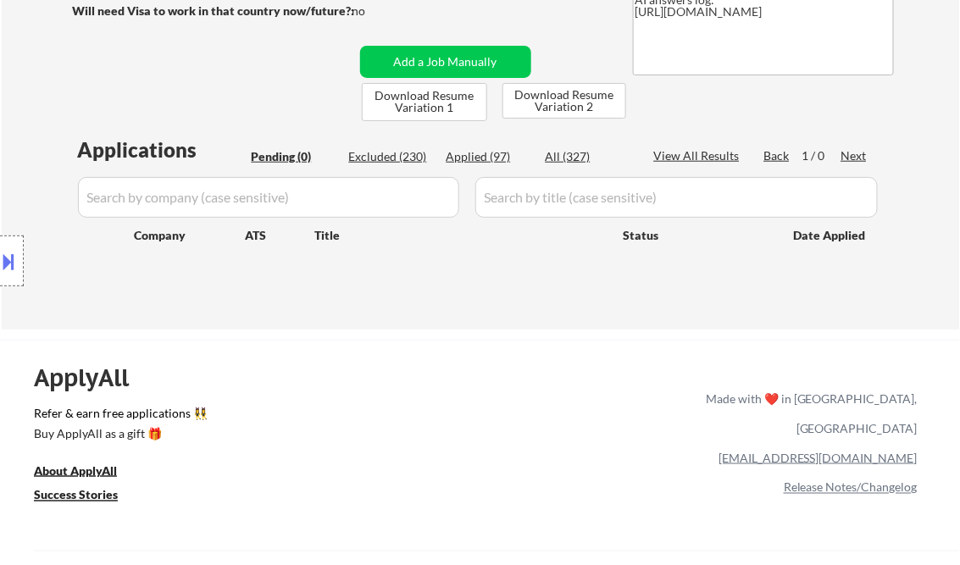
scroll to position [271, 0]
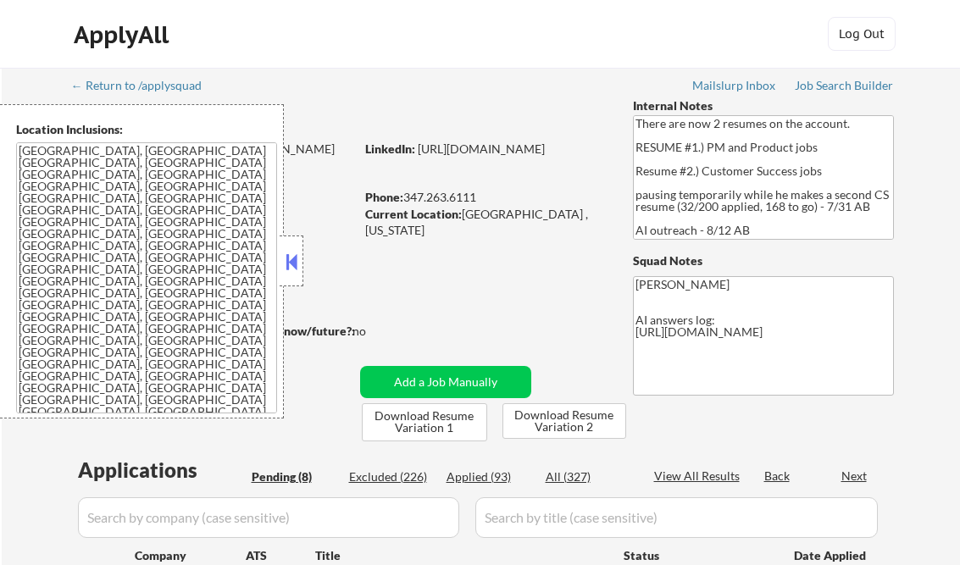
select select ""pending""
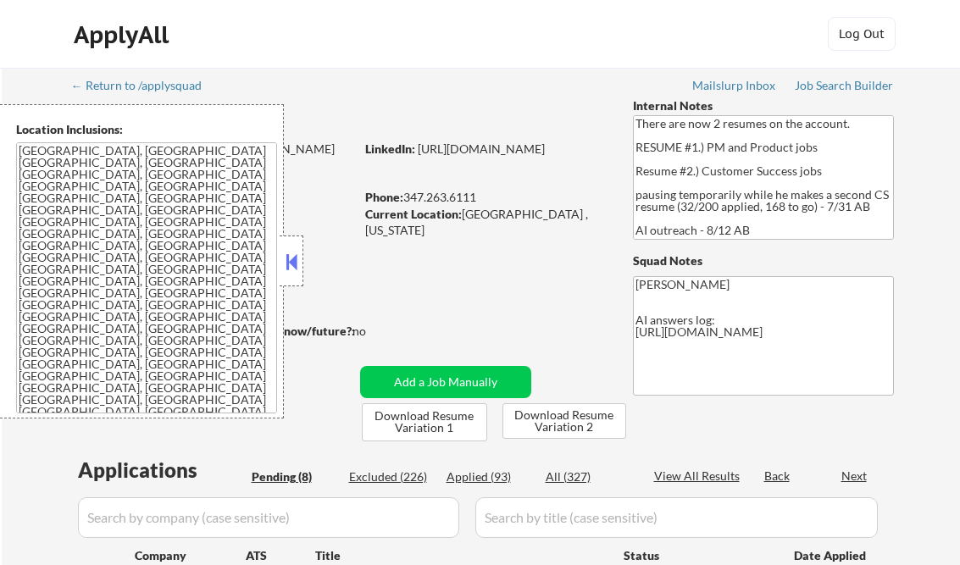
select select ""pending""
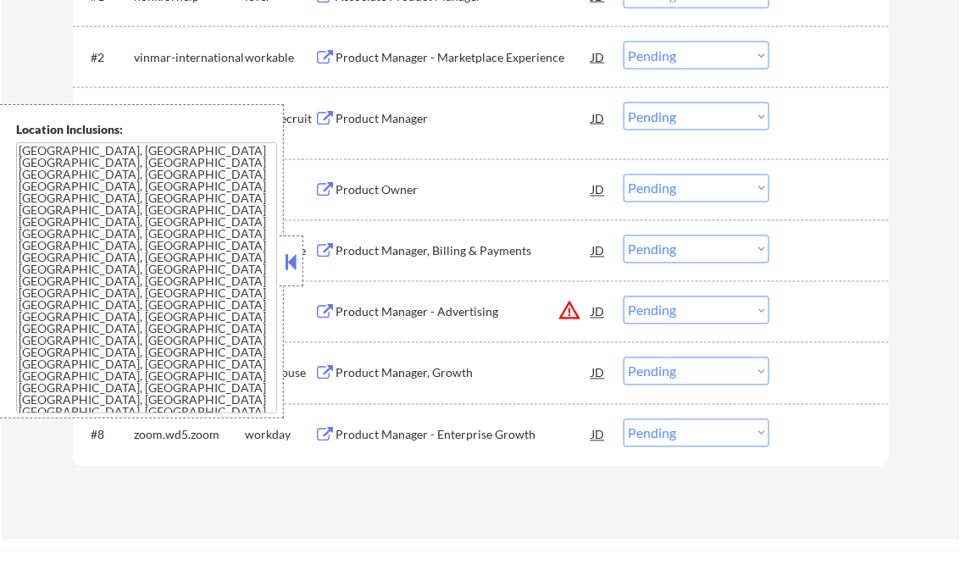
scroll to position [542, 0]
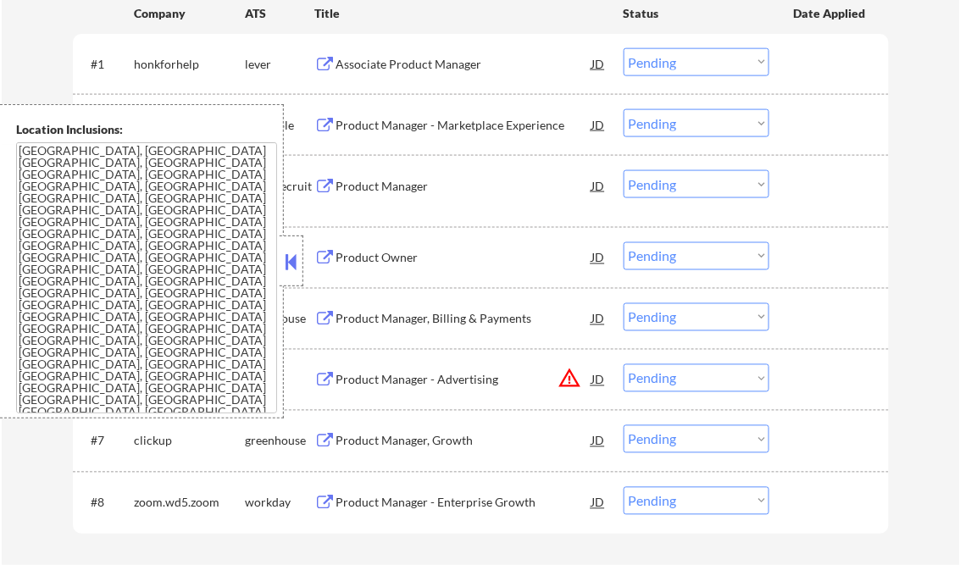
click at [285, 271] on button at bounding box center [291, 261] width 19 height 25
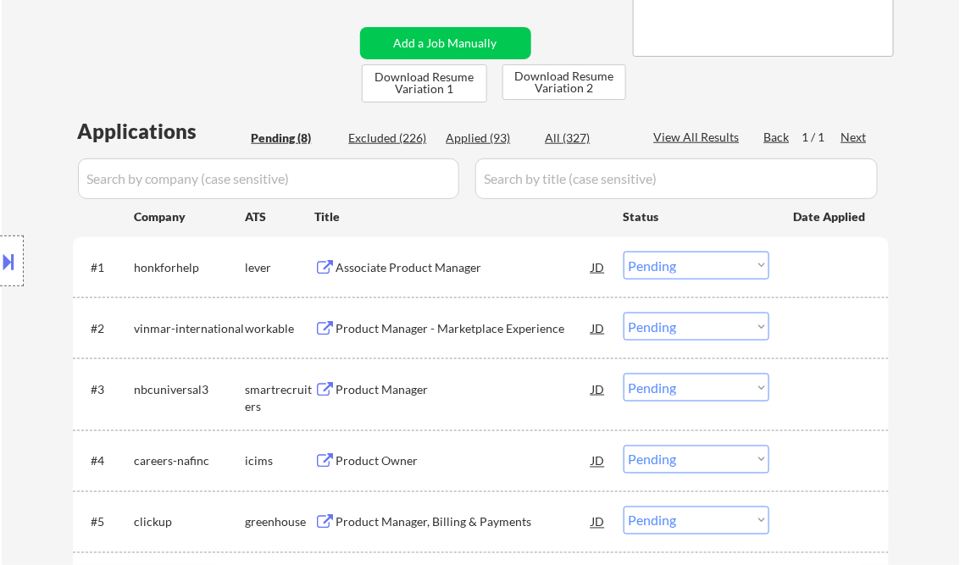
scroll to position [203, 0]
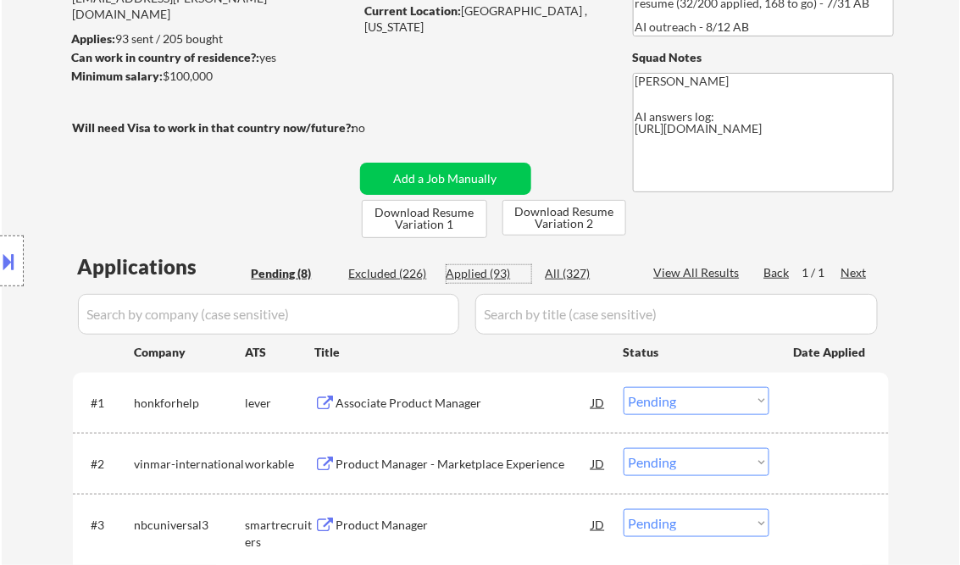
click at [489, 279] on div "Applied (93)" at bounding box center [488, 273] width 85 height 17
select select ""applied""
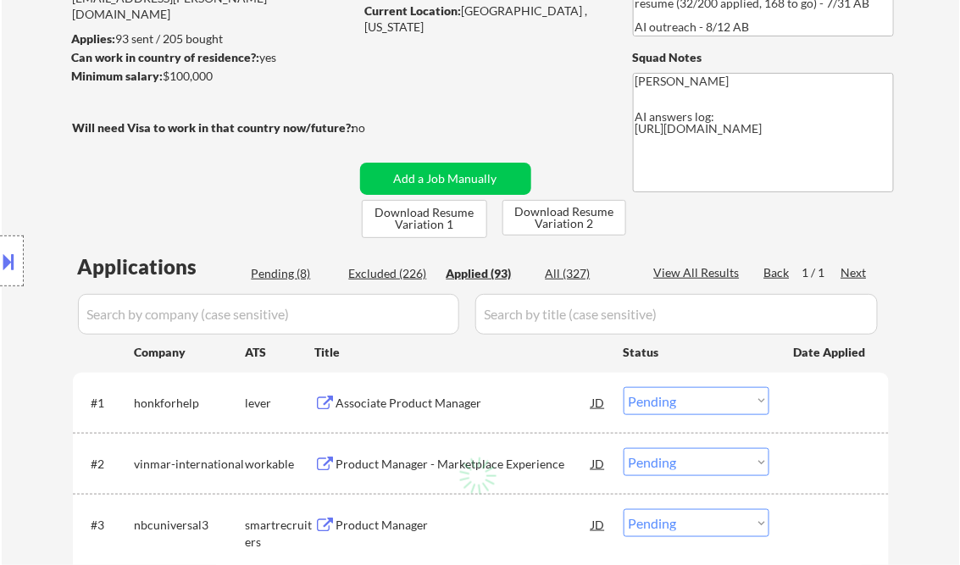
select select ""applied""
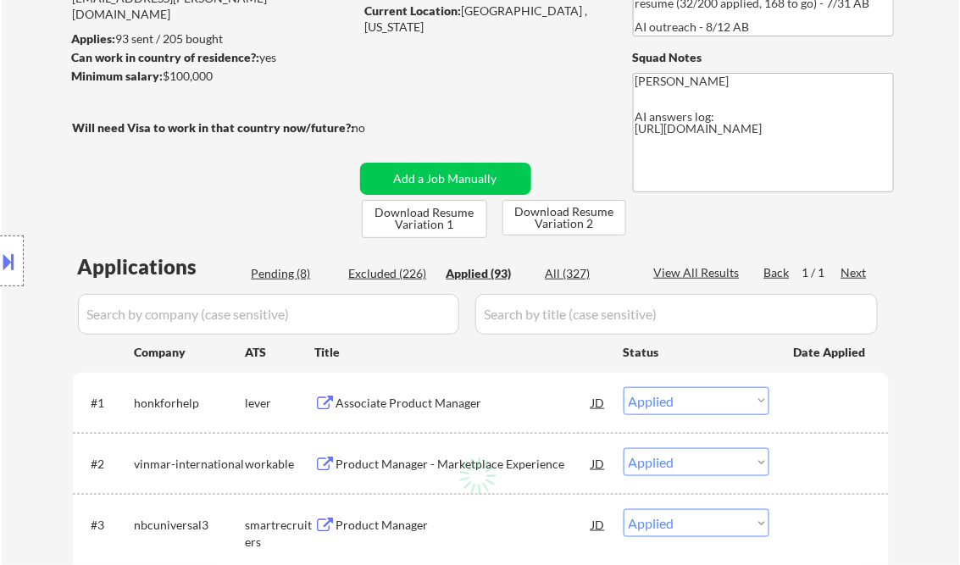
select select ""applied""
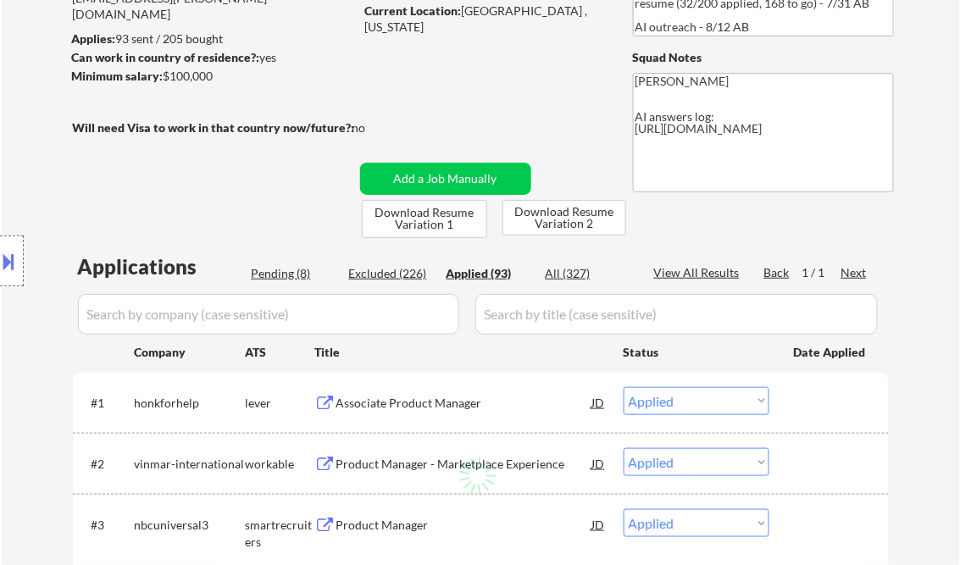
select select ""applied""
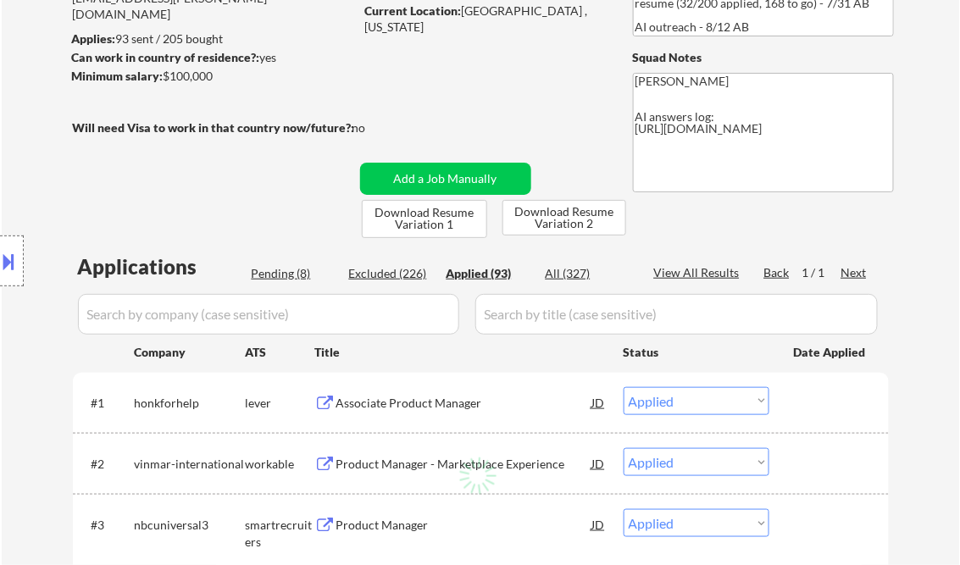
select select ""applied""
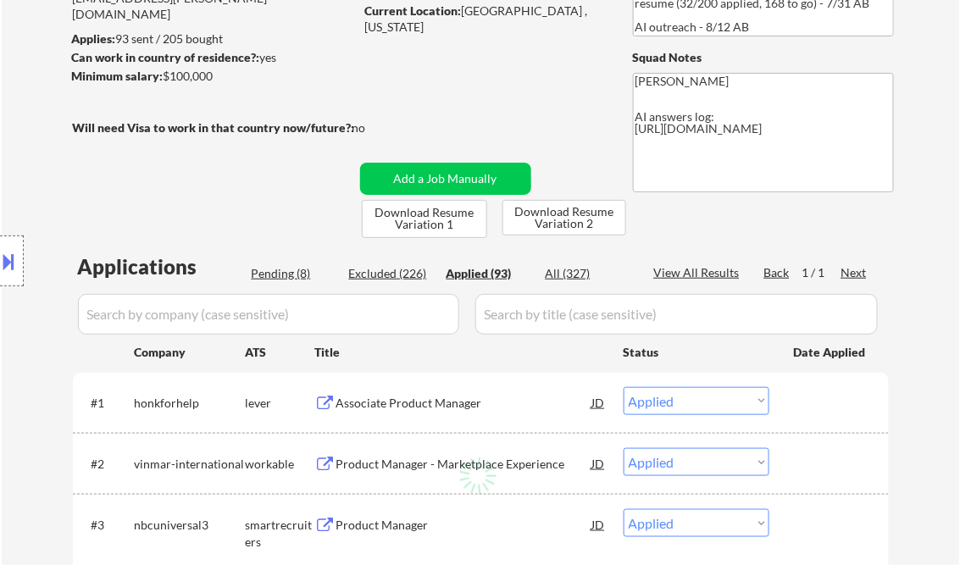
select select ""applied""
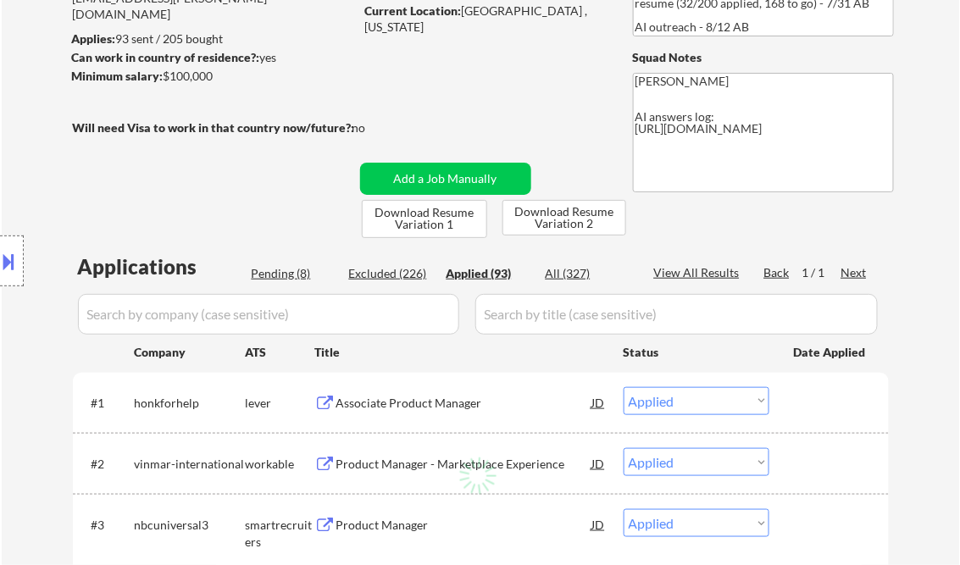
select select ""applied""
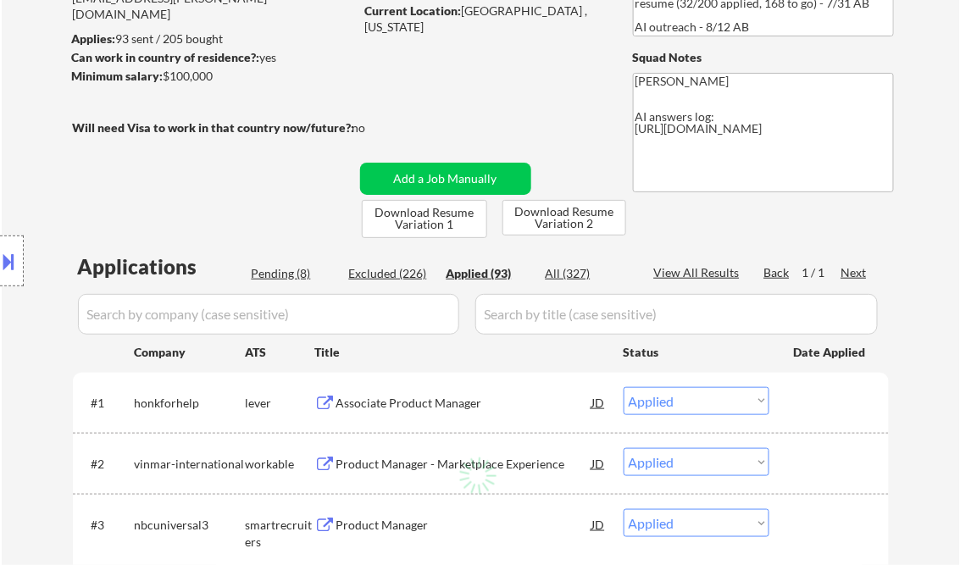
select select ""applied""
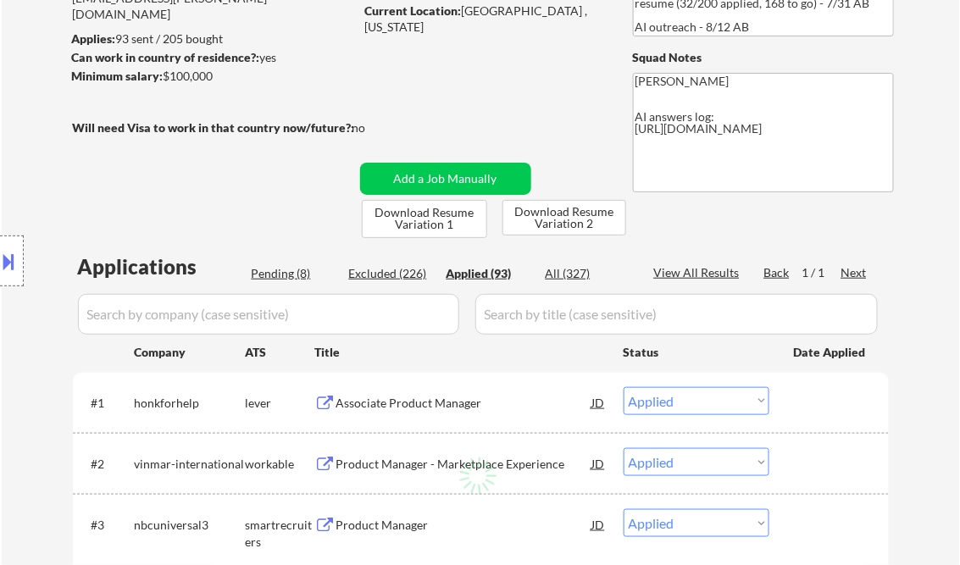
select select ""applied""
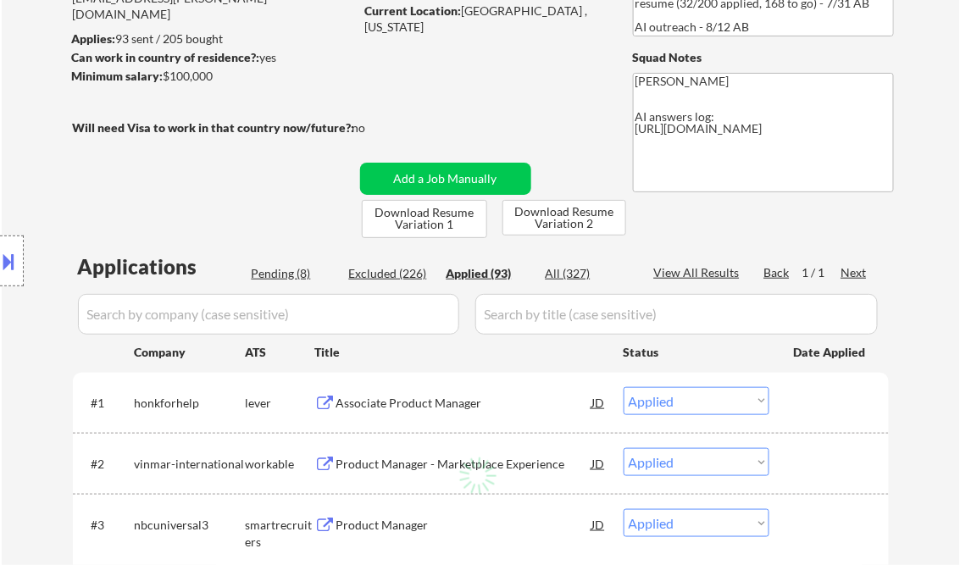
select select ""applied""
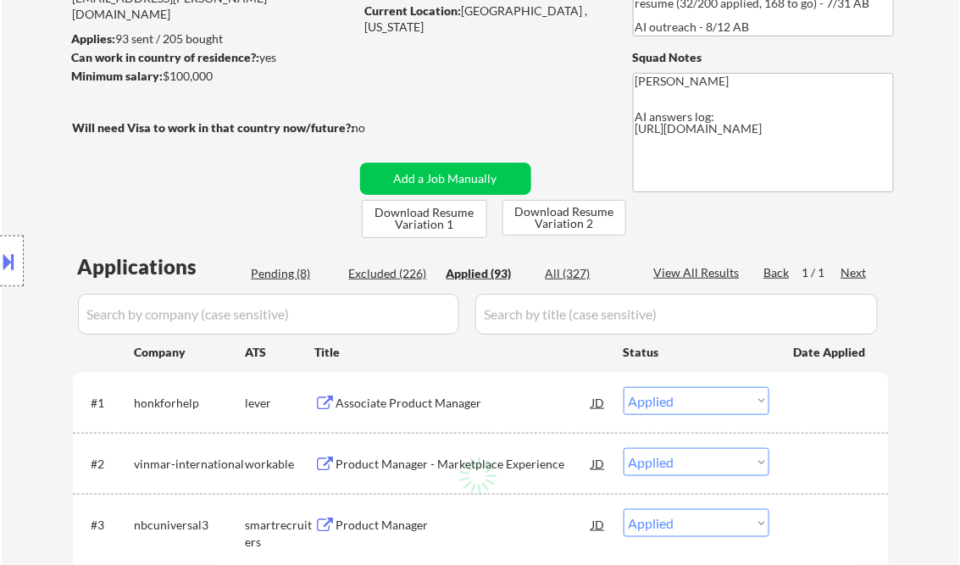
select select ""applied""
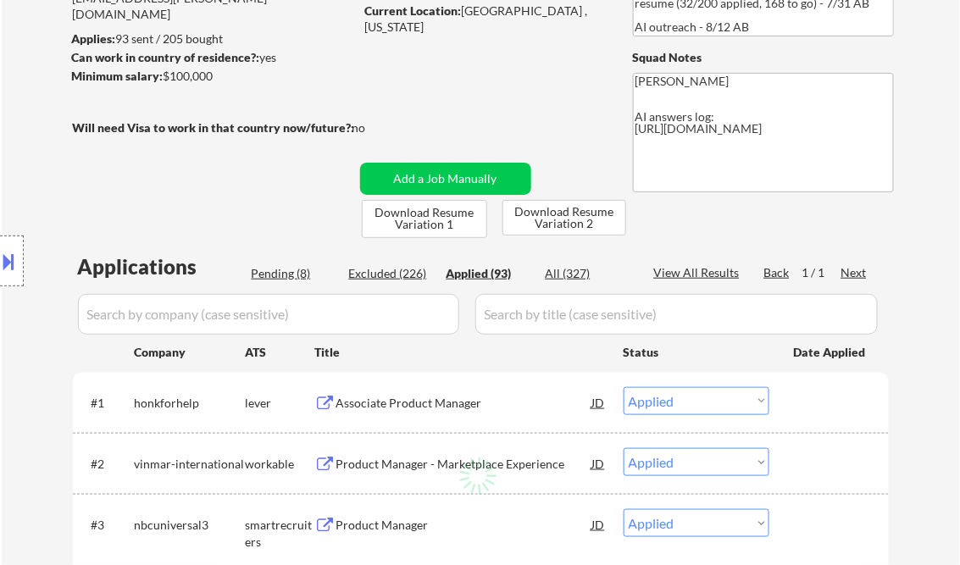
select select ""applied""
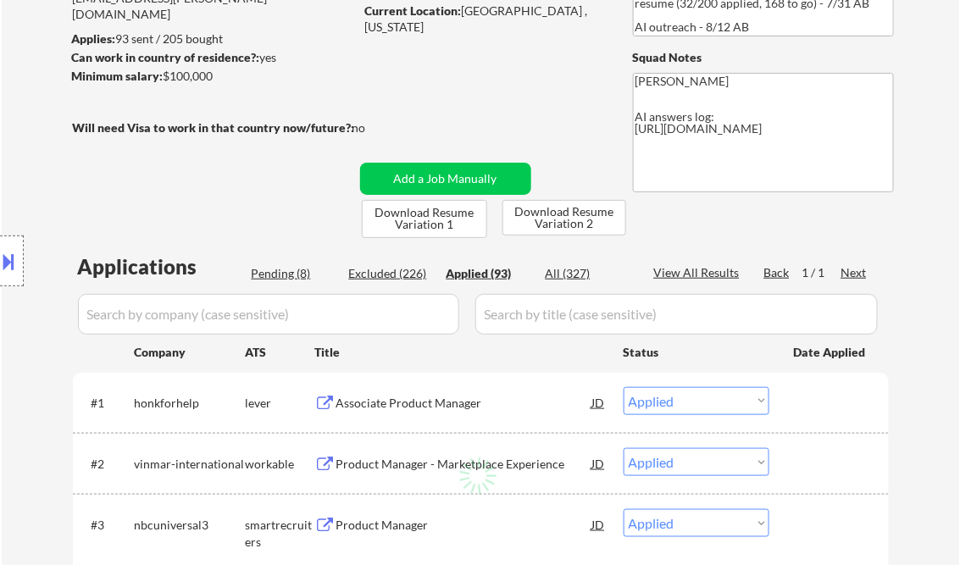
select select ""applied""
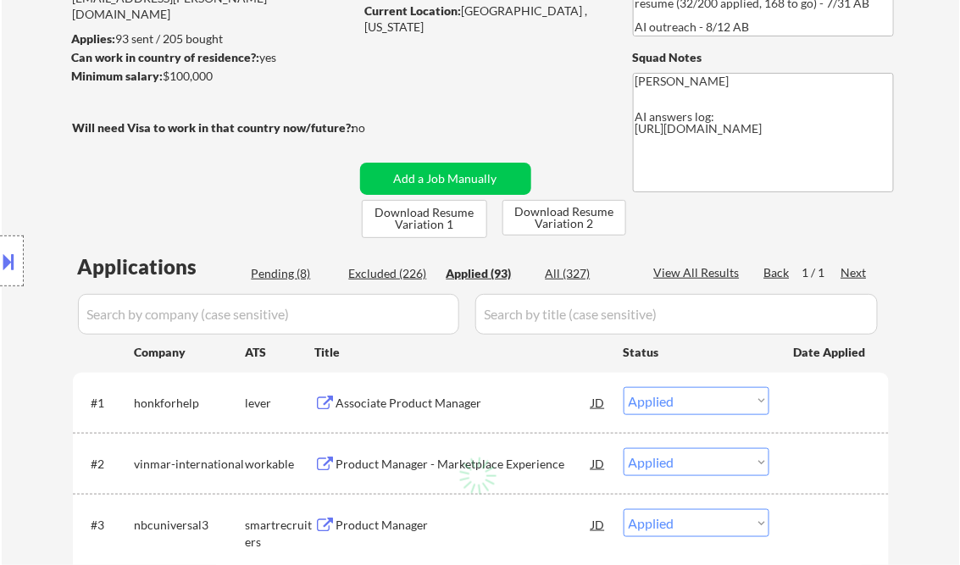
select select ""applied""
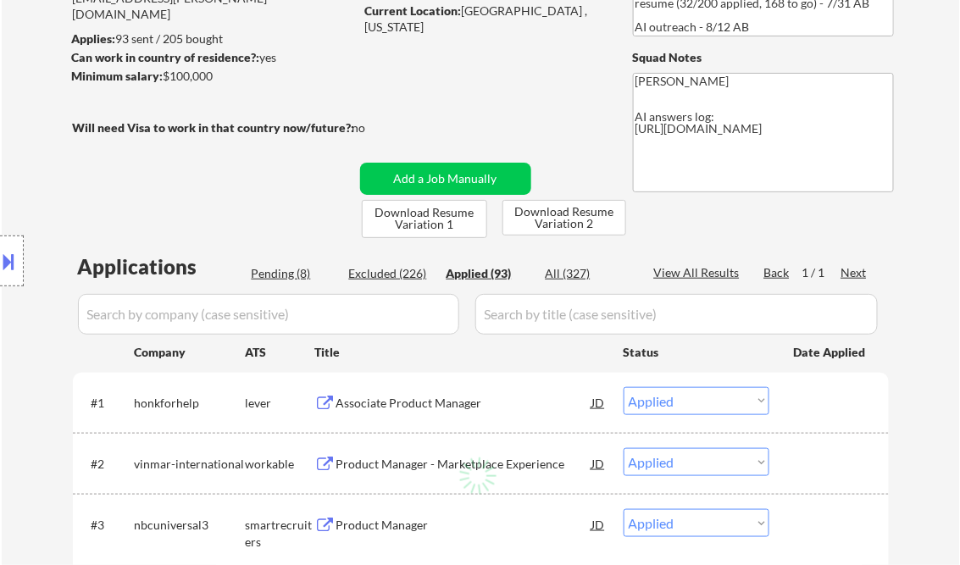
select select ""applied""
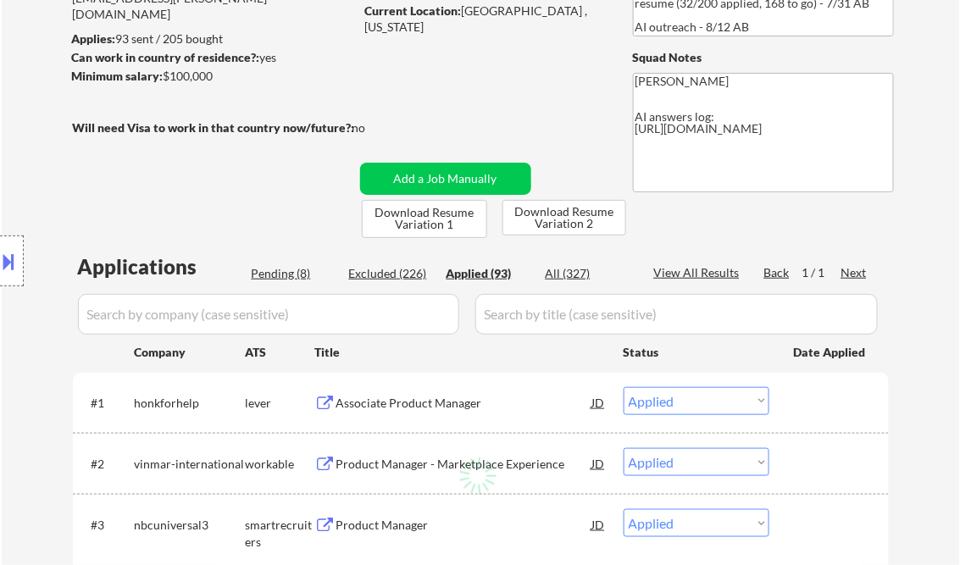
select select ""applied""
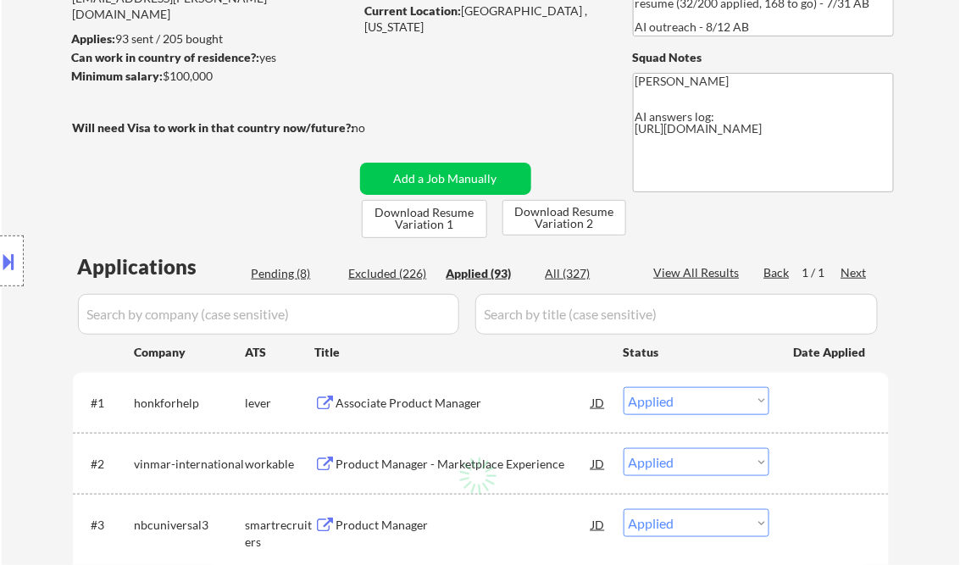
select select ""applied""
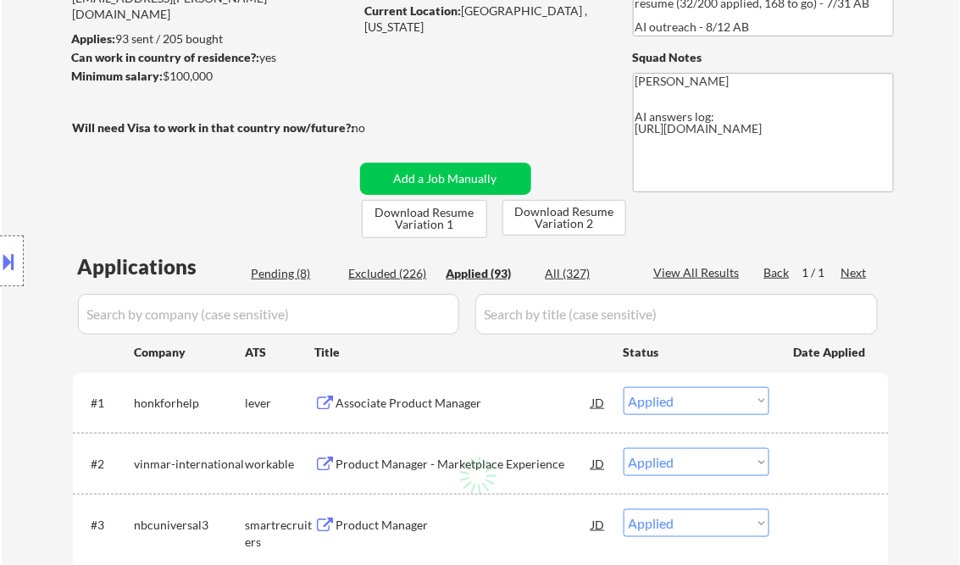
select select ""applied""
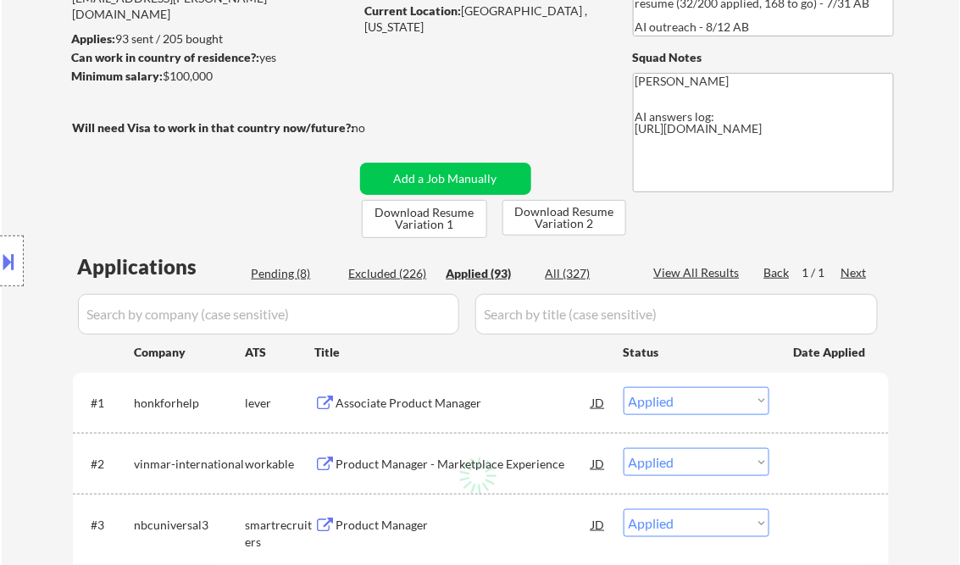
select select ""applied""
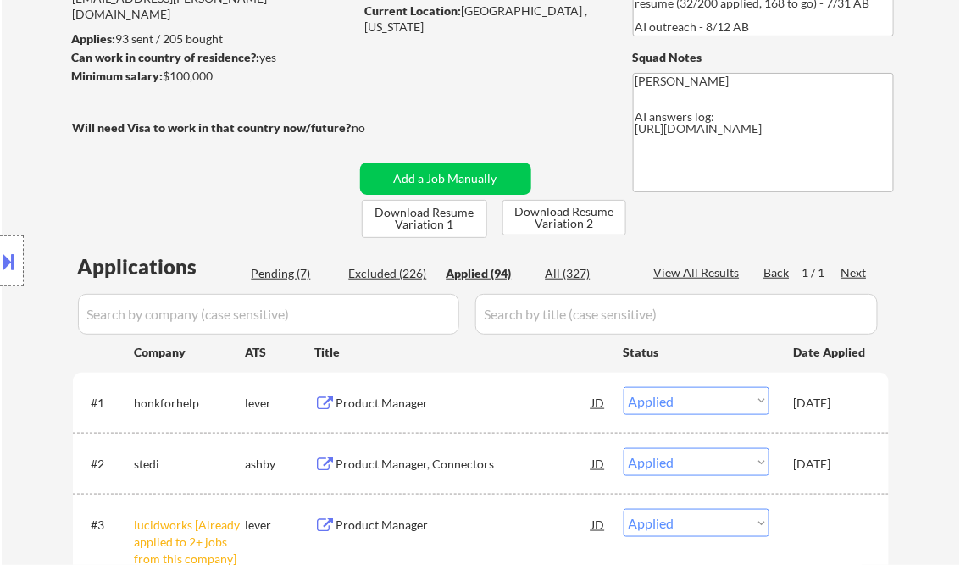
select select ""applied""
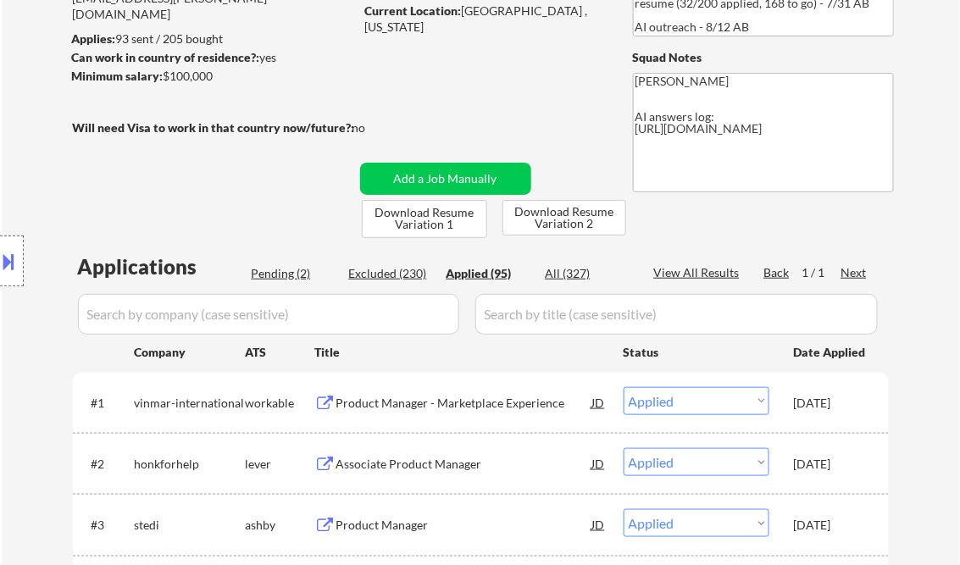
select select ""applied""
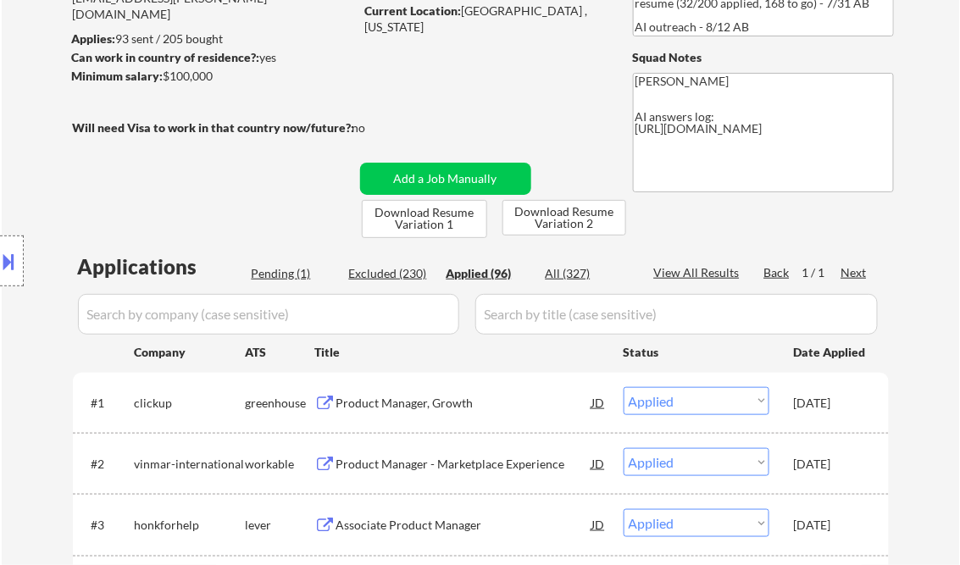
scroll to position [2748, 0]
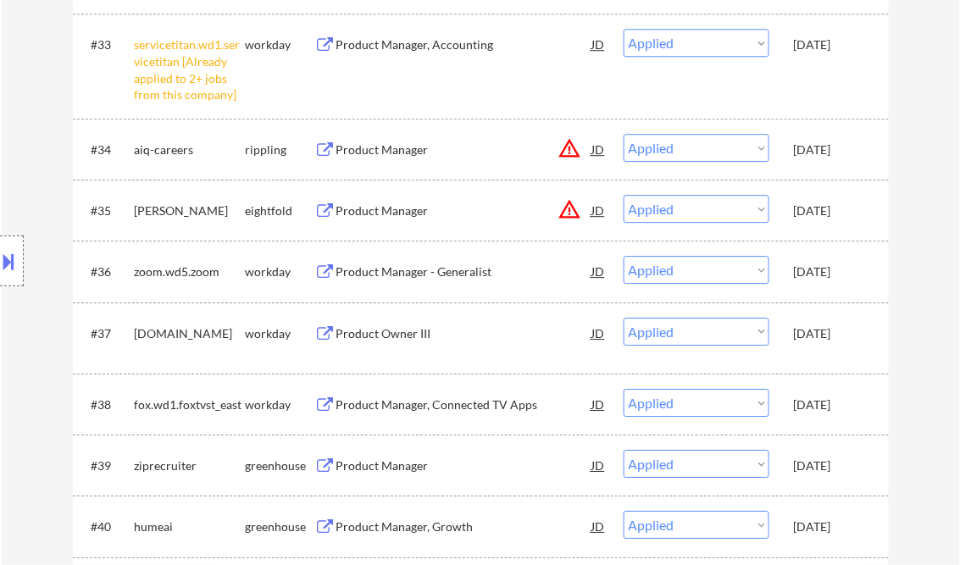
select select ""applied""
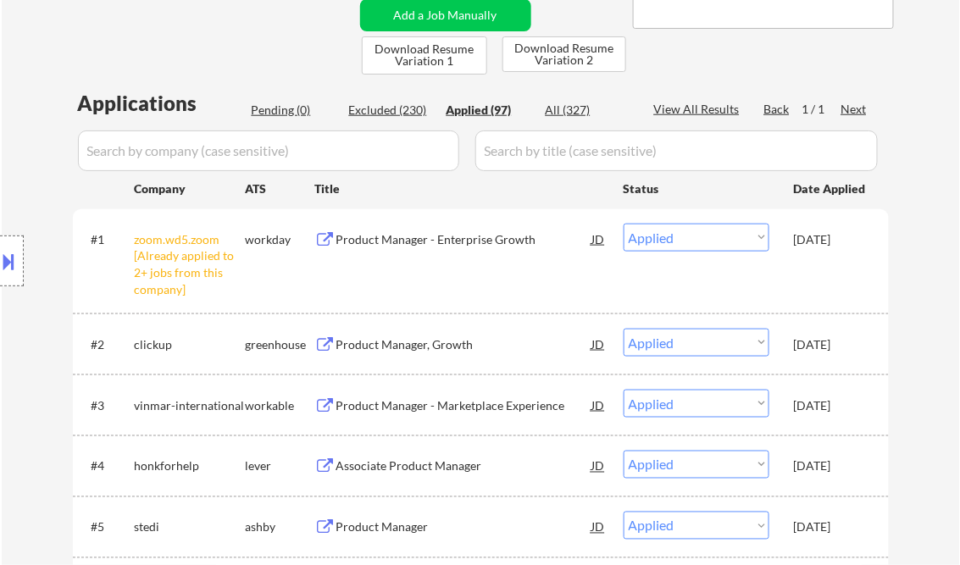
scroll to position [407, 0]
